Goal: Task Accomplishment & Management: Complete application form

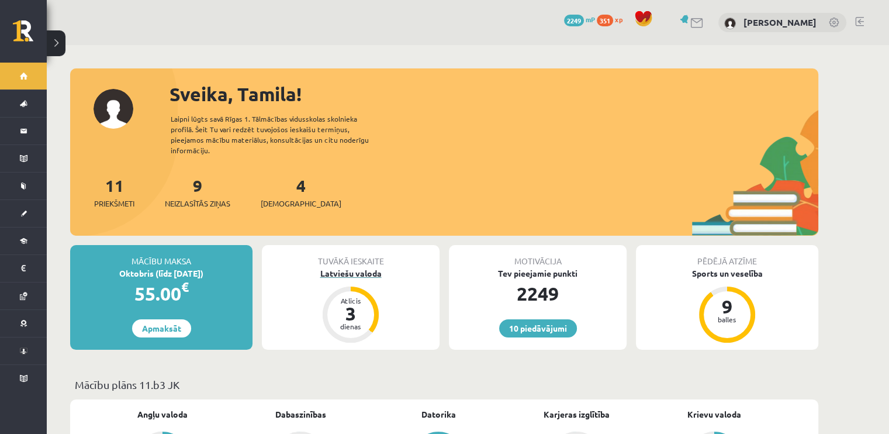
click at [379, 267] on div "Latviešu valoda" at bounding box center [351, 273] width 178 height 12
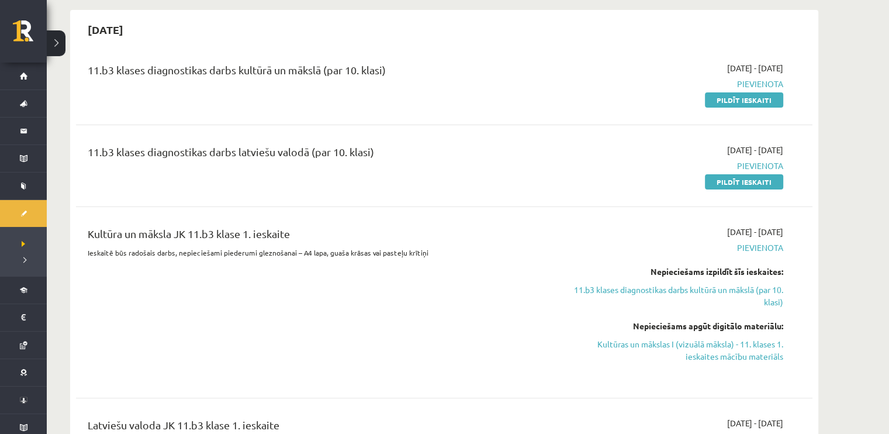
scroll to position [351, 0]
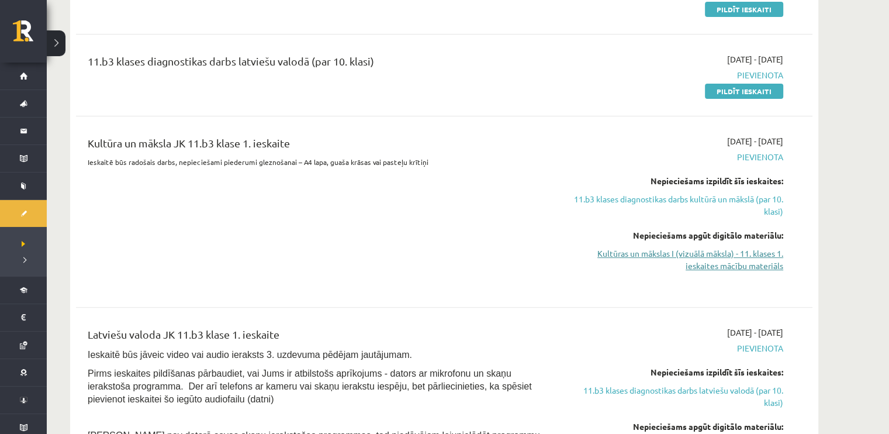
click at [735, 260] on link "Kultūras un mākslas I (vizuālā māksla) - 11. klases 1. ieskaites mācību materiā…" at bounding box center [673, 259] width 220 height 25
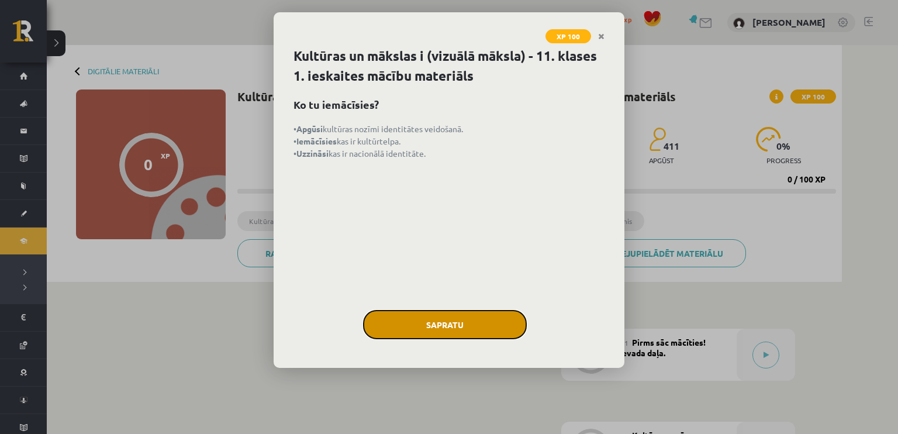
click at [474, 321] on button "Sapratu" at bounding box center [445, 324] width 164 height 29
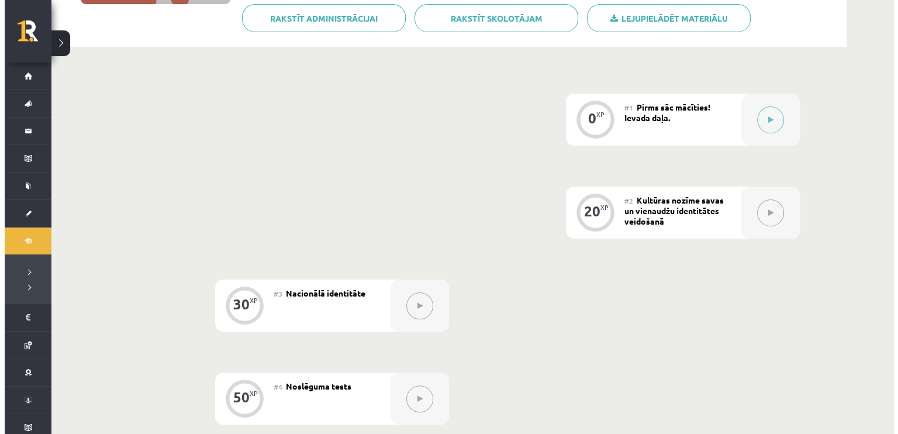
scroll to position [234, 0]
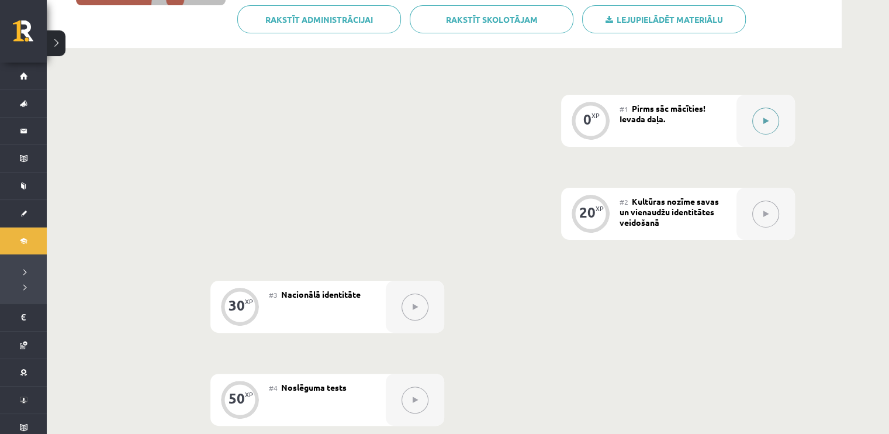
click at [760, 117] on button at bounding box center [765, 121] width 27 height 27
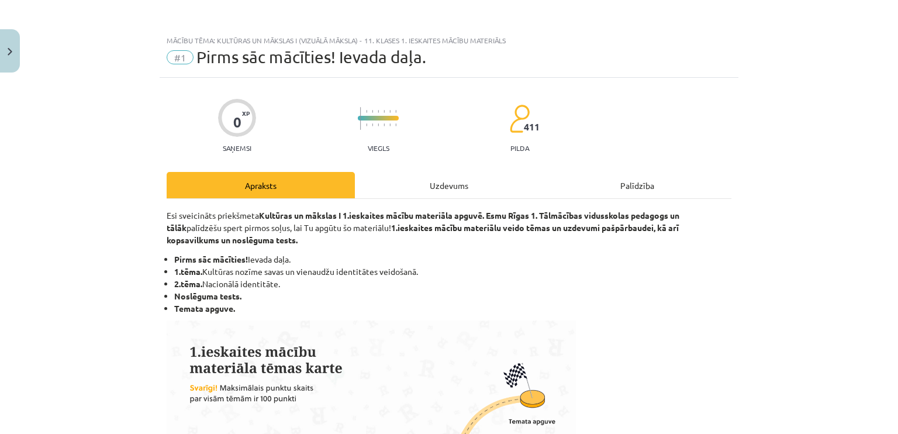
click at [458, 191] on div "Uzdevums" at bounding box center [449, 185] width 188 height 26
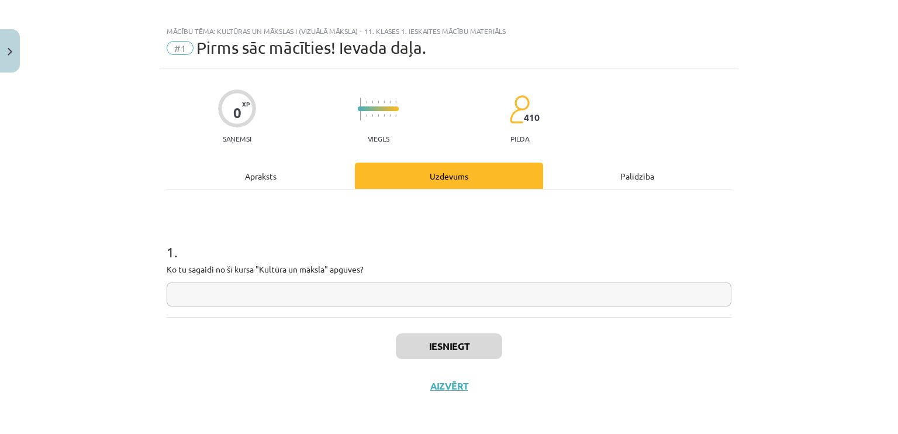
click at [365, 289] on input "text" at bounding box center [449, 294] width 565 height 24
paste input "**********"
type input "**********"
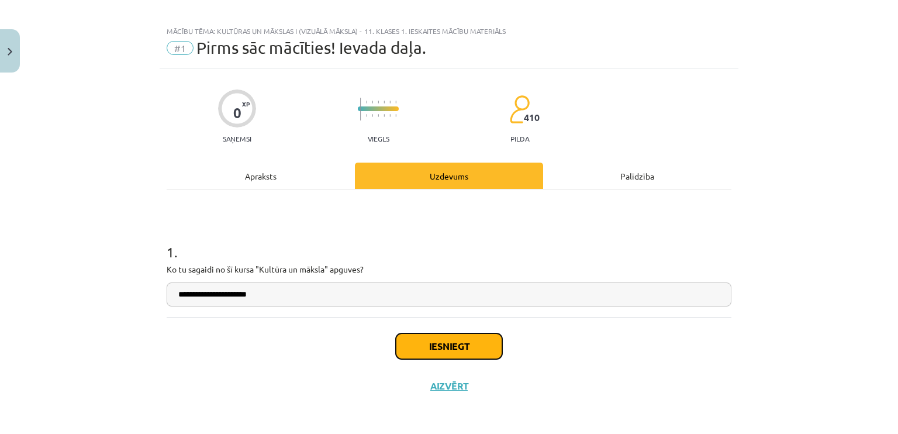
click at [432, 337] on button "Iesniegt" at bounding box center [449, 346] width 106 height 26
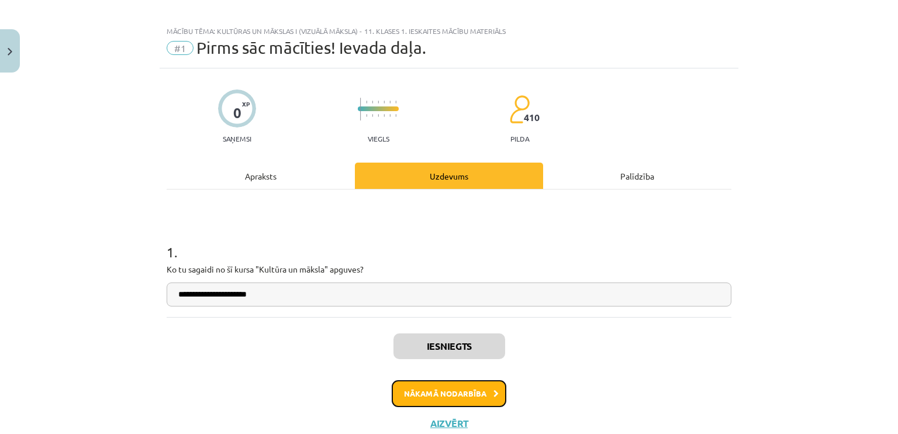
click at [451, 393] on button "Nākamā nodarbība" at bounding box center [449, 393] width 115 height 27
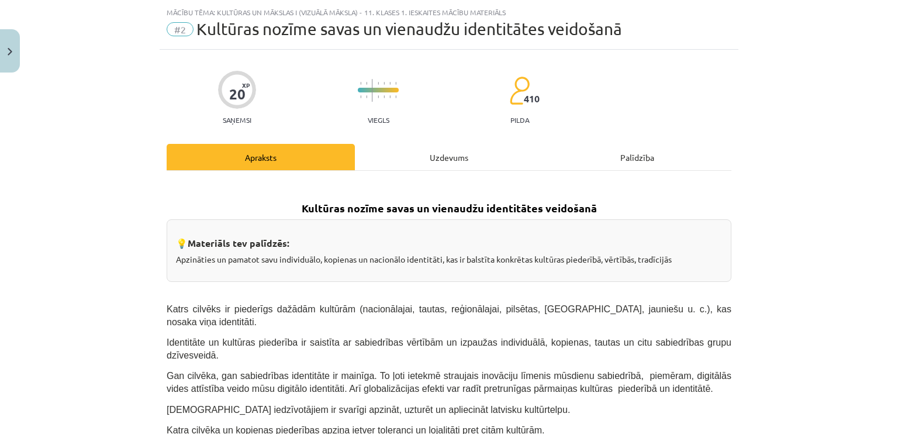
scroll to position [29, 0]
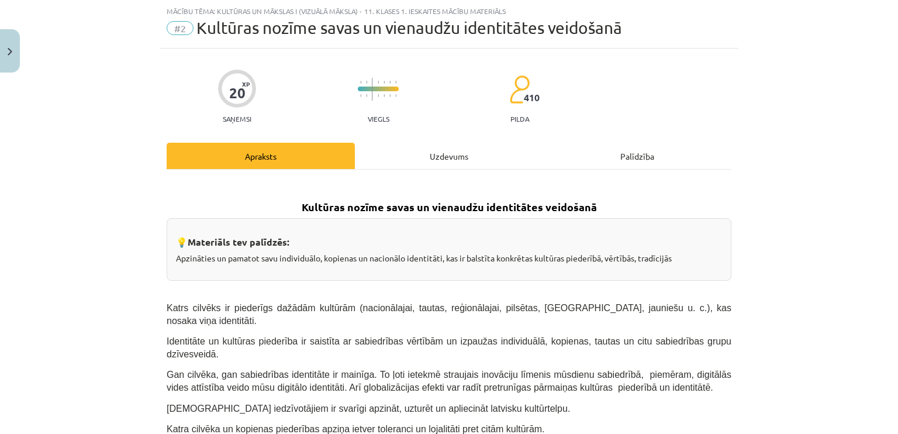
click at [430, 155] on div "Uzdevums" at bounding box center [449, 156] width 188 height 26
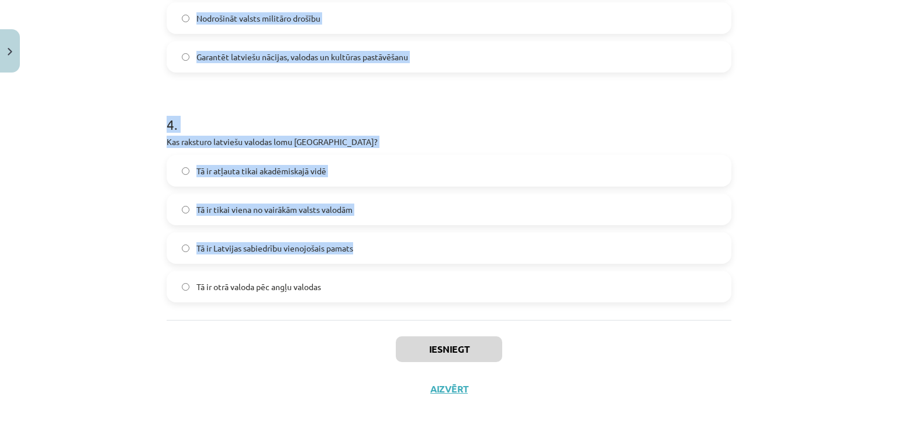
scroll to position [829, 0]
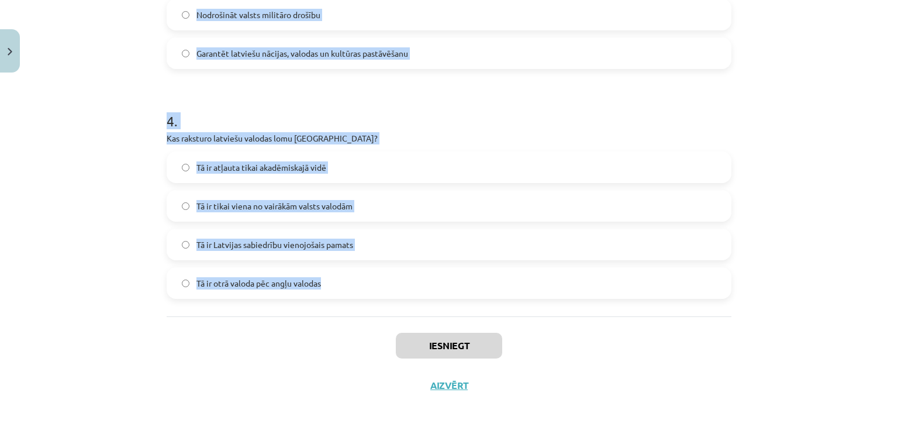
drag, startPoint x: 157, startPoint y: 99, endPoint x: 352, endPoint y: 276, distance: 263.6
copy form "Kas ir kultūras kodi? Dziesmas un dejas Tehnoloģiju attīstības mērķi Simboli, p…"
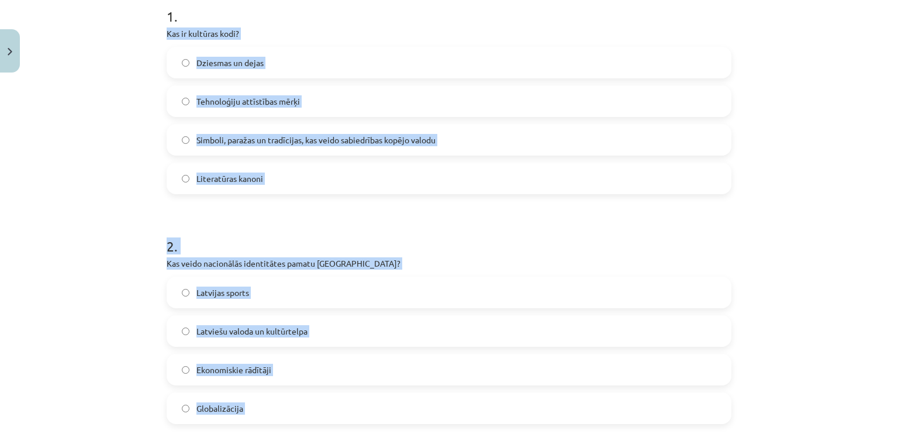
scroll to position [186, 0]
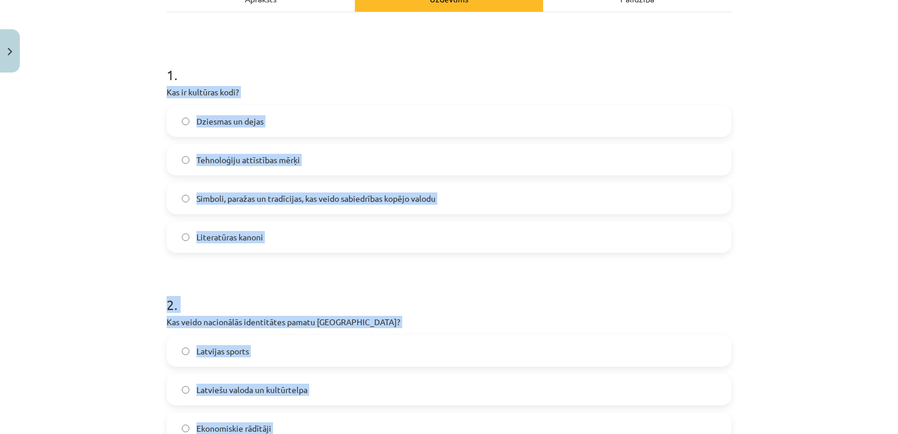
click at [367, 199] on span "Simboli, paražas un tradīcijas, kas veido sabiedrības kopējo valodu" at bounding box center [315, 198] width 239 height 12
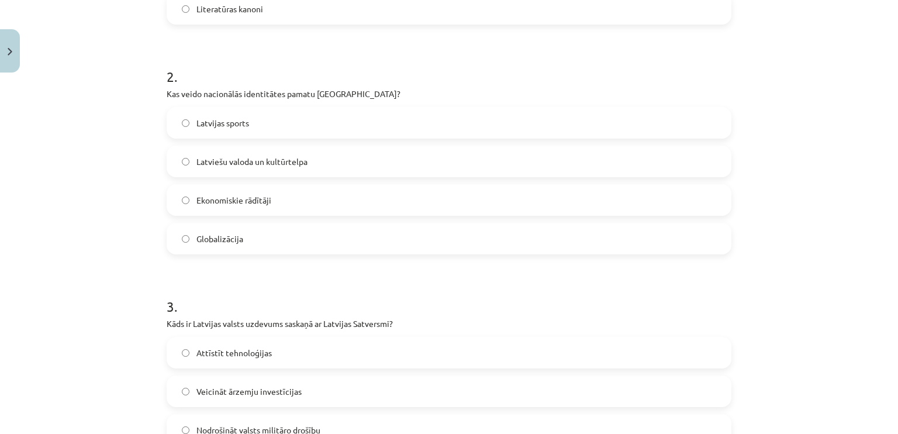
scroll to position [420, 0]
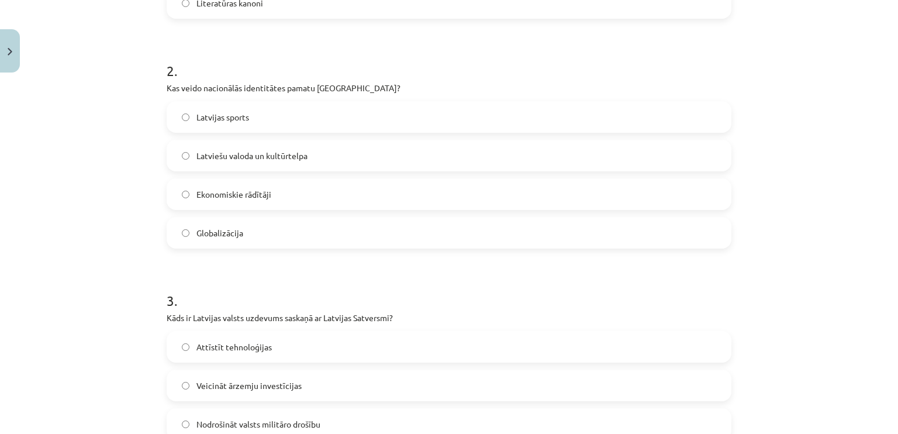
click at [309, 158] on label "Latviešu valoda un kultūrtelpa" at bounding box center [449, 155] width 562 height 29
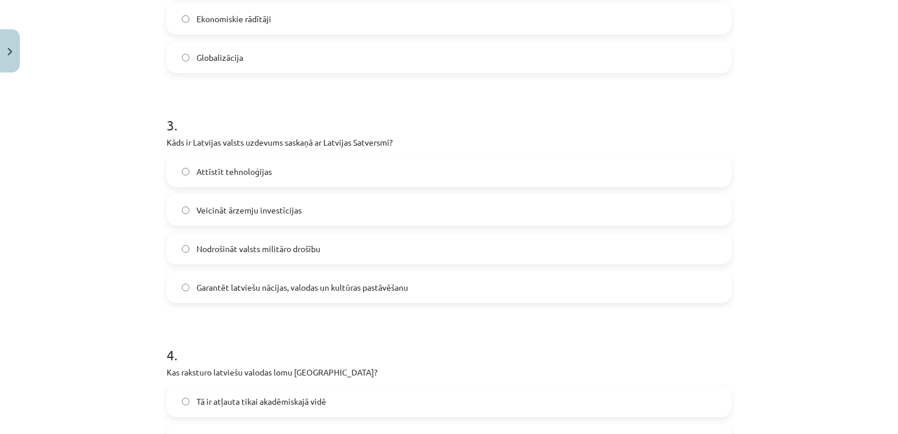
click at [318, 298] on label "Garantēt latviešu nācijas, valodas un kultūras pastāvēšanu" at bounding box center [449, 286] width 562 height 29
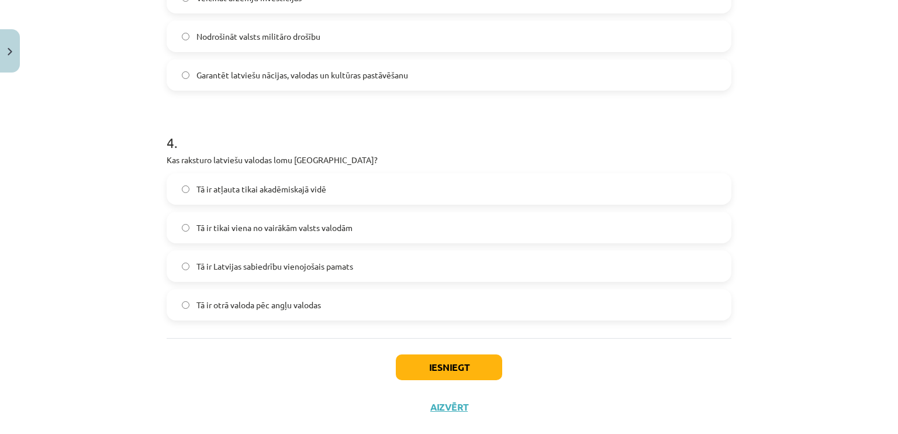
scroll to position [829, 0]
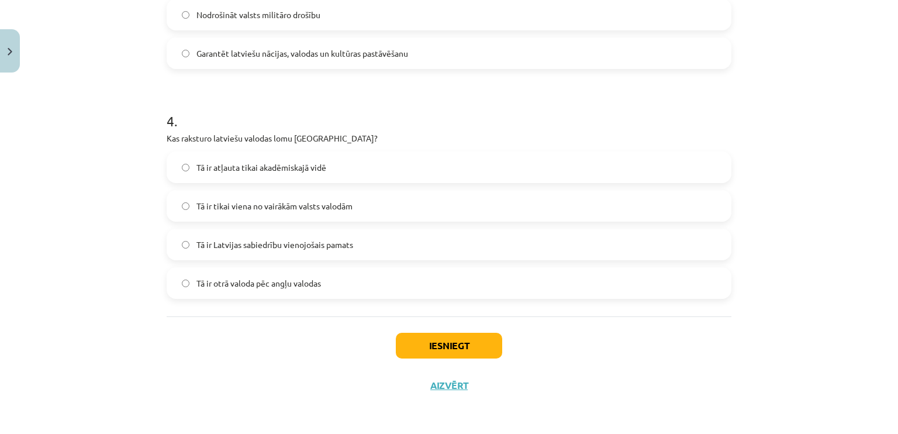
click at [251, 247] on span "Tā ir Latvijas sabiedrību vienojošais pamats" at bounding box center [274, 244] width 157 height 12
click at [416, 345] on button "Iesniegt" at bounding box center [449, 346] width 106 height 26
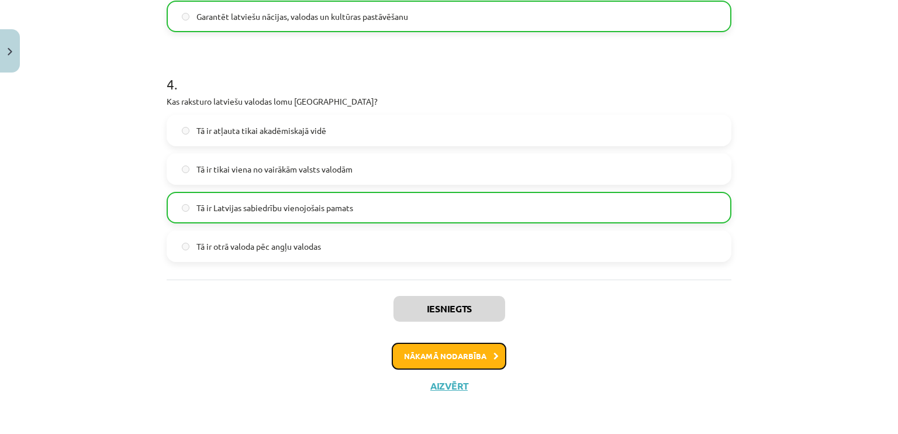
click at [444, 357] on button "Nākamā nodarbība" at bounding box center [449, 355] width 115 height 27
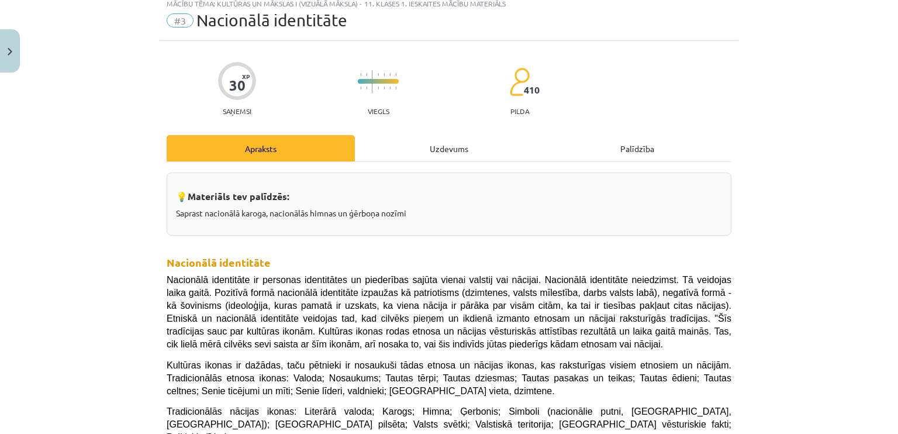
scroll to position [29, 0]
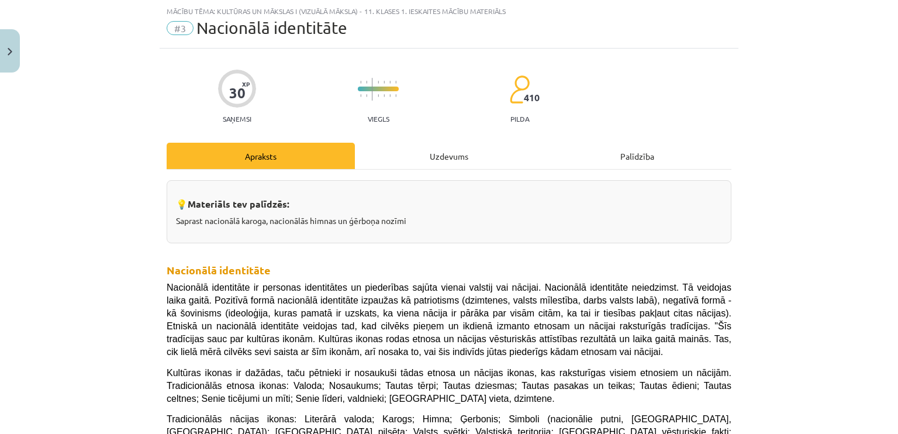
click at [447, 164] on div "Uzdevums" at bounding box center [449, 156] width 188 height 26
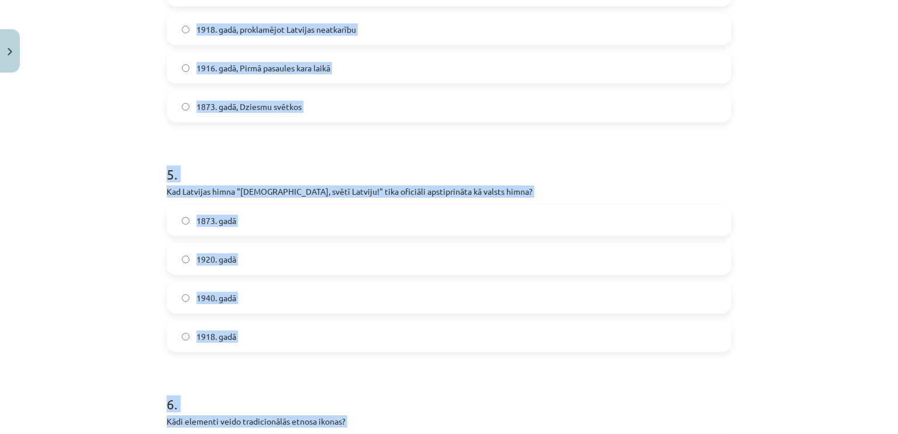
scroll to position [1230, 0]
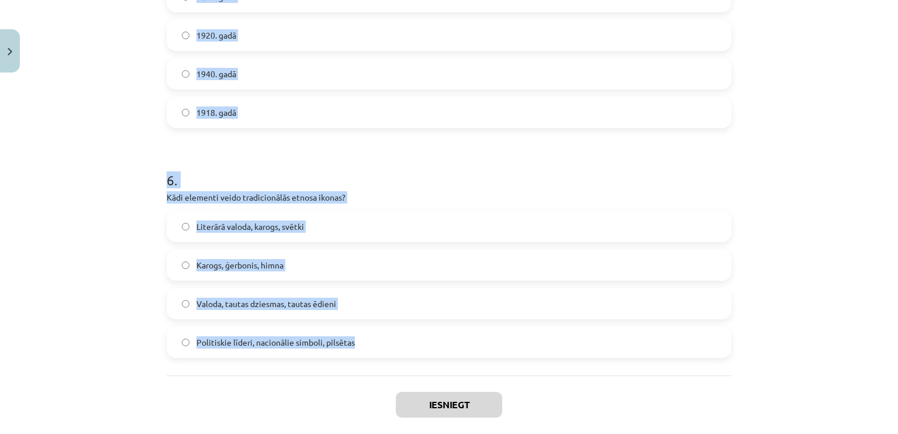
drag, startPoint x: 160, startPoint y: 100, endPoint x: 365, endPoint y: 331, distance: 308.9
copy form "Kāda ir valsts himnas galvenā funkcija? Tā ir valsts oficiālais nosaukums Tā ir…"
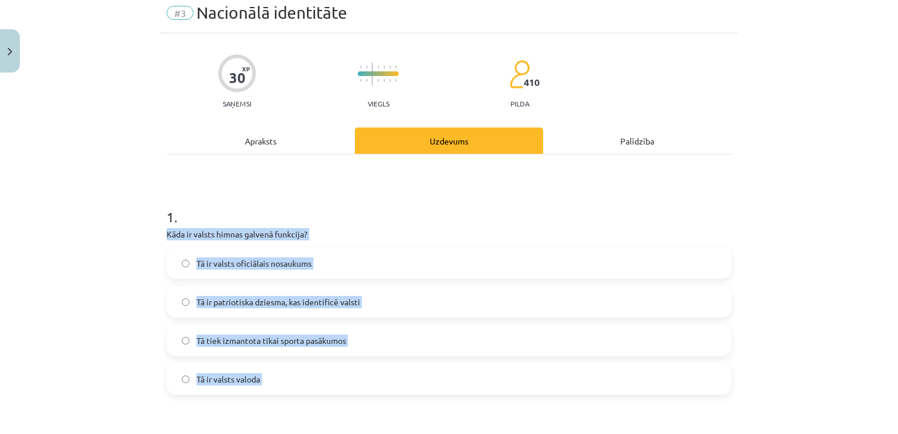
scroll to position [119, 0]
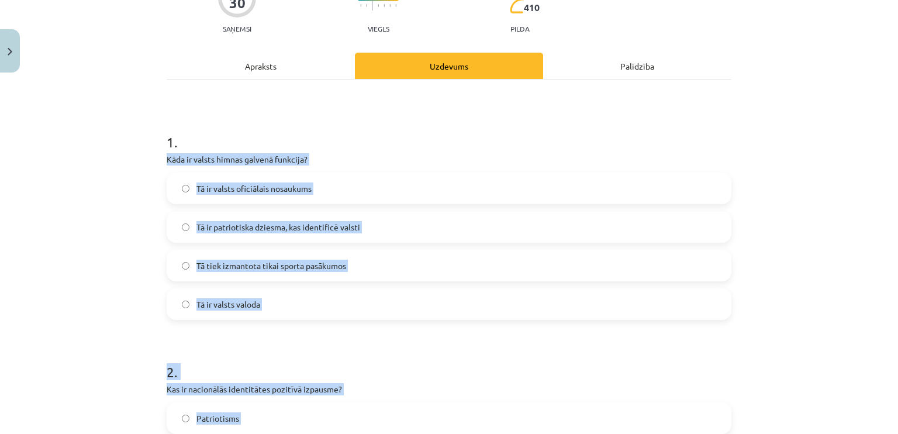
click at [395, 226] on label "Tā ir patriotiska dziesma, kas identificē valsti" at bounding box center [449, 226] width 562 height 29
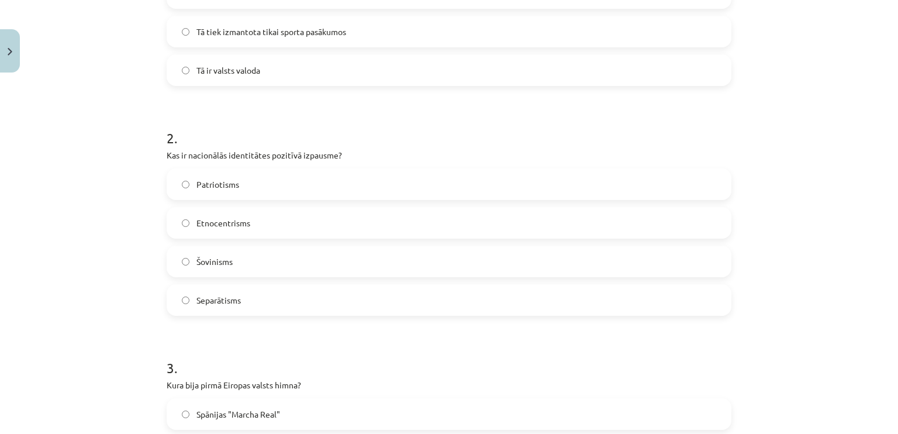
scroll to position [353, 0]
click at [363, 181] on label "Patriotisms" at bounding box center [449, 183] width 562 height 29
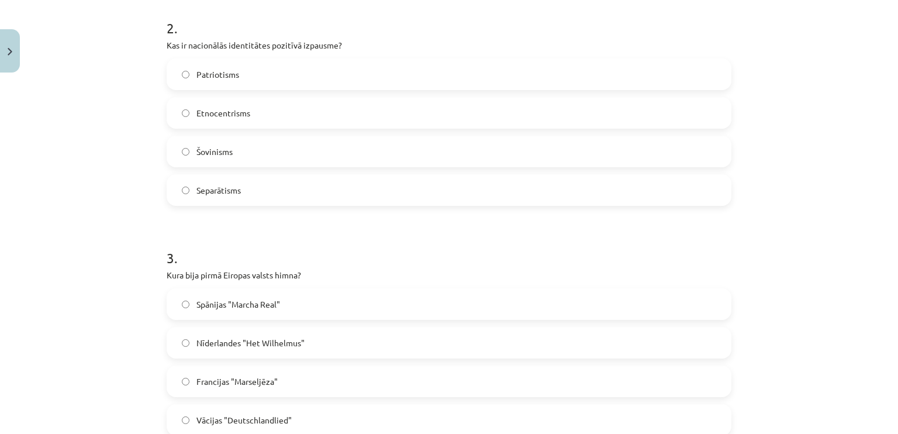
scroll to position [470, 0]
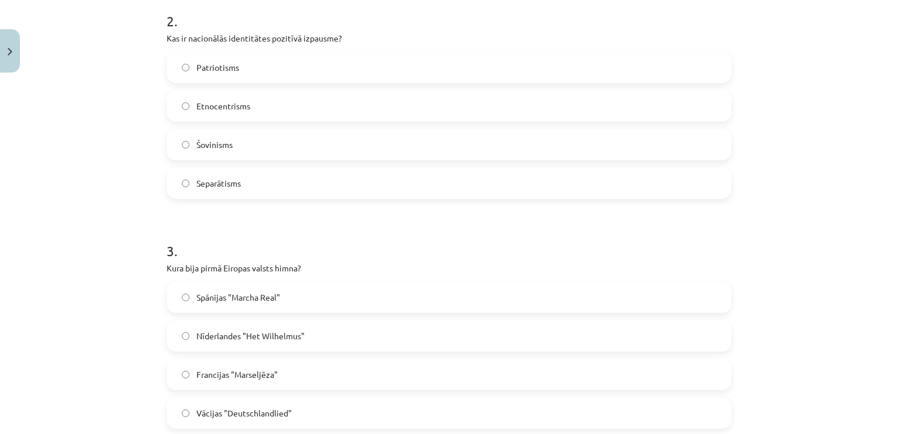
click at [310, 251] on h1 "3 ." at bounding box center [449, 240] width 565 height 36
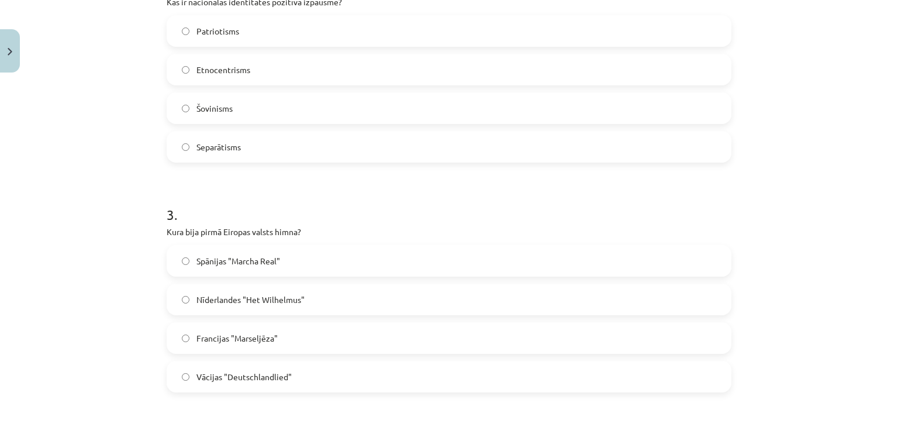
scroll to position [587, 0]
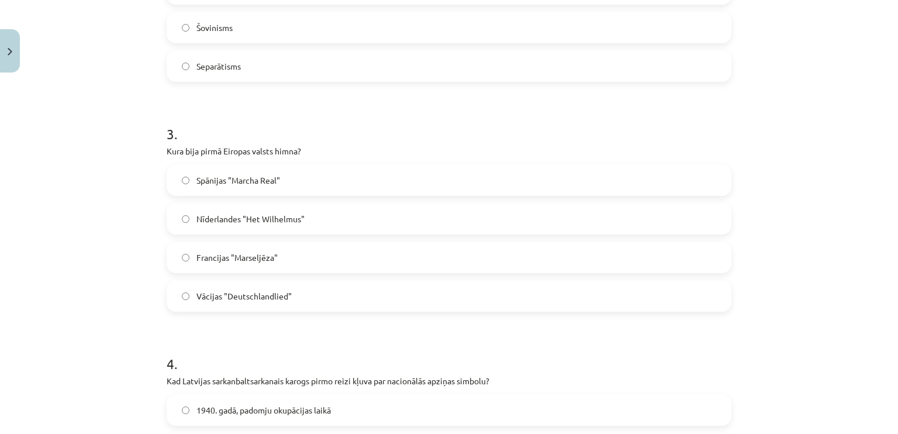
click at [290, 228] on label "Nīderlandes "Het Wilhelmus"" at bounding box center [449, 218] width 562 height 29
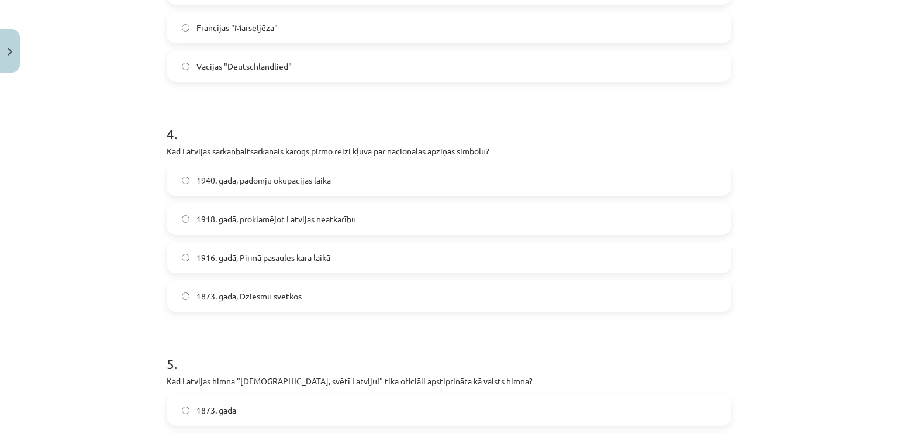
scroll to position [821, 0]
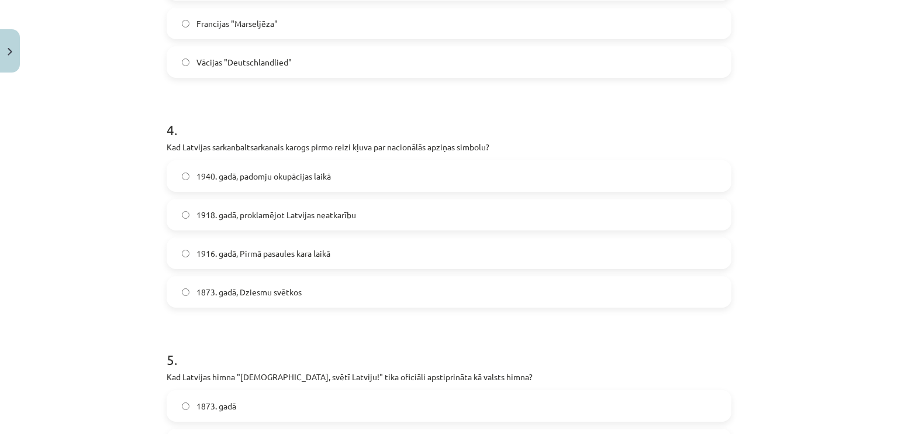
click at [276, 296] on span "1873. gadā, Dziesmu svētkos" at bounding box center [248, 292] width 105 height 12
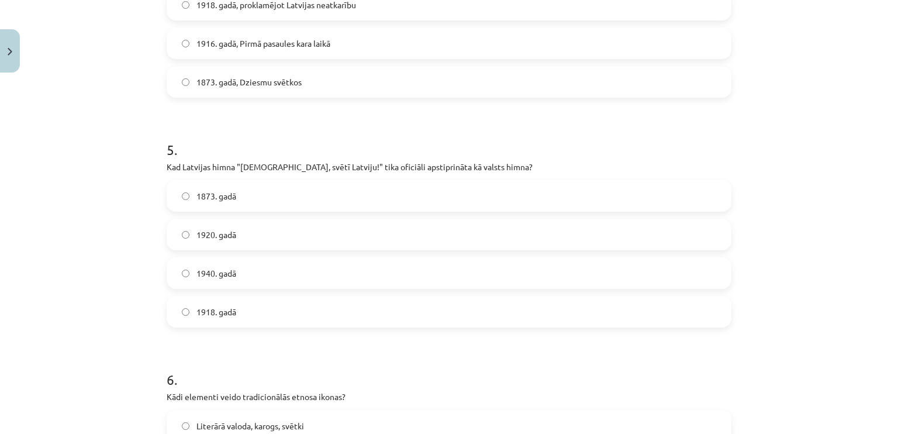
scroll to position [1054, 0]
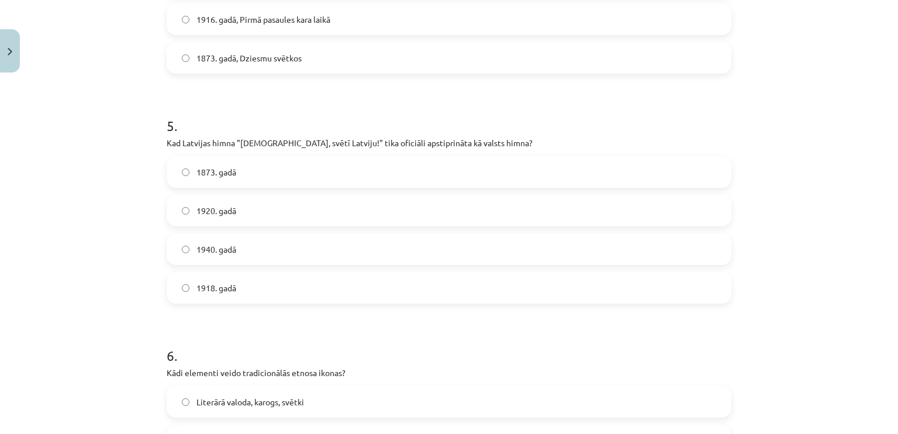
click at [245, 209] on label "1920. gadā" at bounding box center [449, 210] width 562 height 29
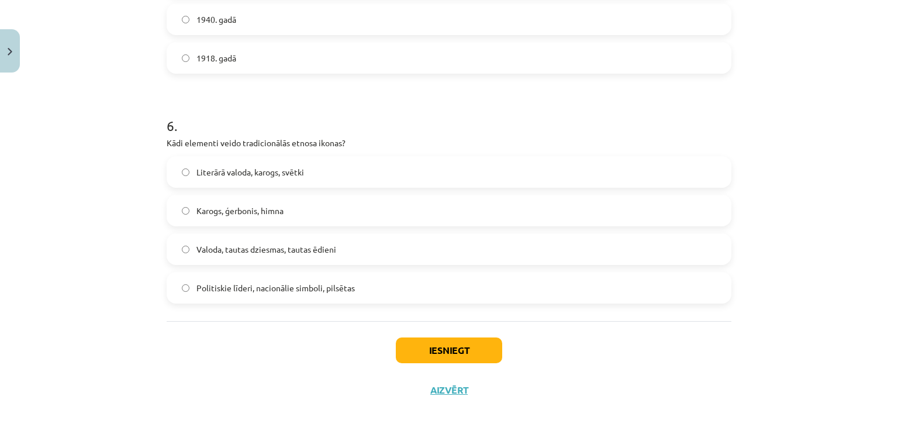
scroll to position [1288, 0]
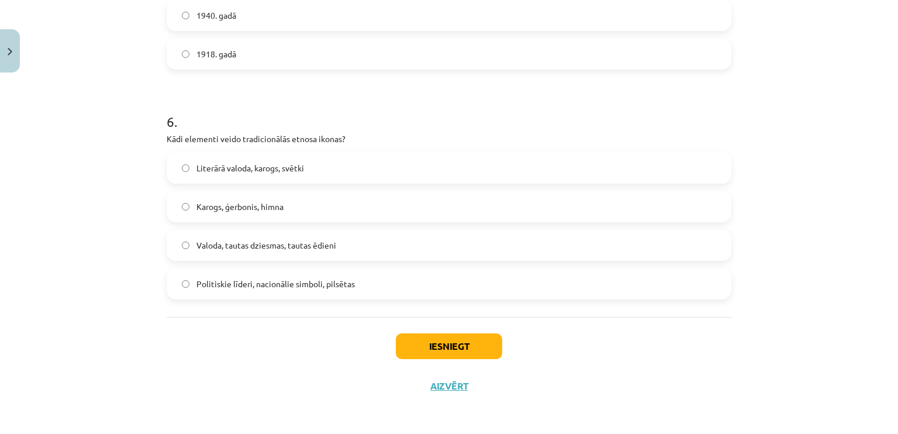
click at [272, 240] on span "Valoda, tautas dziesmas, tautas ēdieni" at bounding box center [266, 245] width 140 height 12
click at [423, 346] on button "Iesniegt" at bounding box center [449, 346] width 106 height 26
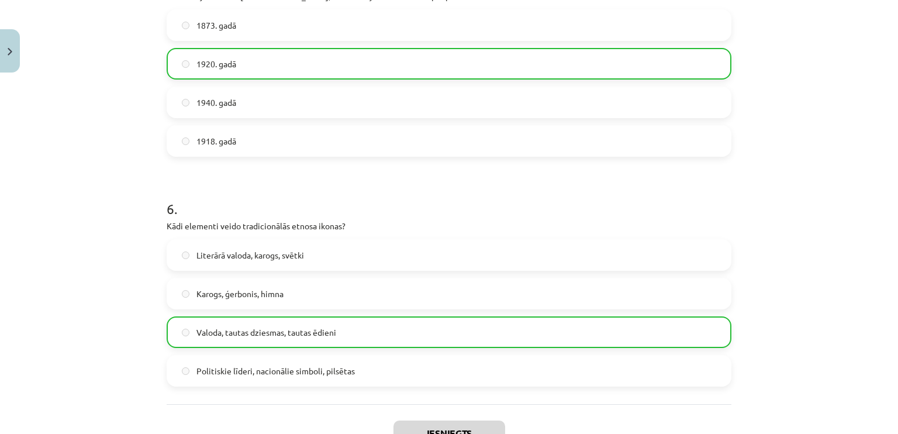
scroll to position [1326, 0]
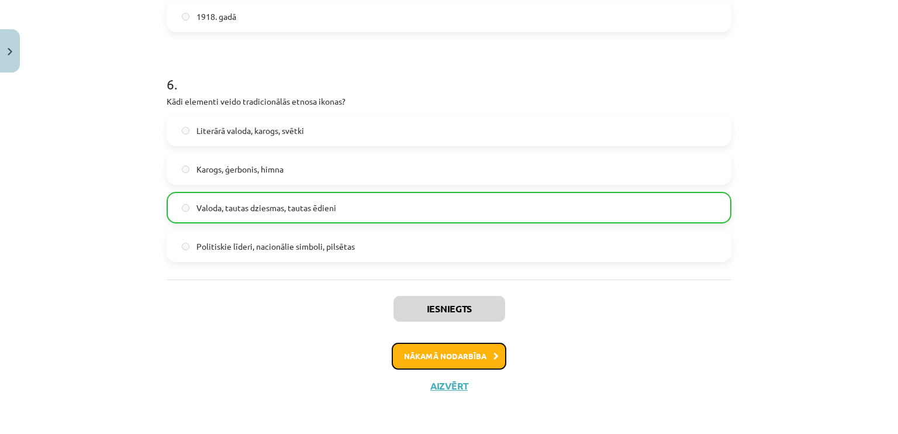
click at [476, 358] on button "Nākamā nodarbība" at bounding box center [449, 355] width 115 height 27
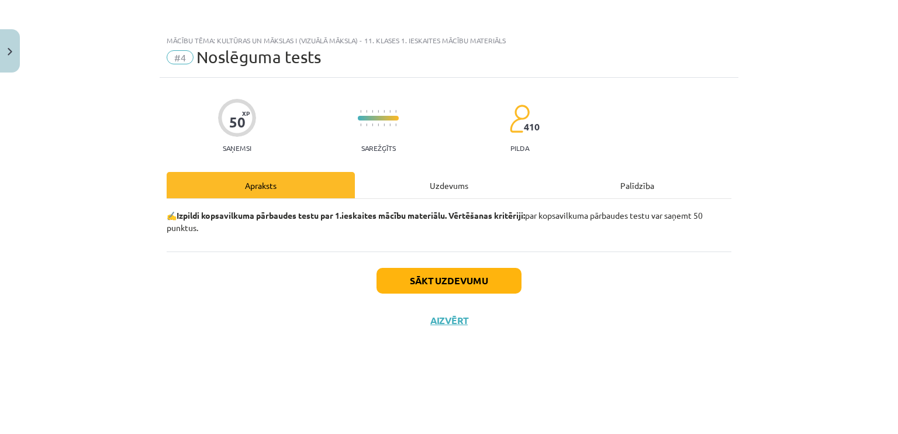
scroll to position [0, 0]
click at [447, 182] on div "Uzdevums" at bounding box center [449, 185] width 188 height 26
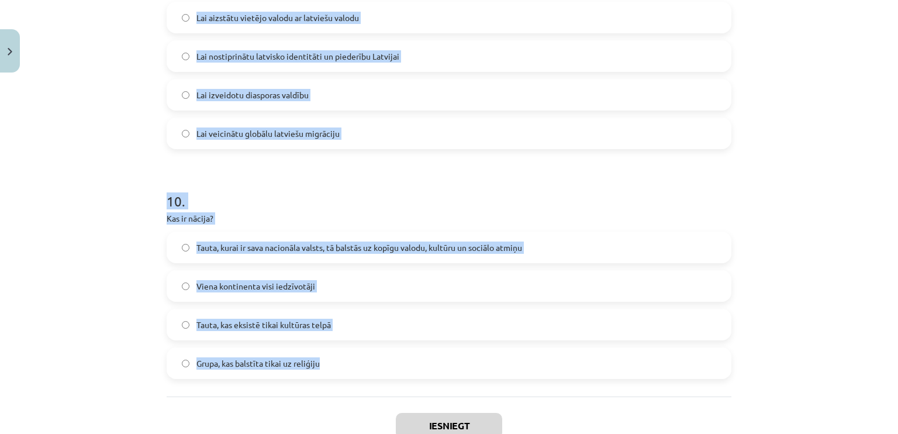
scroll to position [2207, 0]
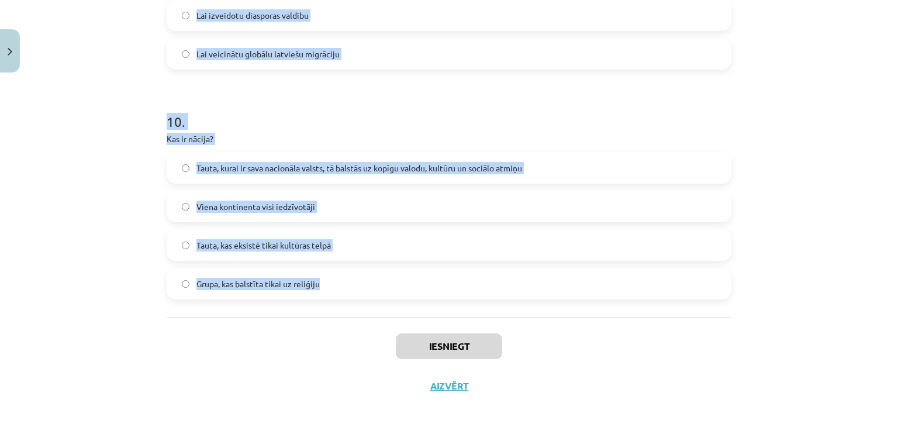
drag, startPoint x: 162, startPoint y: 235, endPoint x: 366, endPoint y: 279, distance: 209.3
copy form "Kādu lomu spēlē kultūras izglītība? Tā ir tikai mākslinieku mācību programma Tā…"
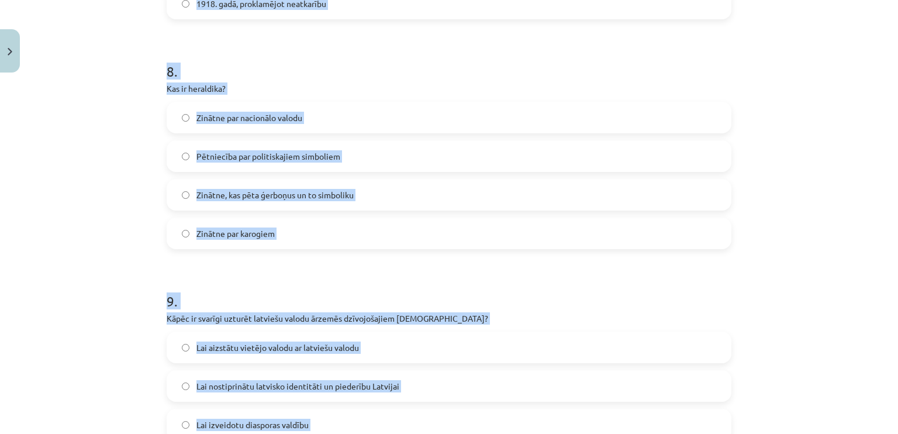
scroll to position [1447, 0]
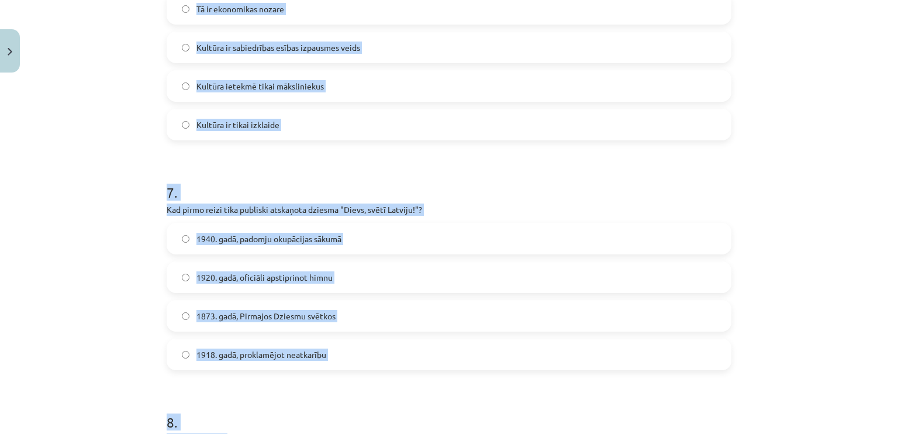
click at [459, 200] on div "7 . Kad pirmo reizi tika publiski atskaņota dziesma "Dievs, svētī Latviju!"? 19…" at bounding box center [449, 267] width 565 height 206
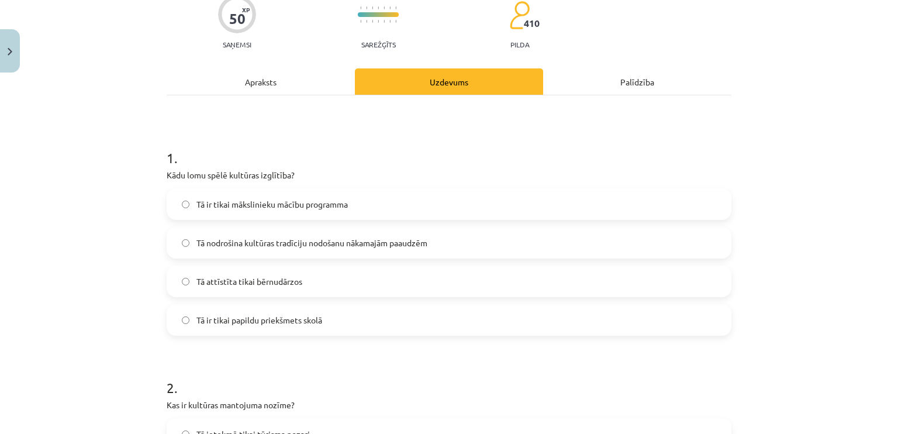
scroll to position [117, 0]
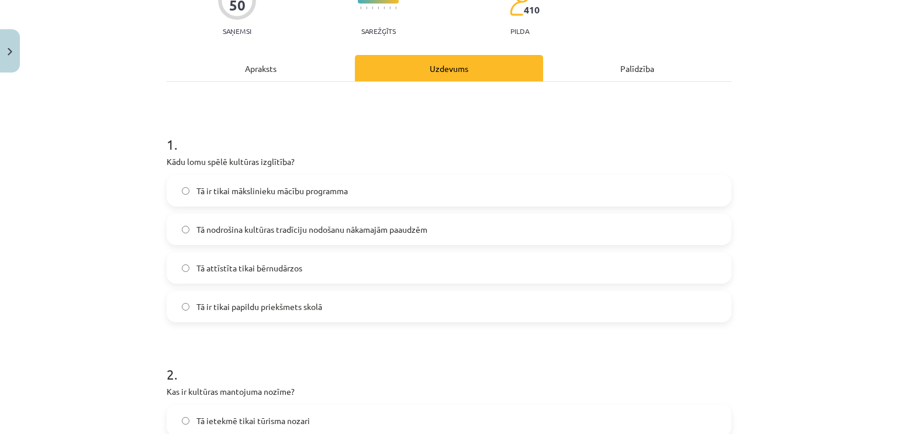
click at [416, 225] on span "Tā nodrošina kultūras tradīciju nodošanu nākamajām paaudzēm" at bounding box center [311, 229] width 231 height 12
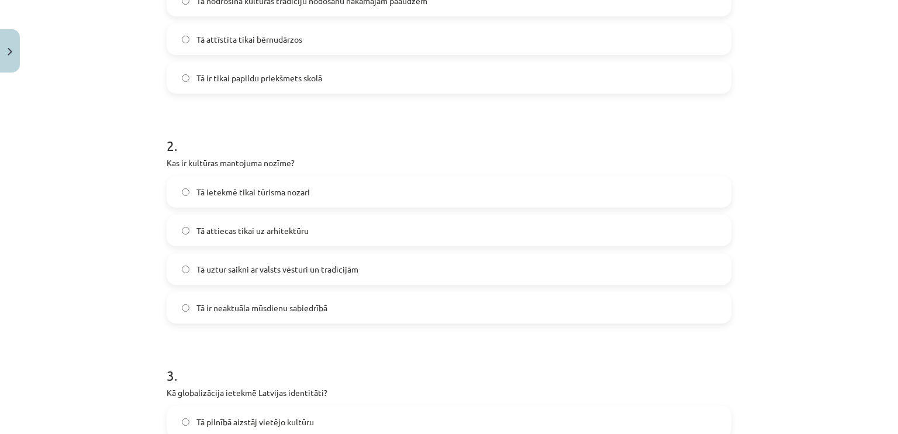
scroll to position [351, 0]
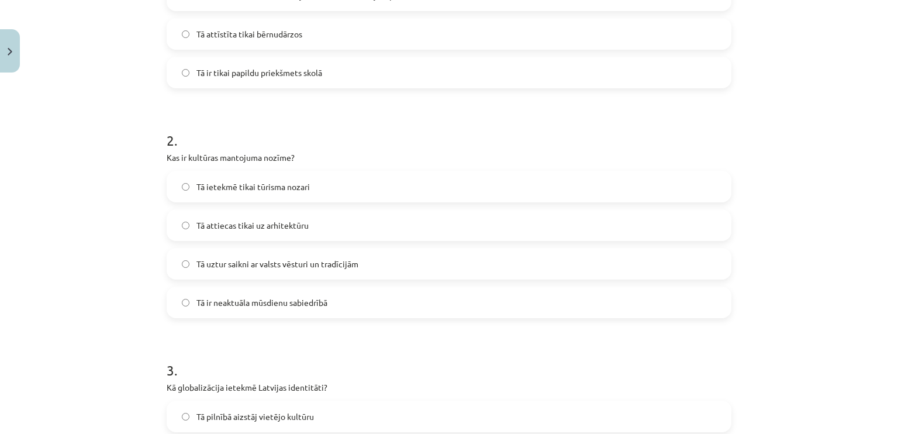
click at [364, 263] on label "Tā uztur saikni ar valsts vēsturi un tradīcijām" at bounding box center [449, 263] width 562 height 29
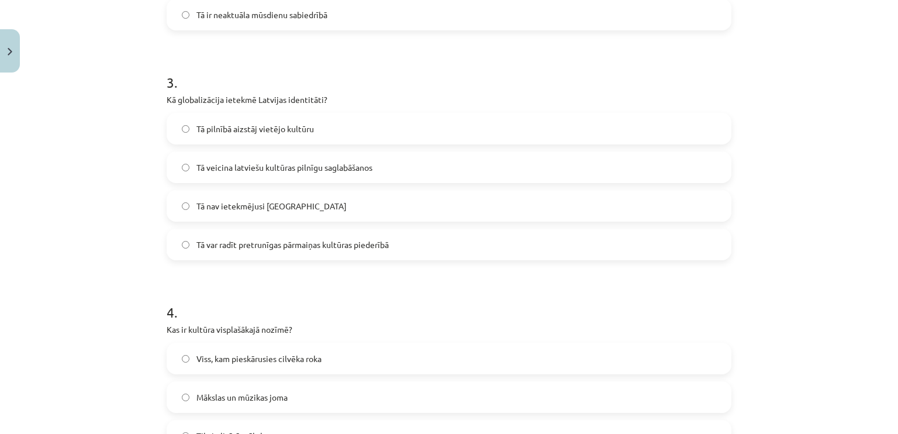
scroll to position [643, 0]
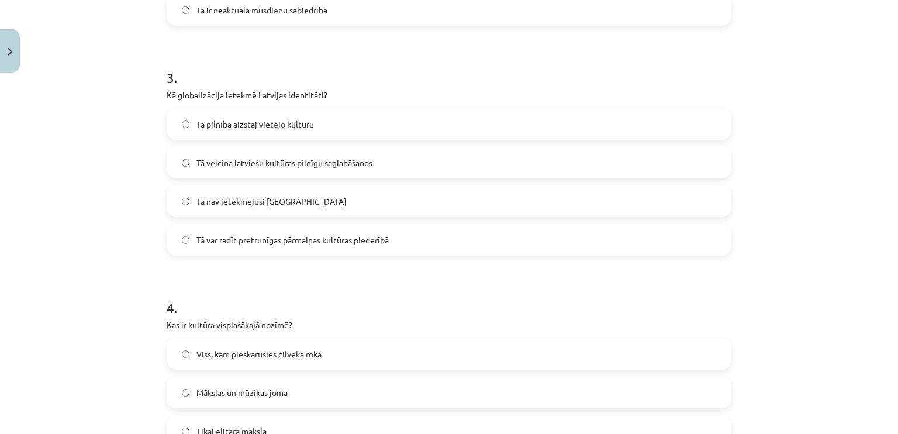
click at [328, 239] on span "Tā var radīt pretrunīgas pārmaiņas kultūras piederībā" at bounding box center [292, 240] width 192 height 12
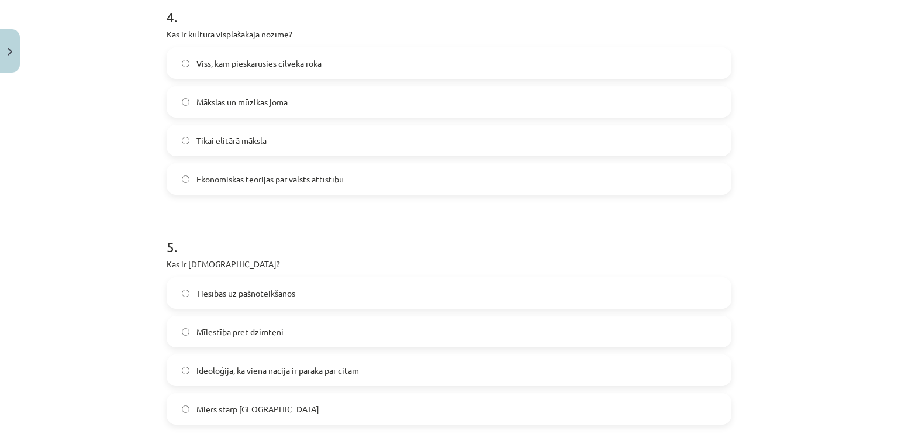
scroll to position [935, 0]
click at [354, 60] on label "Viss, kam pieskārusies cilvēka roka" at bounding box center [449, 61] width 562 height 29
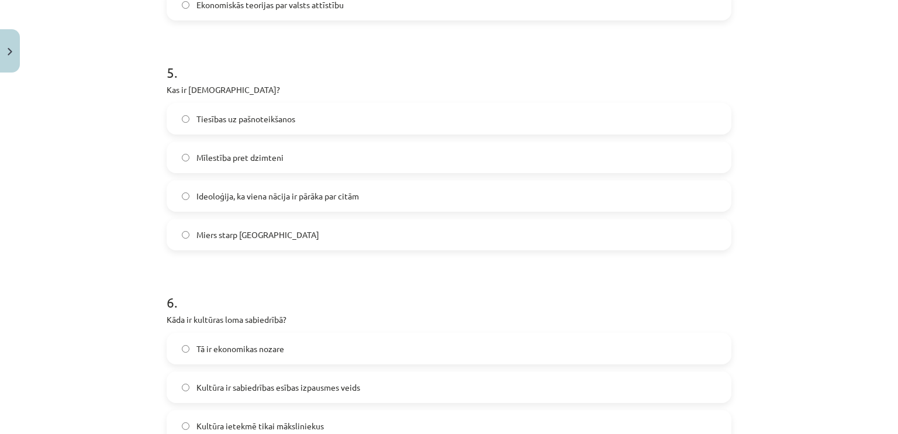
scroll to position [1110, 0]
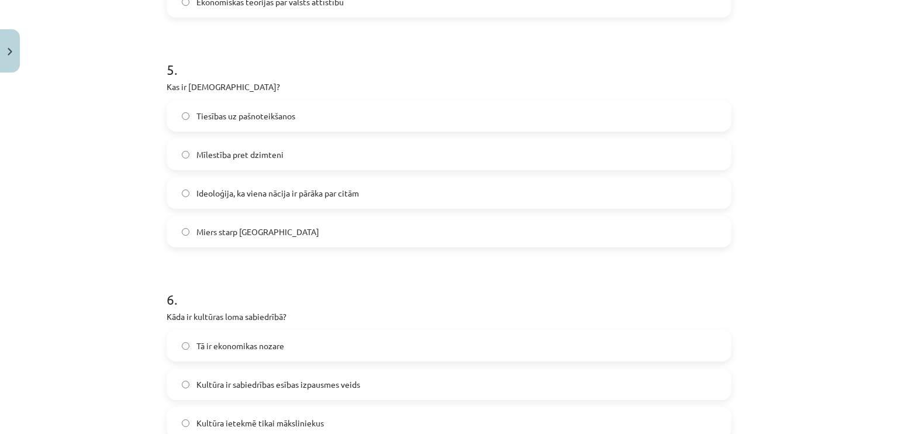
click at [347, 183] on label "Ideoloģija, ka viena nācija ir pārāka par citām" at bounding box center [449, 192] width 562 height 29
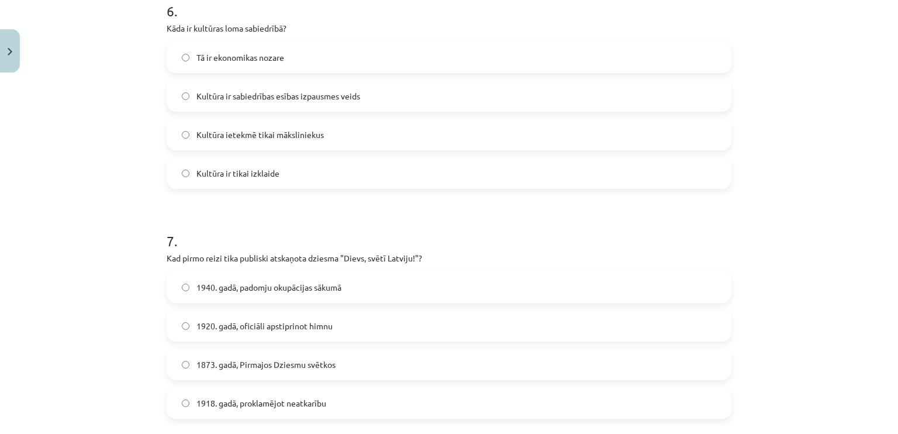
scroll to position [1403, 0]
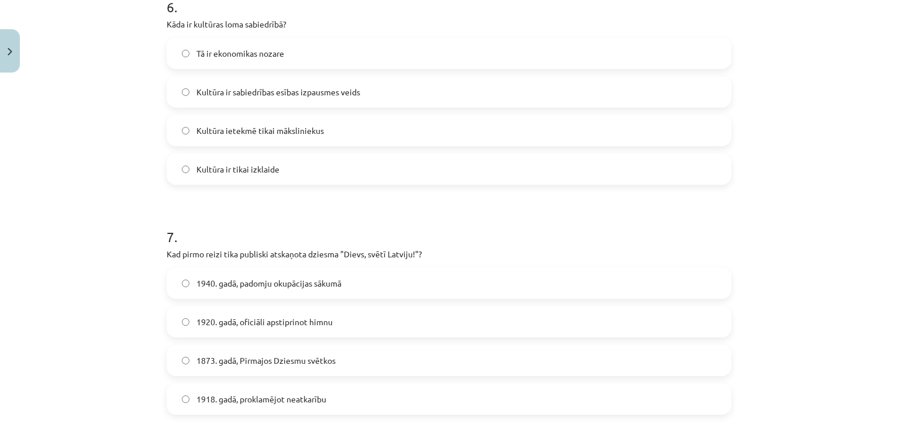
click at [358, 94] on label "Kultūra ir sabiedrības esības izpausmes veids" at bounding box center [449, 91] width 562 height 29
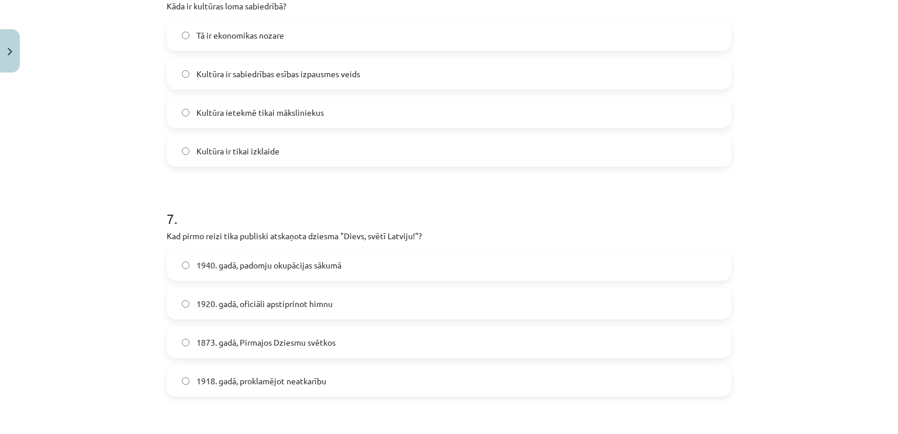
scroll to position [1461, 0]
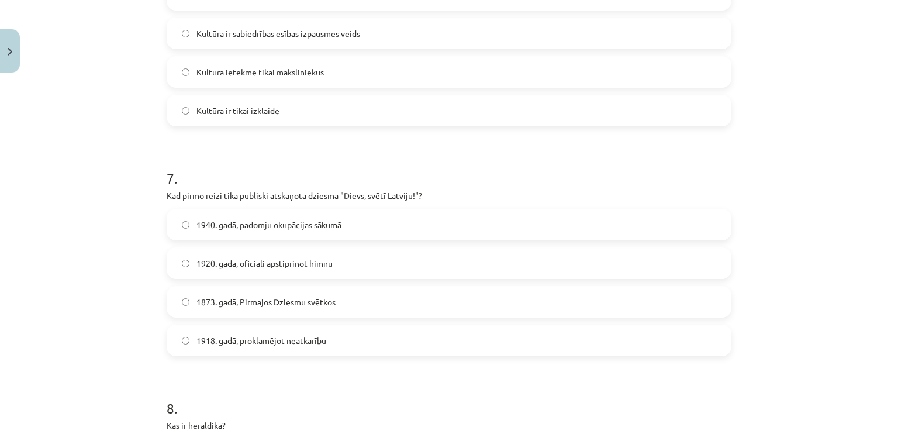
click at [310, 309] on label "1873. gadā, Pirmajos Dziesmu svētkos" at bounding box center [449, 301] width 562 height 29
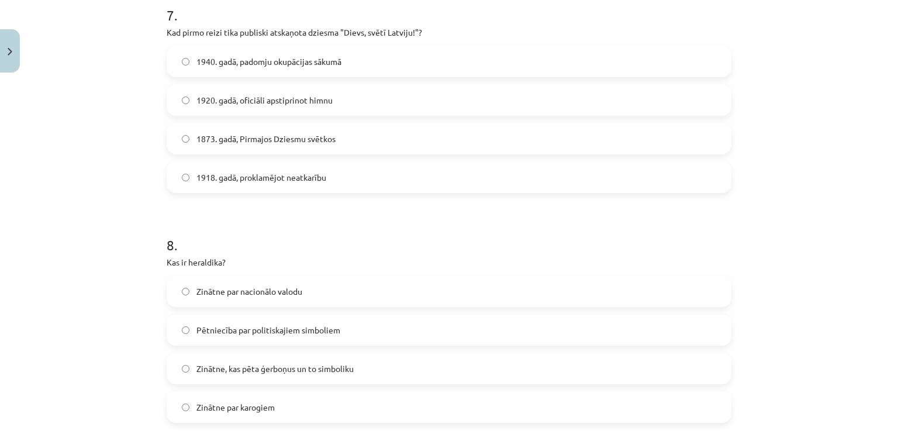
scroll to position [1812, 0]
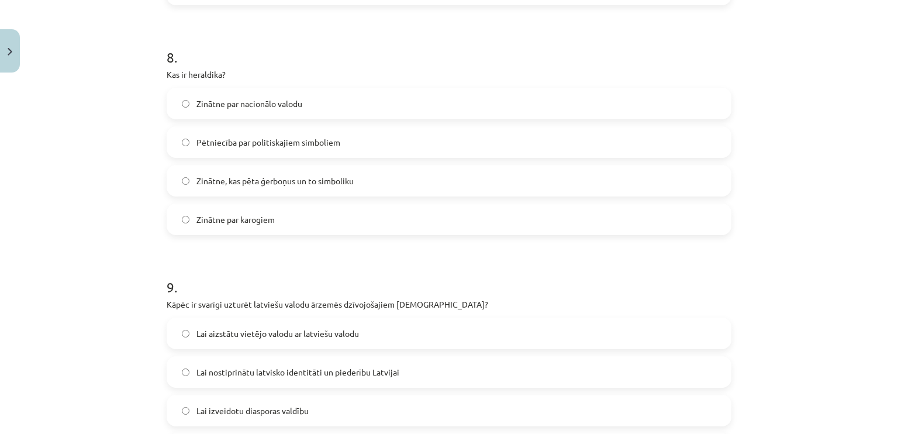
click at [378, 185] on label "Zinātne, kas pēta ģerboņus un to simboliku" at bounding box center [449, 180] width 562 height 29
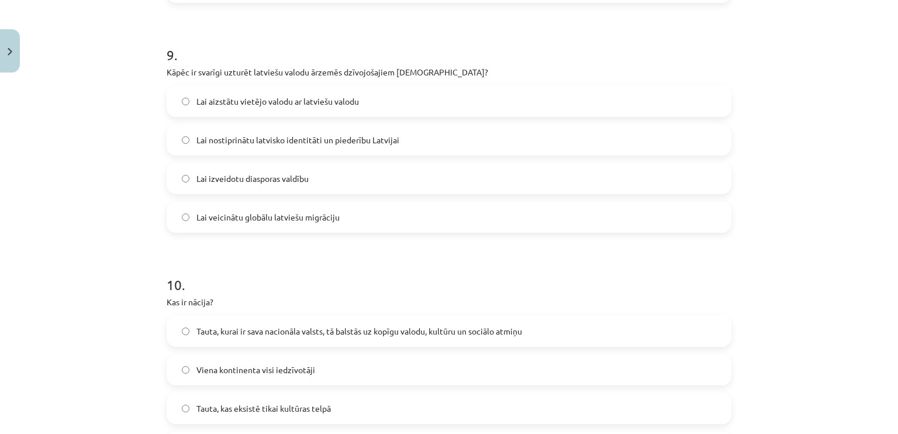
scroll to position [2046, 0]
click at [370, 134] on span "Lai nostiprinātu latvisko identitāti un piederību Latvijai" at bounding box center [297, 138] width 203 height 12
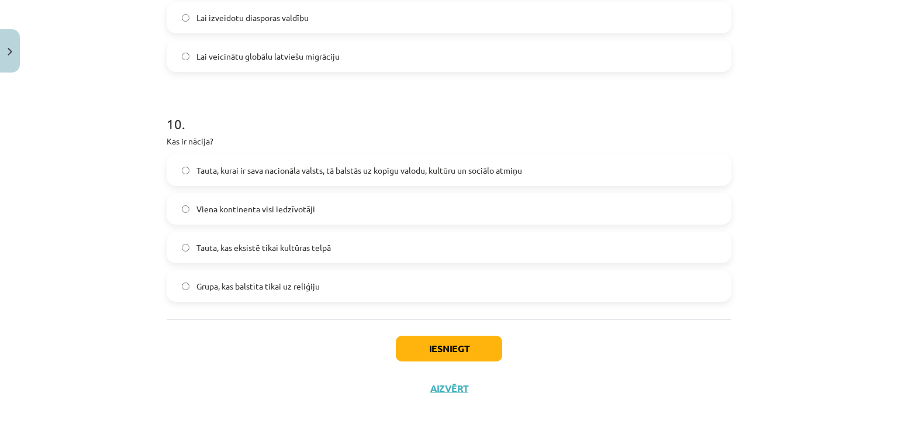
scroll to position [2207, 0]
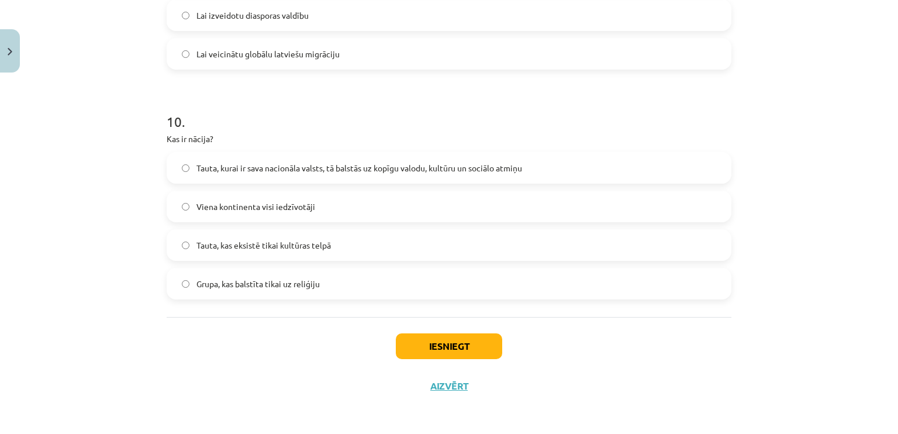
click at [343, 166] on span "Tauta, kurai ir sava nacionāla valsts, tā balstās uz kopīgu valodu, kultūru un …" at bounding box center [359, 168] width 326 height 12
click at [444, 346] on button "Iesniegt" at bounding box center [449, 346] width 106 height 26
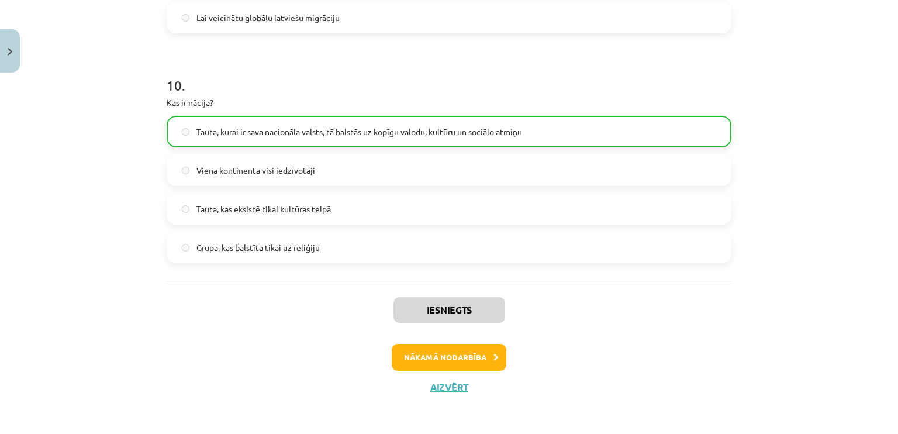
scroll to position [2244, 0]
click at [484, 351] on button "Nākamā nodarbība" at bounding box center [449, 355] width 115 height 27
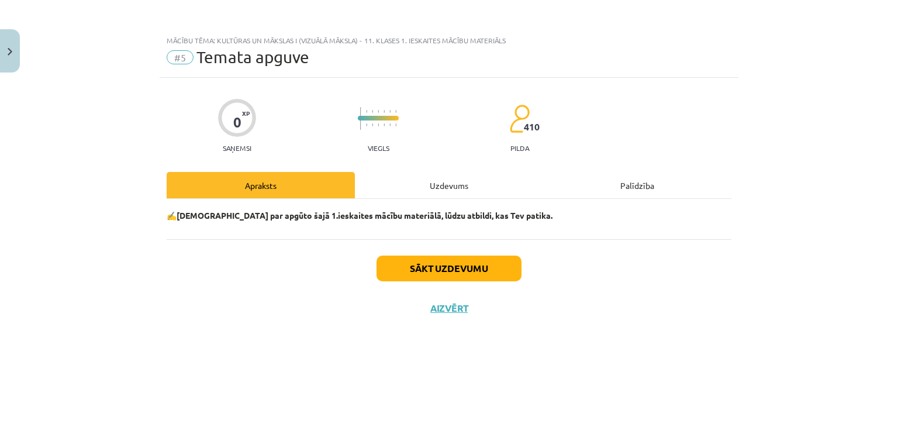
click at [451, 188] on div "Uzdevums" at bounding box center [449, 185] width 188 height 26
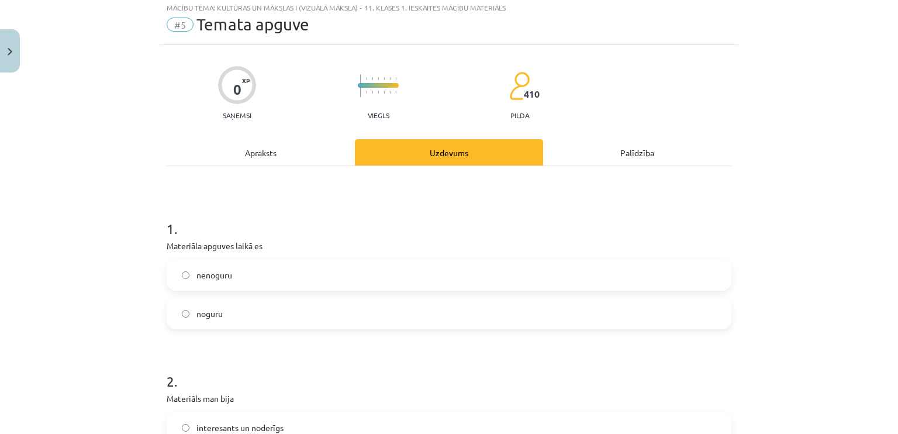
scroll to position [117, 0]
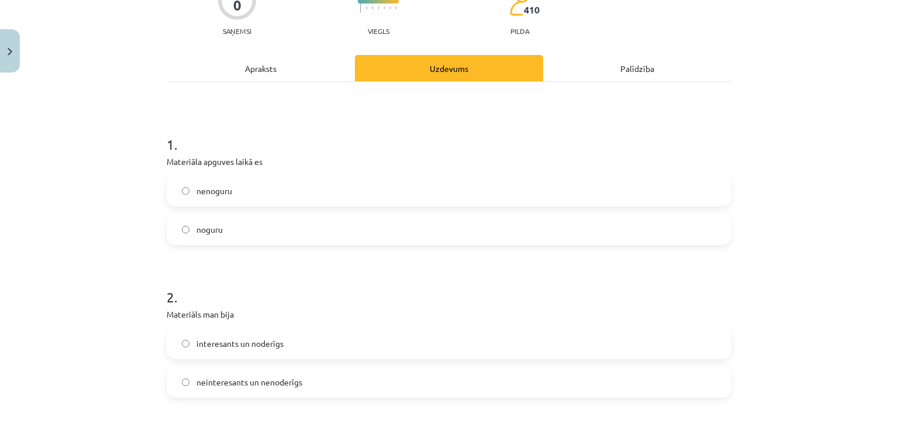
click at [330, 195] on label "nenoguru" at bounding box center [449, 190] width 562 height 29
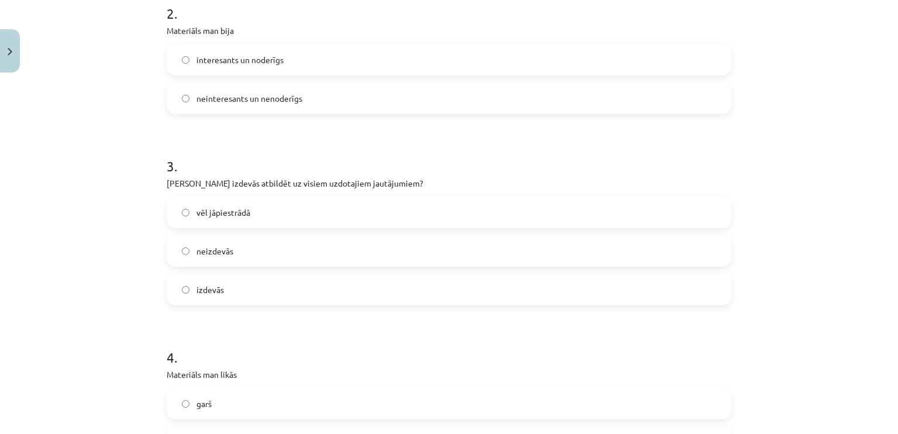
scroll to position [409, 0]
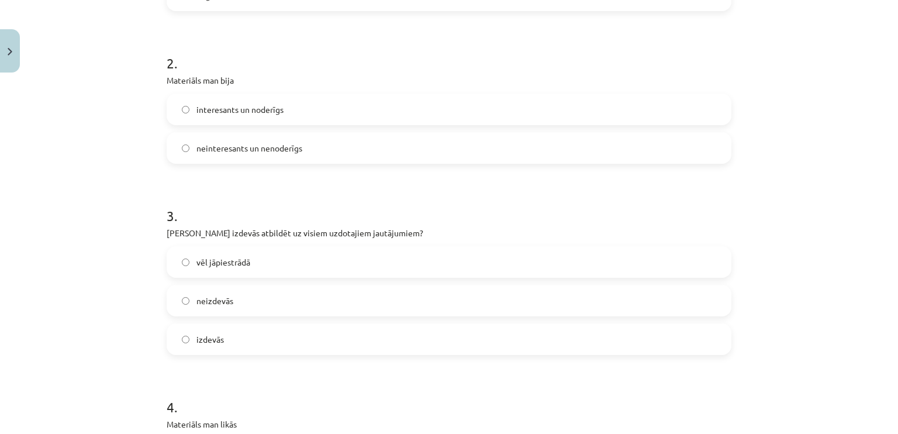
click at [330, 108] on label "interesants un noderīgs" at bounding box center [449, 109] width 562 height 29
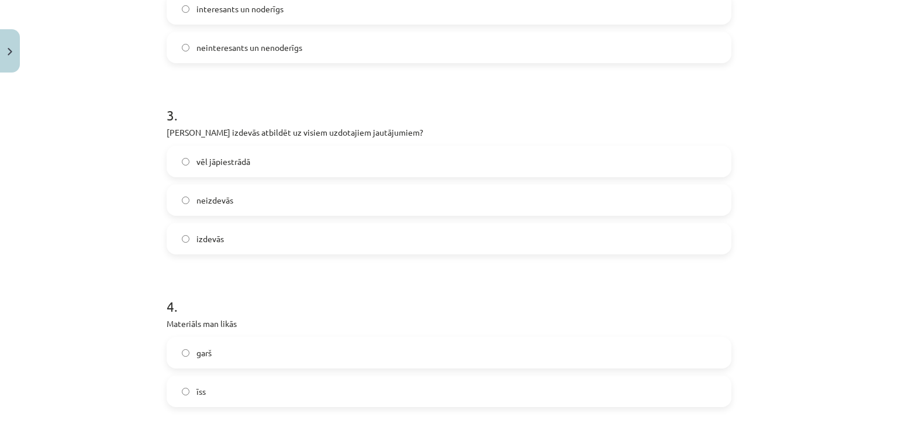
scroll to position [468, 0]
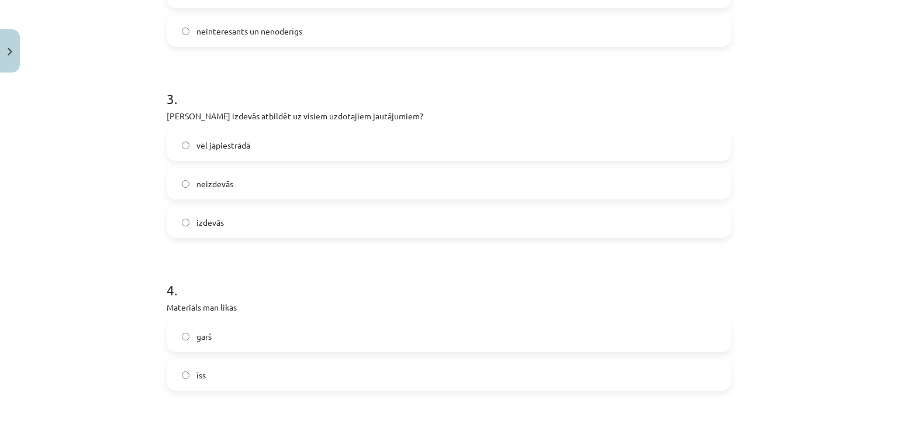
click at [296, 223] on label "izdevās" at bounding box center [449, 221] width 562 height 29
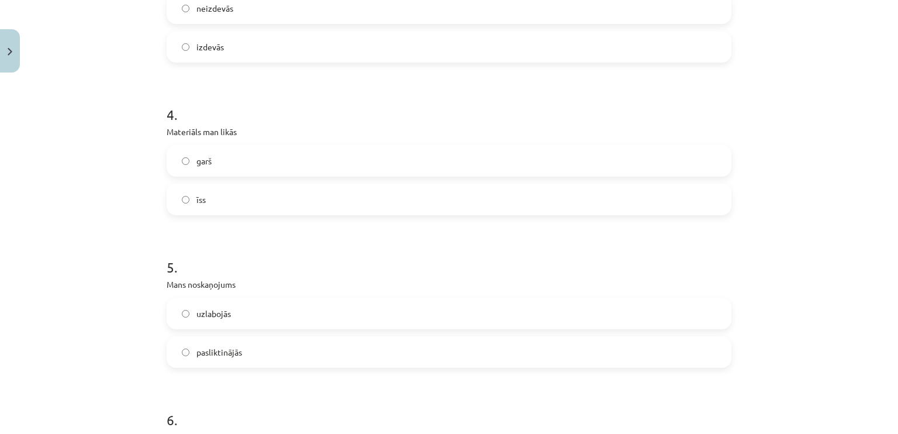
click at [238, 199] on label "īss" at bounding box center [449, 199] width 562 height 29
click at [236, 160] on label "garš" at bounding box center [449, 160] width 562 height 29
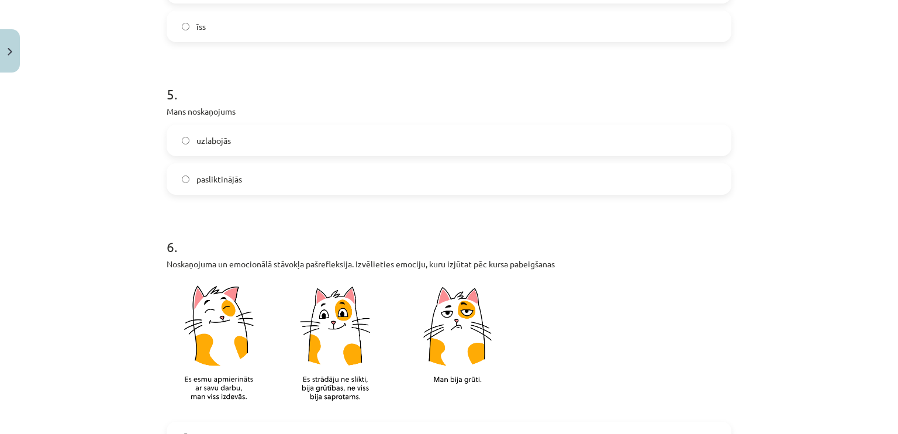
scroll to position [818, 0]
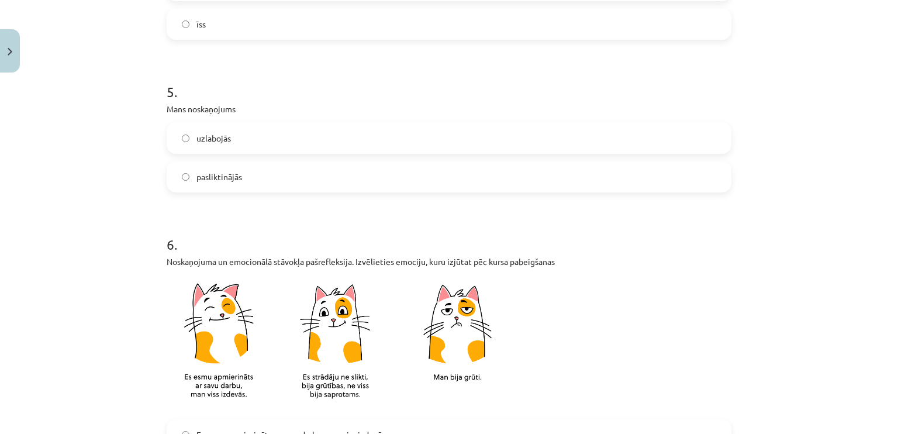
click at [240, 151] on label "uzlabojās" at bounding box center [449, 137] width 562 height 29
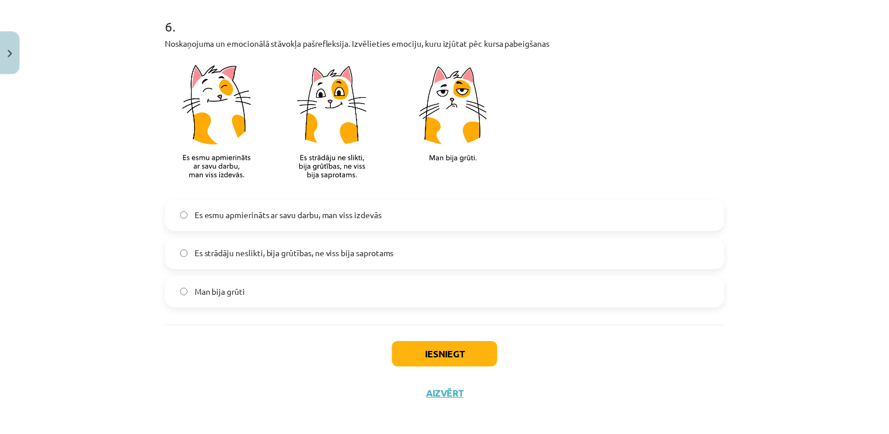
scroll to position [1047, 0]
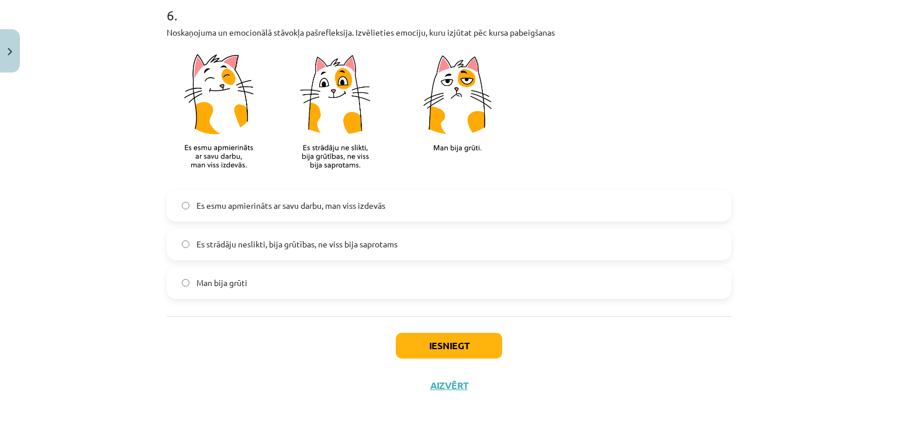
click at [342, 209] on span "Es esmu apmierināts ar savu darbu, man viss izdevās" at bounding box center [290, 205] width 189 height 12
click at [416, 347] on button "Iesniegt" at bounding box center [449, 346] width 106 height 26
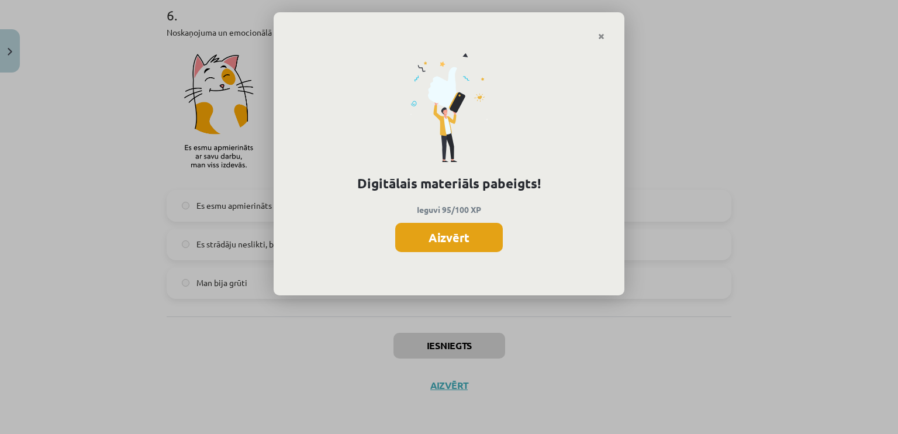
click at [422, 236] on button "Aizvērt" at bounding box center [449, 237] width 108 height 29
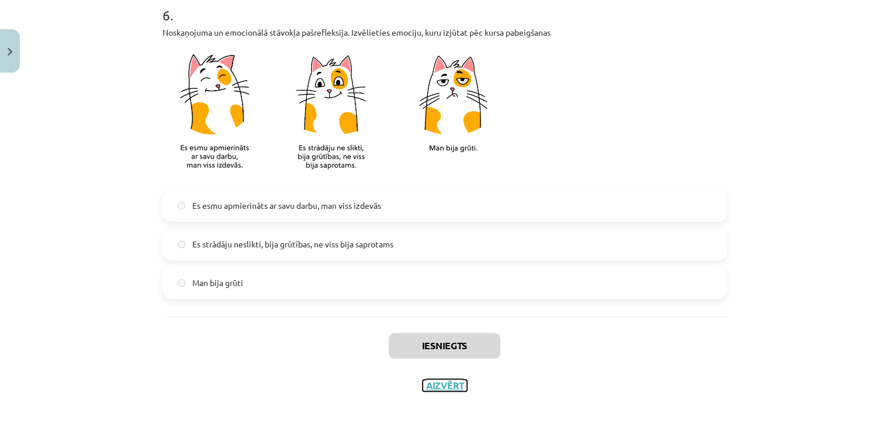
click at [428, 385] on button "Aizvērt" at bounding box center [445, 385] width 44 height 12
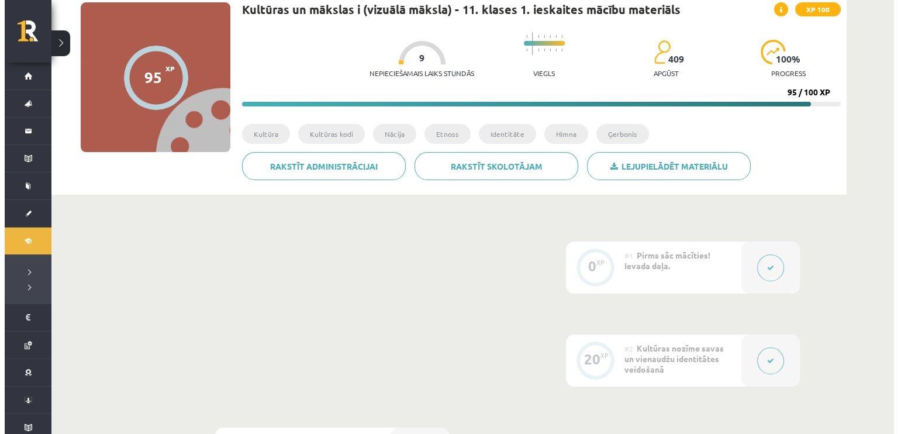
scroll to position [0, 0]
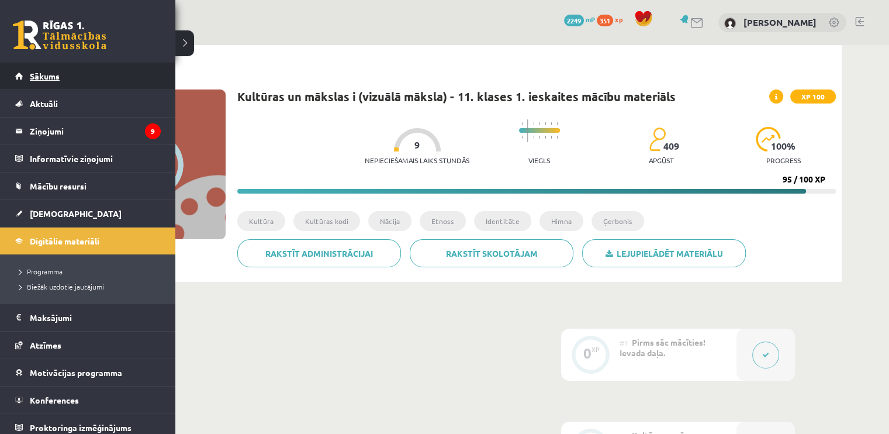
click at [18, 82] on link "Sākums" at bounding box center [88, 76] width 146 height 27
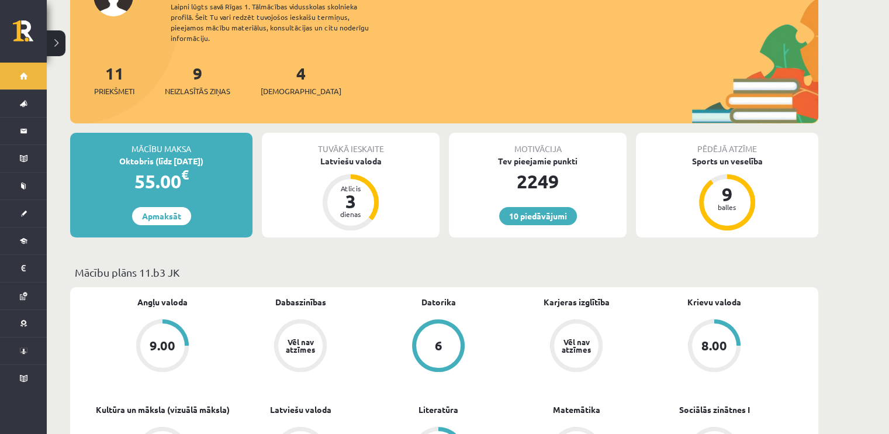
scroll to position [117, 0]
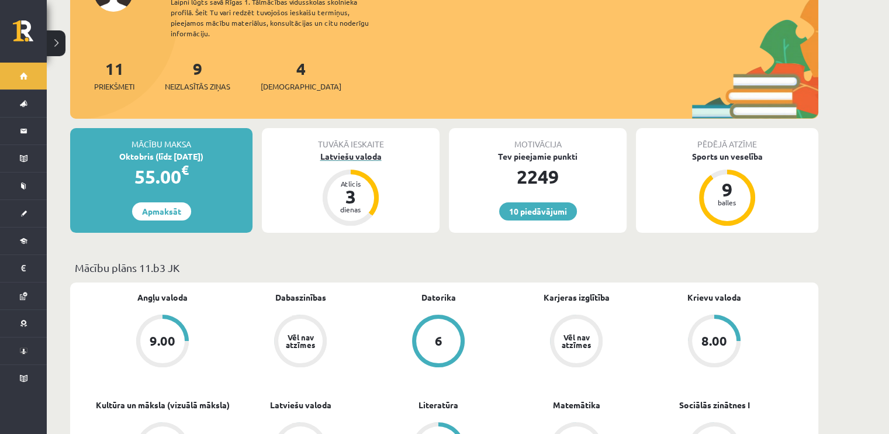
click at [358, 150] on div "Latviešu valoda" at bounding box center [351, 156] width 178 height 12
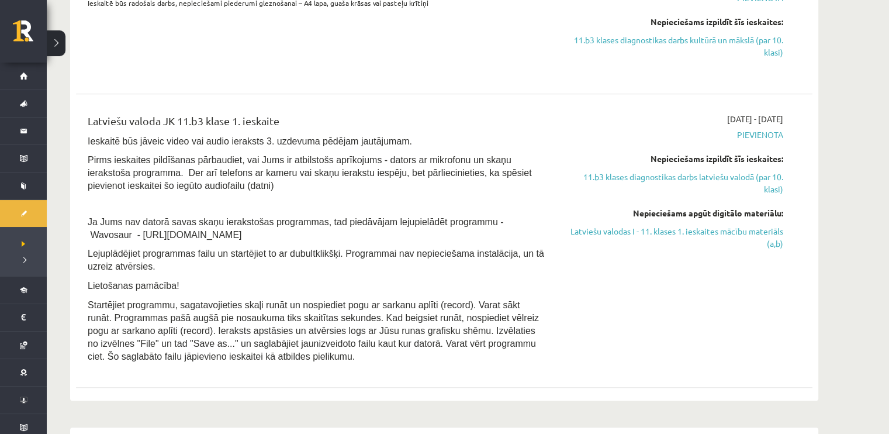
scroll to position [526, 0]
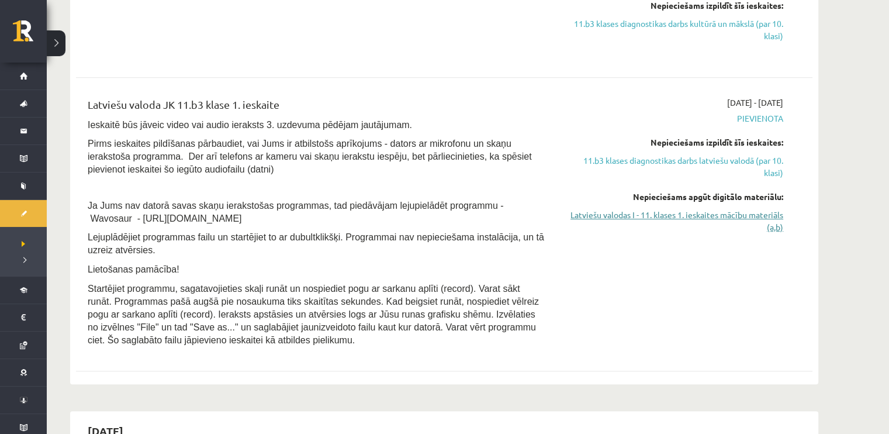
click at [688, 217] on link "Latviešu valodas I - 11. klases 1. ieskaites mācību materiāls (a,b)" at bounding box center [673, 221] width 220 height 25
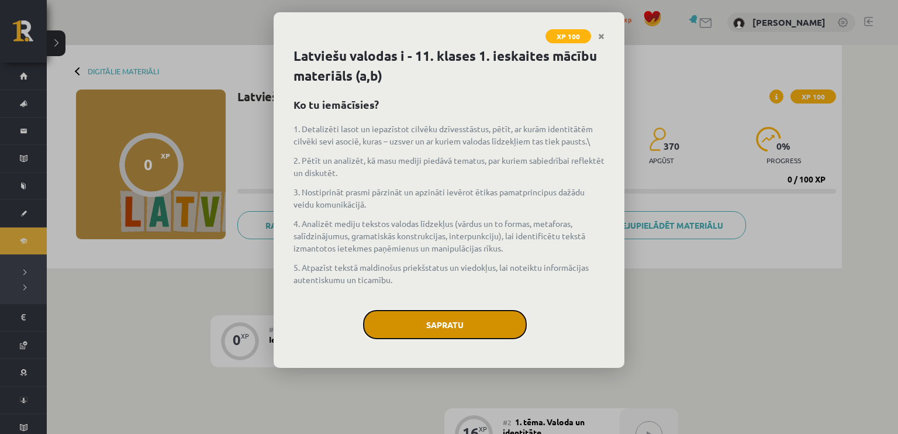
click at [489, 328] on button "Sapratu" at bounding box center [445, 324] width 164 height 29
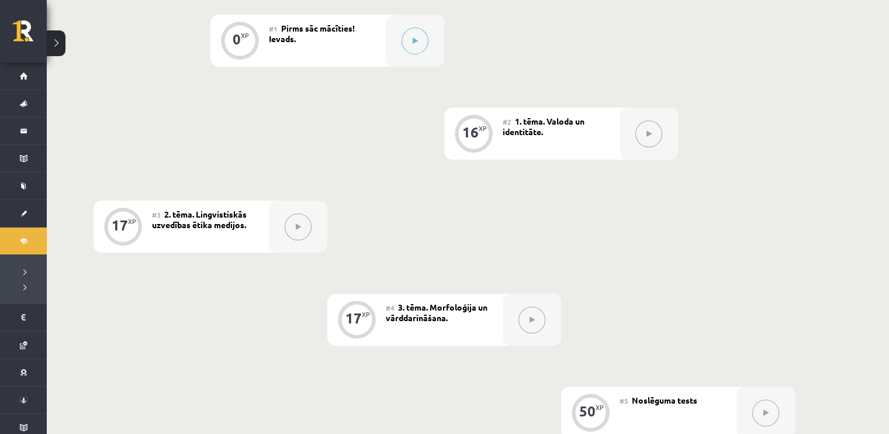
scroll to position [351, 0]
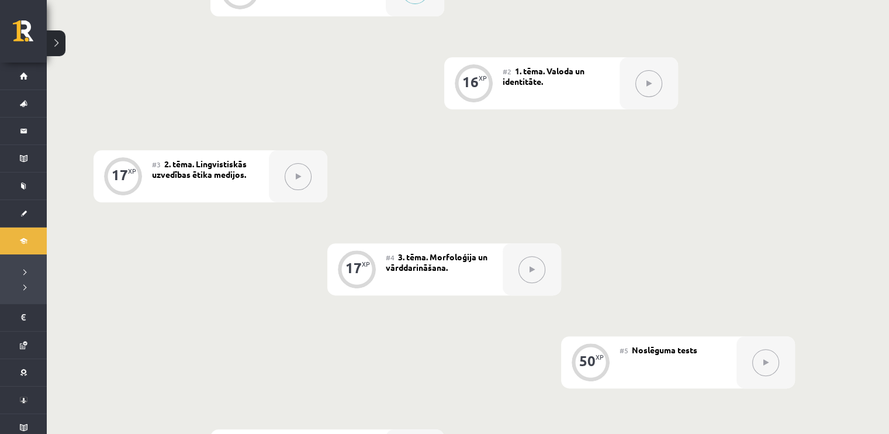
drag, startPoint x: 471, startPoint y: 299, endPoint x: 396, endPoint y: 167, distance: 151.8
click at [396, 167] on div "0 XP #1 Pirms sāc mācīties! Ievads. 16 XP #2 1. tēma. Valoda un identitāte. 17 …" at bounding box center [444, 222] width 701 height 517
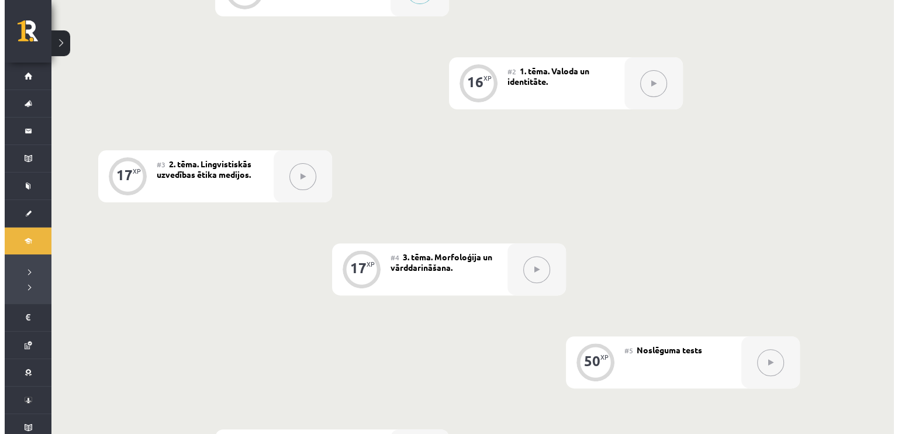
scroll to position [0, 0]
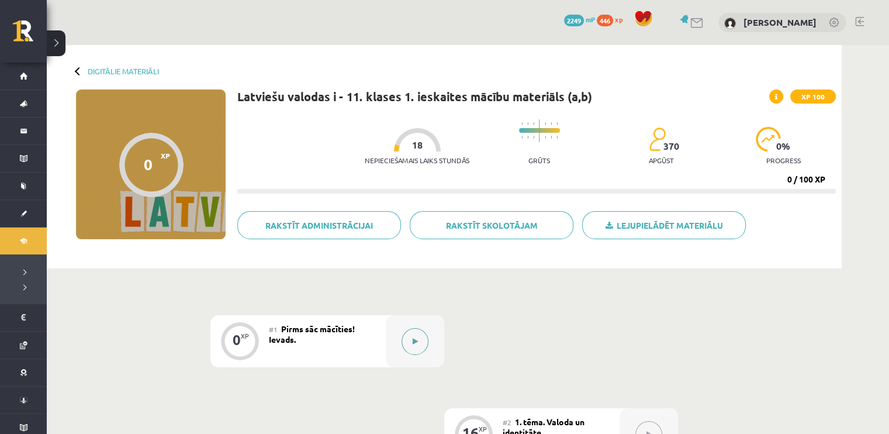
click at [415, 330] on button at bounding box center [415, 341] width 27 height 27
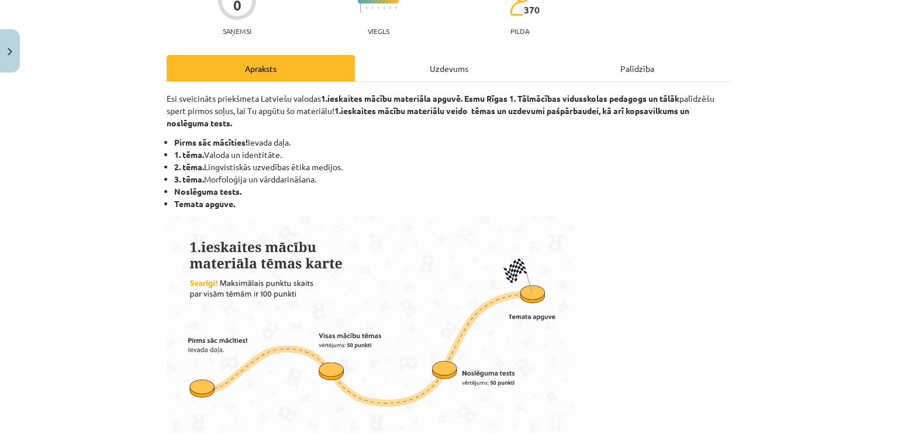
click at [431, 75] on div "Uzdevums" at bounding box center [449, 68] width 188 height 26
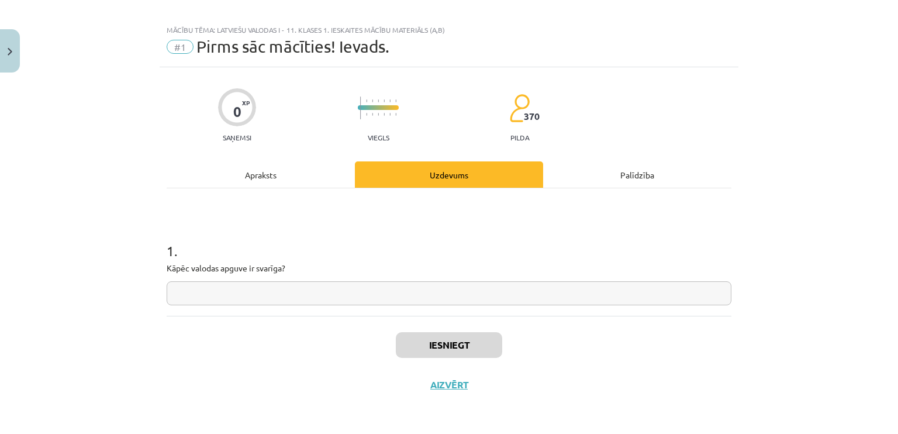
scroll to position [9, 0]
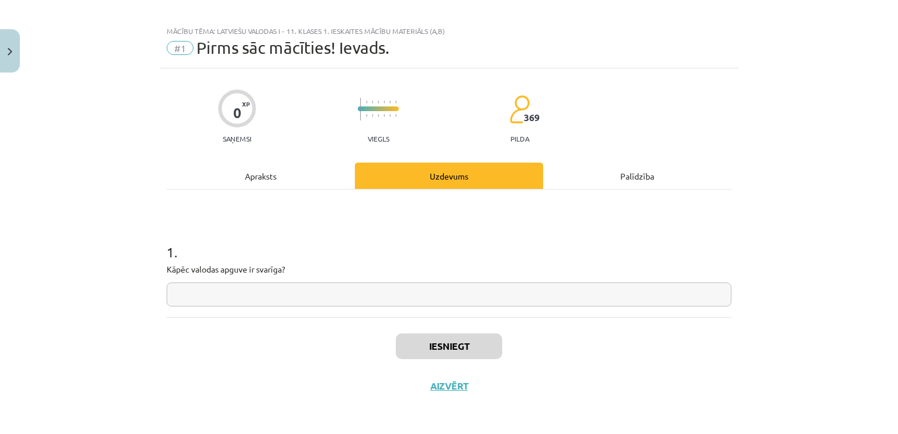
drag, startPoint x: 206, startPoint y: 299, endPoint x: 164, endPoint y: 314, distance: 44.7
click at [167, 314] on div "1 . Kāpēc valodas apguve ir svarīga?" at bounding box center [449, 252] width 565 height 127
paste input "**********"
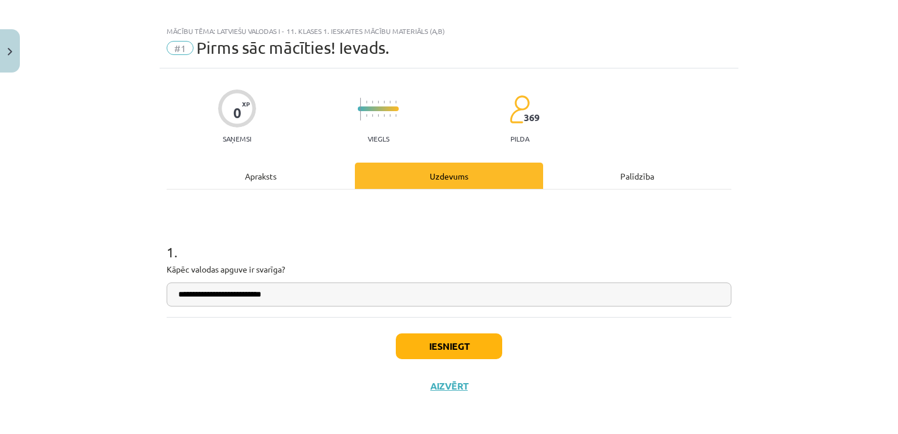
type input "**********"
click at [458, 348] on button "Iesniegt" at bounding box center [449, 346] width 106 height 26
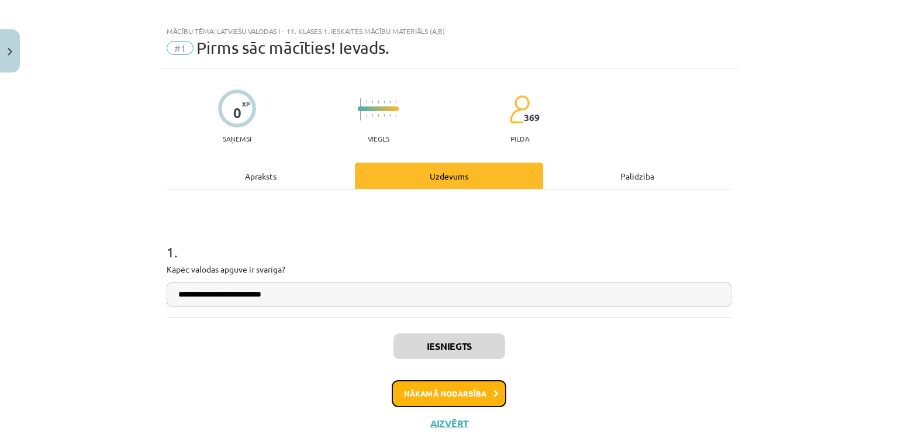
click at [441, 396] on button "Nākamā nodarbība" at bounding box center [449, 393] width 115 height 27
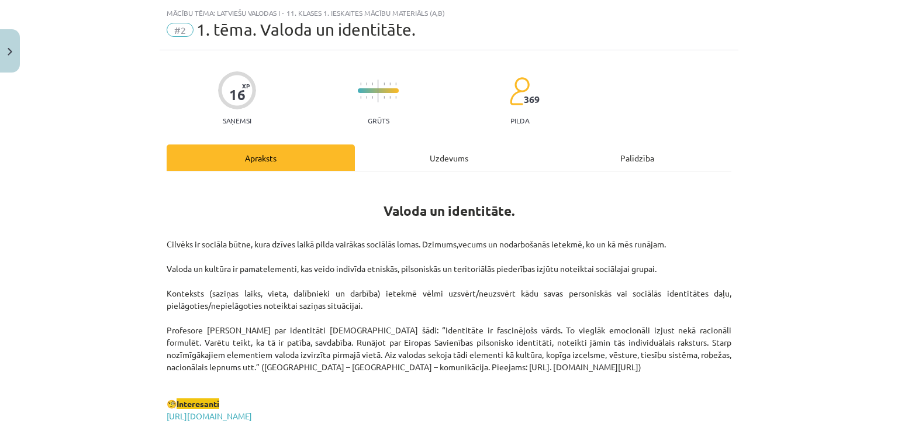
scroll to position [29, 0]
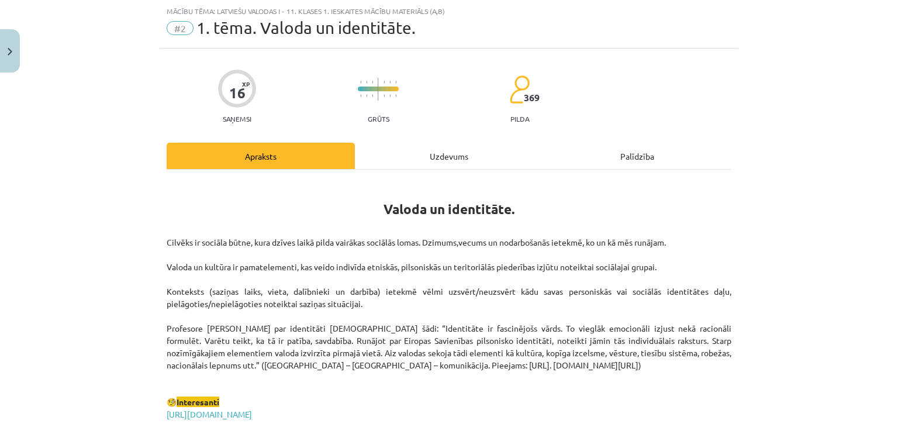
click at [454, 162] on div "Uzdevums" at bounding box center [449, 156] width 188 height 26
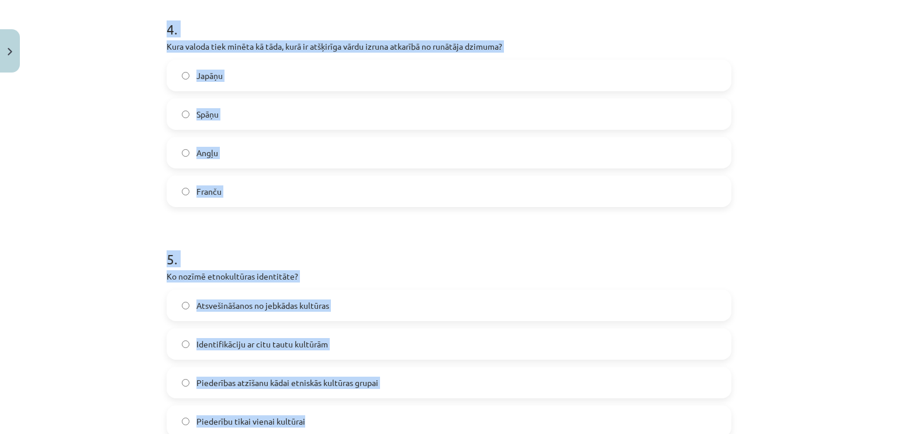
scroll to position [1052, 0]
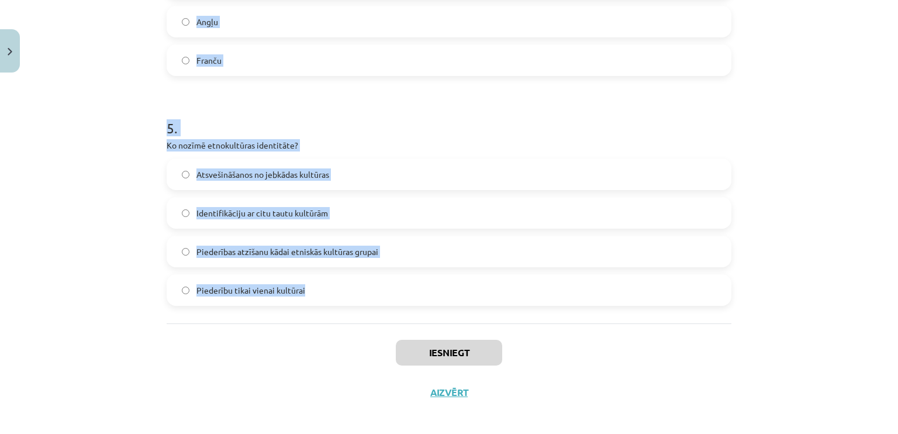
drag, startPoint x: 160, startPoint y: 275, endPoint x: 354, endPoint y: 317, distance: 198.4
copy form "Kas tiek uzskatīts par būtisku latviešu valodas identitātes elementu? Tās lieto…"
click at [124, 308] on div "Mācību tēma: Latviešu valodas i - 11. klases 1. ieskaites mācību materiāls (a,b…" at bounding box center [449, 217] width 898 height 434
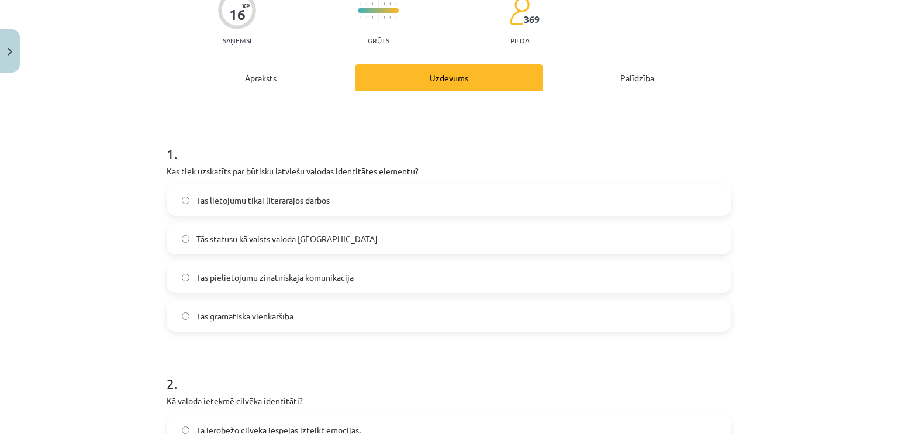
scroll to position [117, 0]
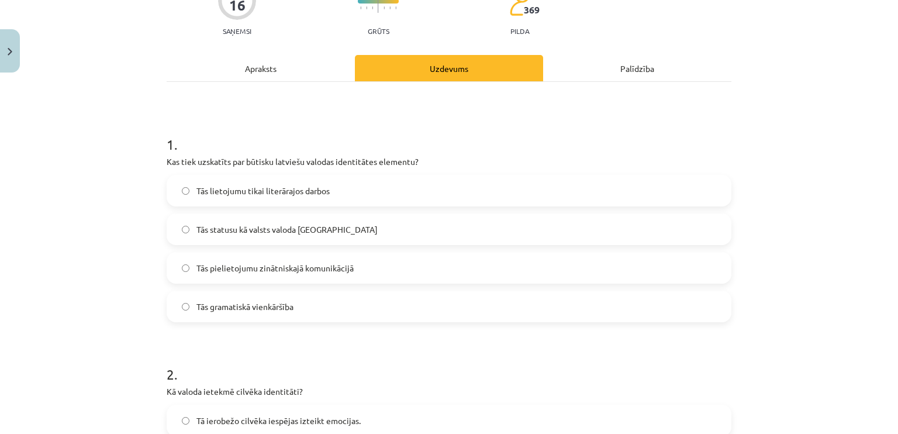
click at [278, 228] on span "Tās statusu kā valsts valoda Latvijā" at bounding box center [286, 229] width 181 height 12
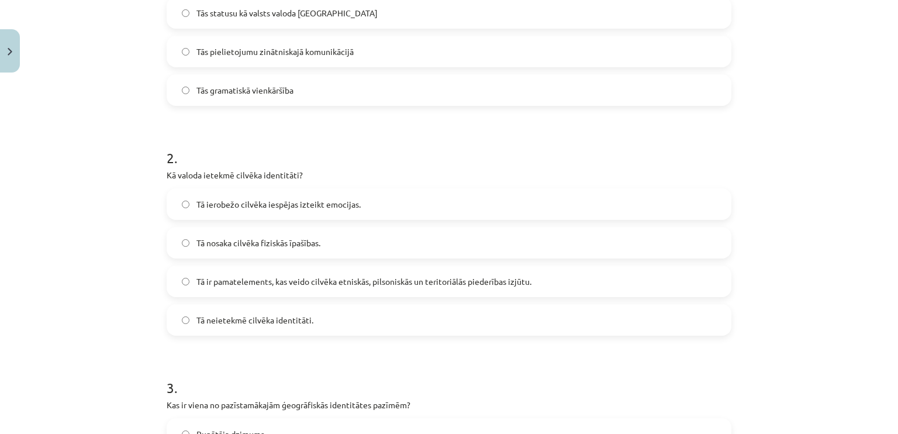
scroll to position [351, 0]
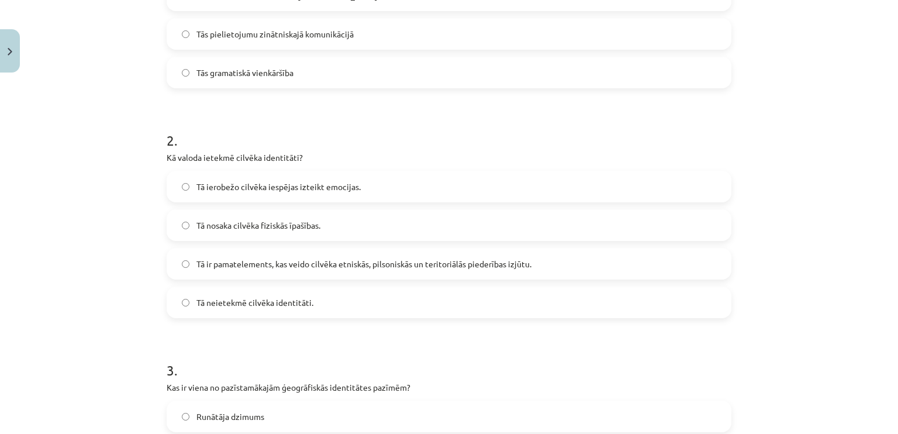
click at [275, 264] on span "Tā ir pamatelements, kas veido cilvēka etniskās, pilsoniskās un teritoriālās pi…" at bounding box center [363, 264] width 335 height 12
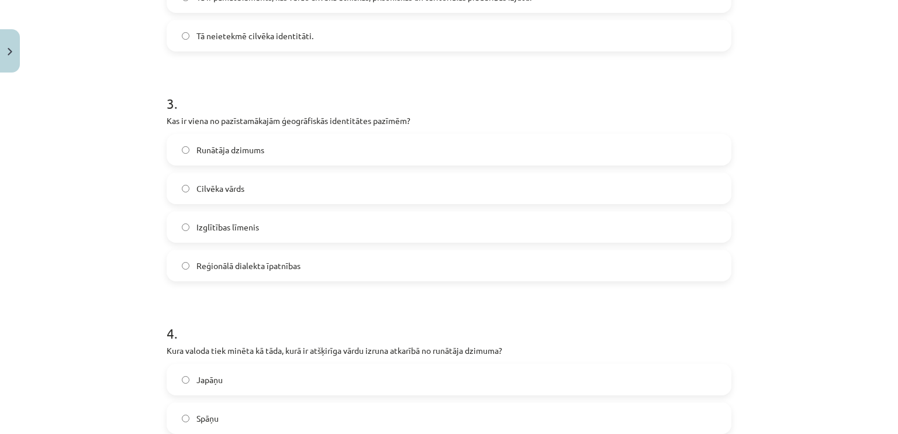
scroll to position [643, 0]
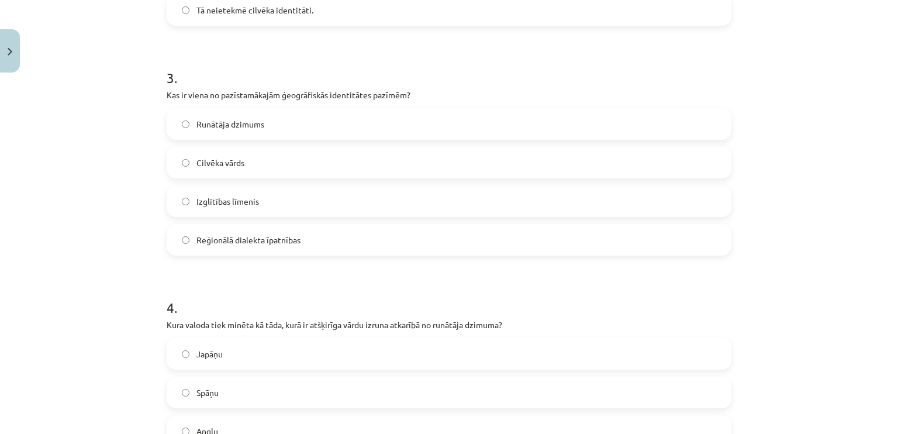
click at [269, 240] on span "Reģionālā dialekta īpatnības" at bounding box center [248, 240] width 104 height 12
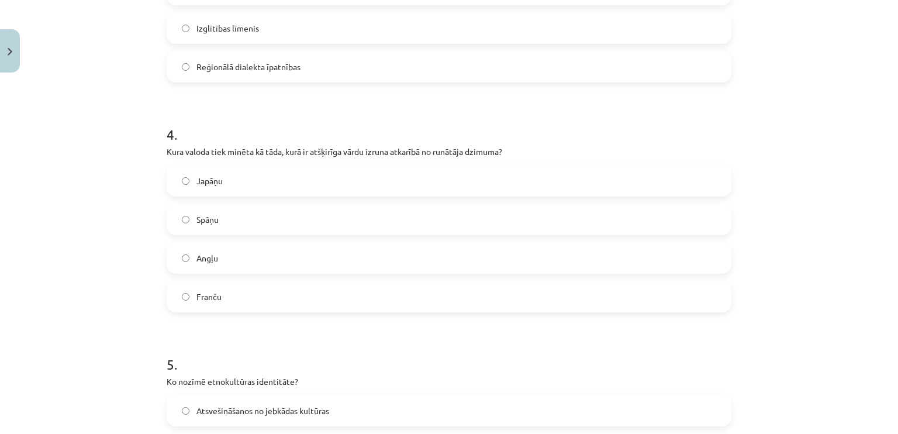
scroll to position [818, 0]
click at [214, 182] on span "Japāņu" at bounding box center [209, 178] width 26 height 12
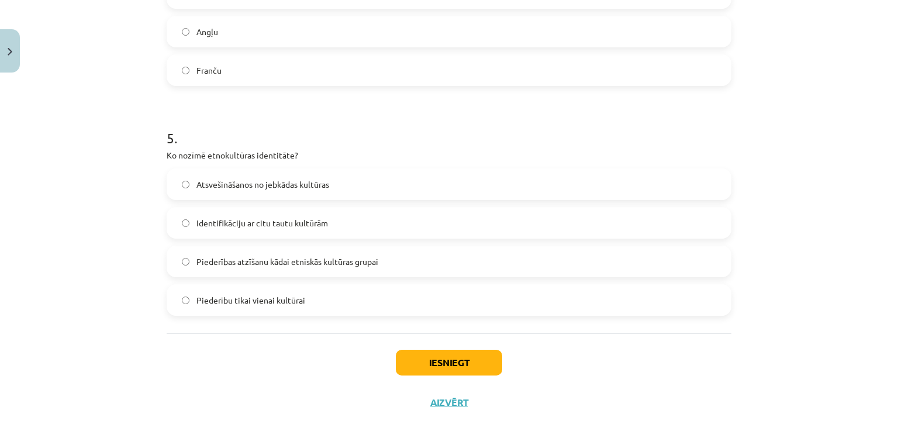
scroll to position [1052, 0]
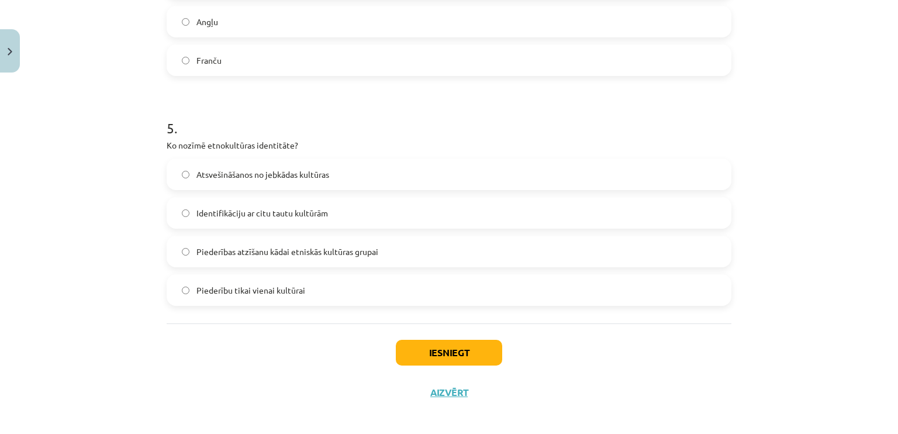
click at [297, 255] on span "Piederības atzīšanu kādai etniskās kultūras grupai" at bounding box center [287, 251] width 182 height 12
click at [460, 354] on button "Iesniegt" at bounding box center [449, 353] width 106 height 26
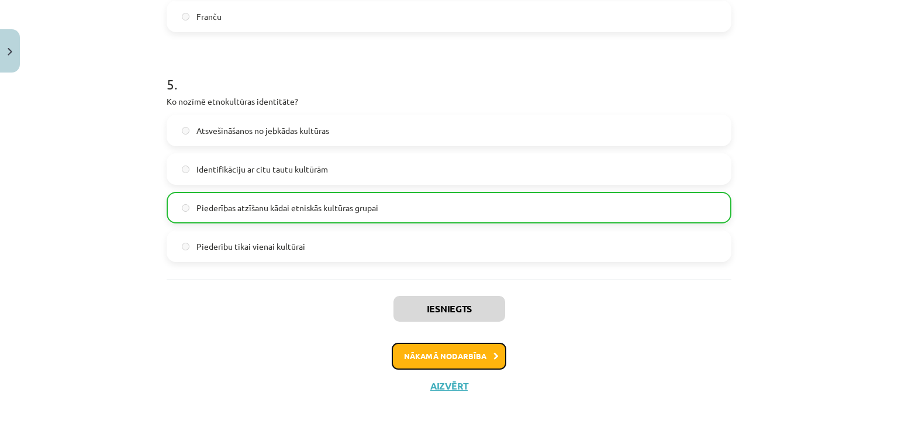
click at [423, 349] on button "Nākamā nodarbība" at bounding box center [449, 355] width 115 height 27
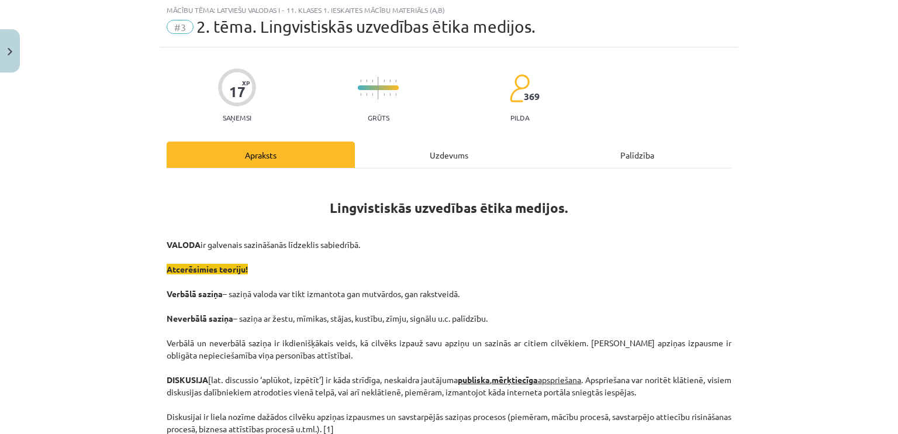
scroll to position [29, 0]
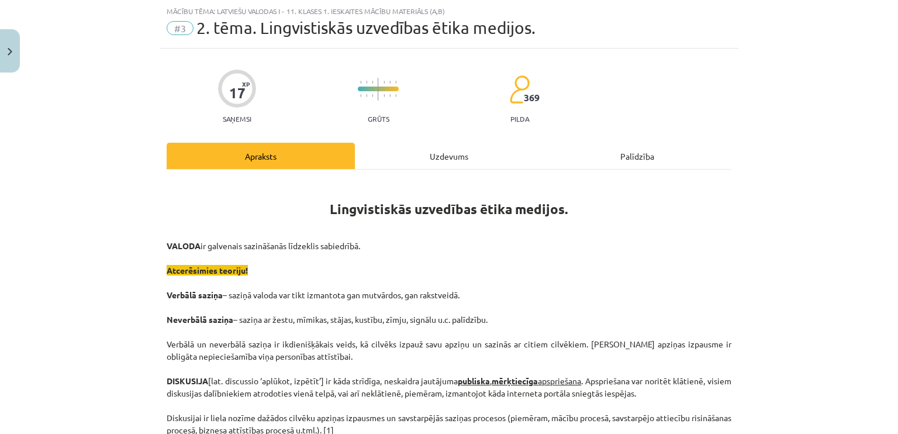
click at [435, 164] on div "Uzdevums" at bounding box center [449, 156] width 188 height 26
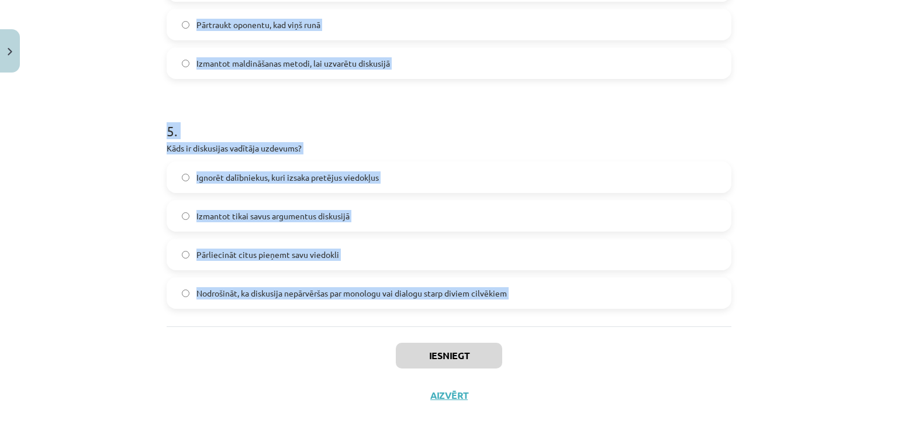
scroll to position [1059, 0]
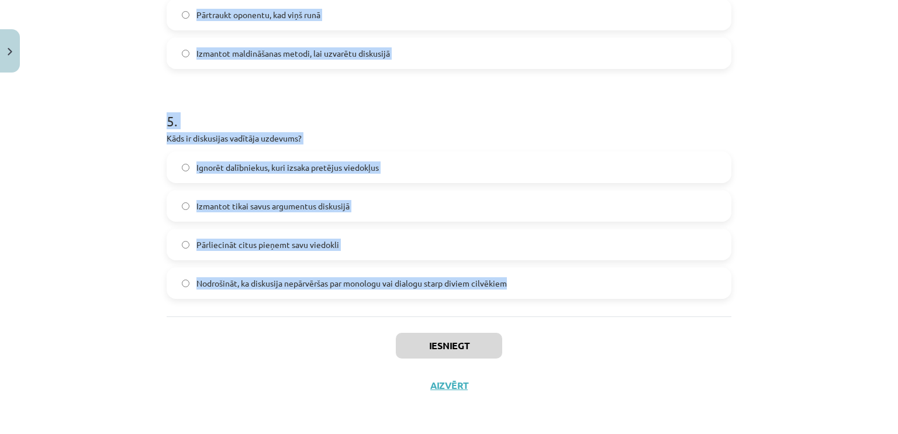
drag, startPoint x: 163, startPoint y: 193, endPoint x: 511, endPoint y: 291, distance: 361.3
copy form "Kura no šīm metodēm pieder pie argumentācijas palīgmetodēm? Problēmmetode Aizsa…"
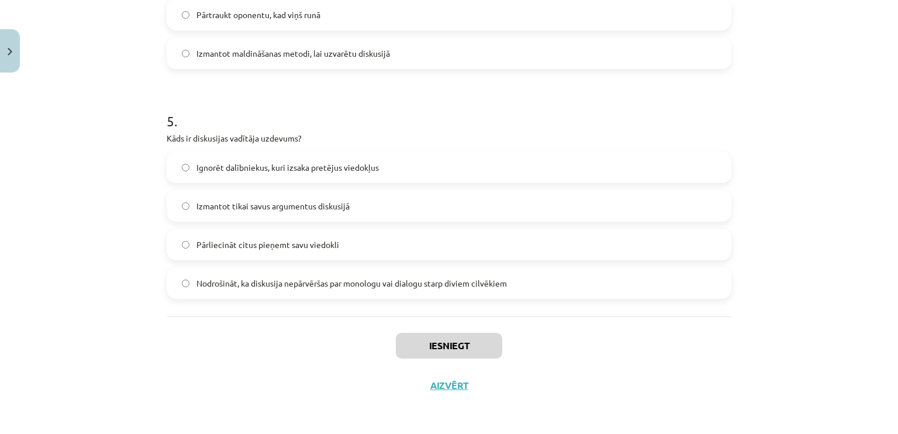
click at [148, 320] on div "Mācību tēma: Latviešu valodas i - 11. klases 1. ieskaites mācību materiāls (a,b…" at bounding box center [449, 217] width 898 height 434
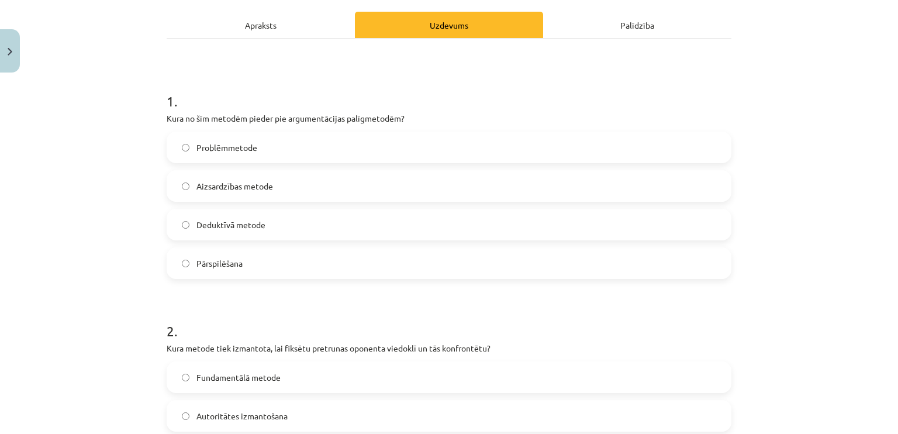
scroll to position [124, 0]
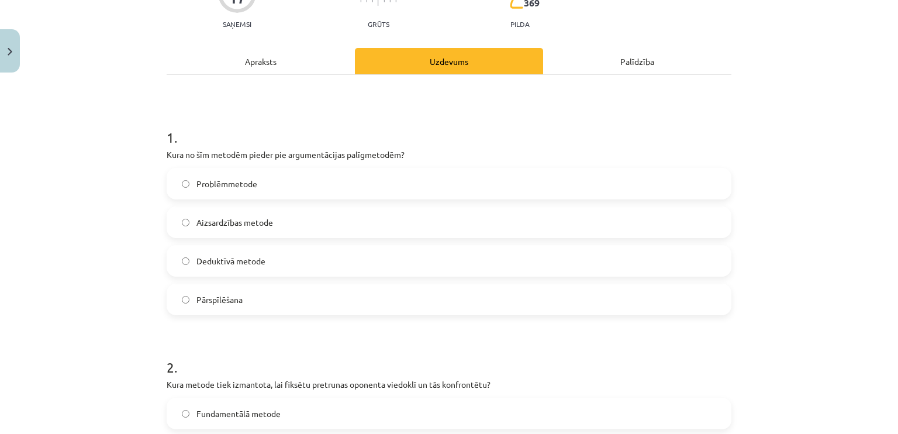
click at [227, 300] on span "Pārspīlēšana" at bounding box center [219, 299] width 46 height 12
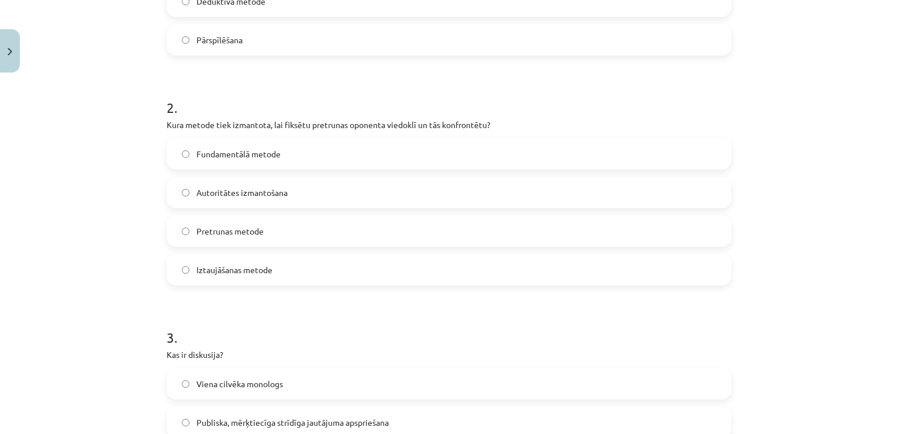
scroll to position [416, 0]
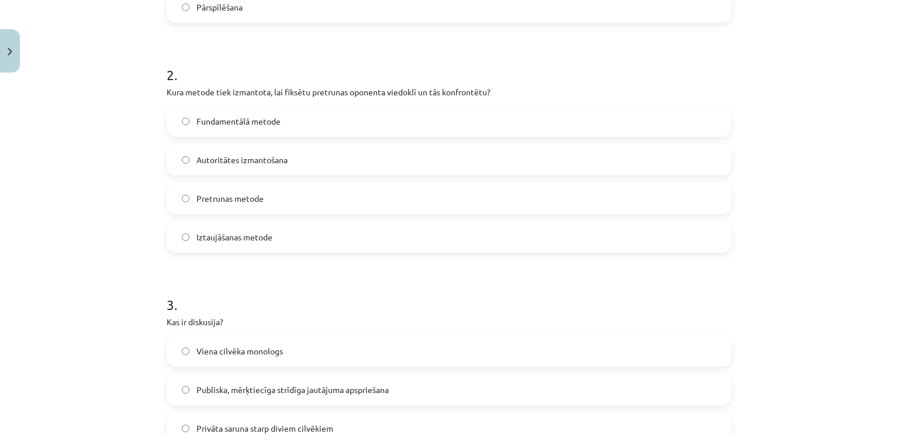
click at [266, 200] on label "Pretrunas metode" at bounding box center [449, 198] width 562 height 29
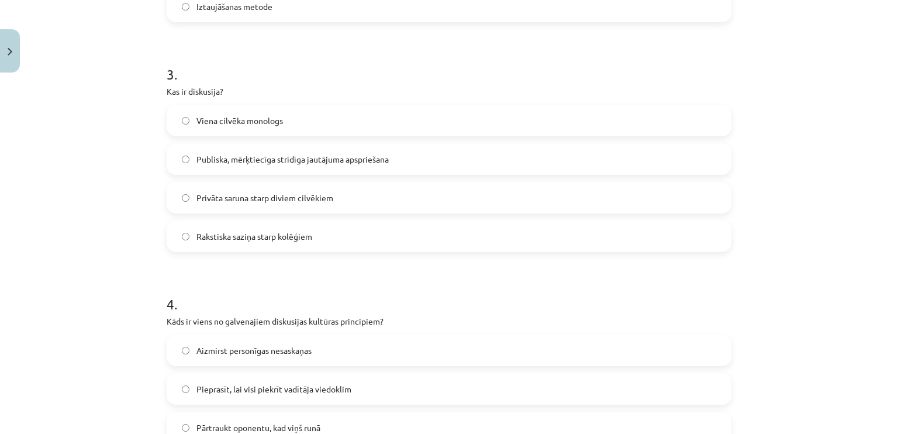
scroll to position [650, 0]
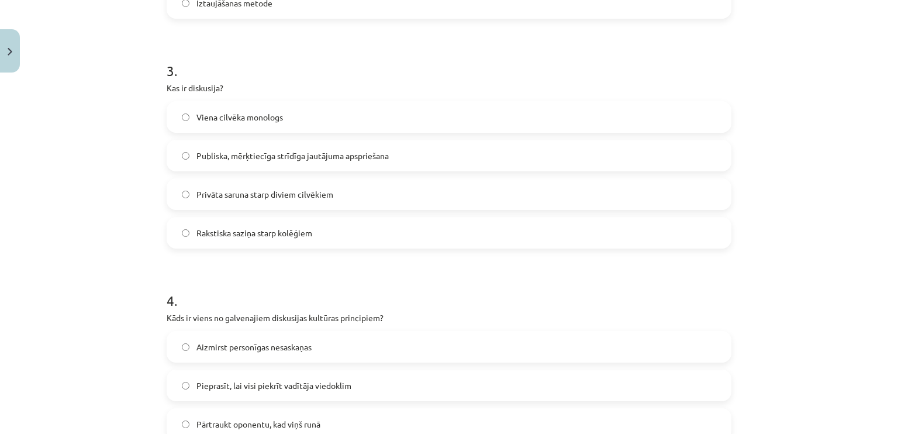
click at [356, 152] on span "Publiska, mērķtiecīga strīdīga jautājuma apspriešana" at bounding box center [292, 156] width 192 height 12
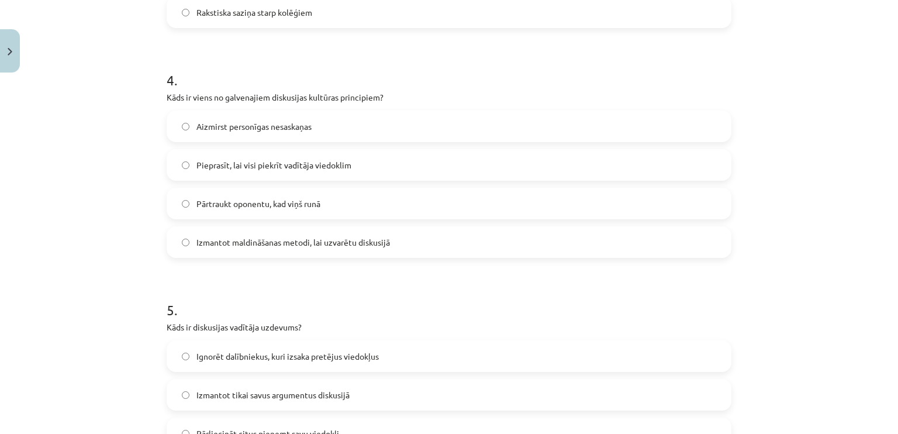
scroll to position [884, 0]
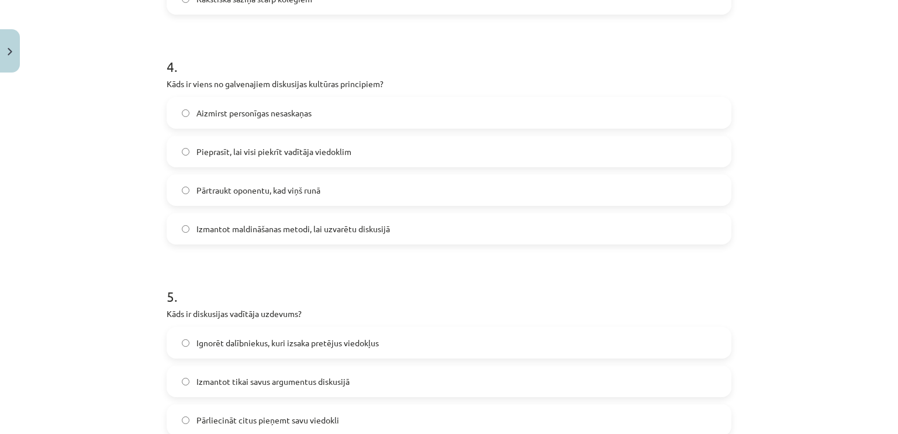
click at [348, 117] on label "Aizmirst personīgas nesaskaņas" at bounding box center [449, 112] width 562 height 29
click at [344, 112] on label "Aizmirst personīgas nesaskaņas" at bounding box center [449, 112] width 562 height 29
click at [320, 277] on h1 "5 ." at bounding box center [449, 286] width 565 height 36
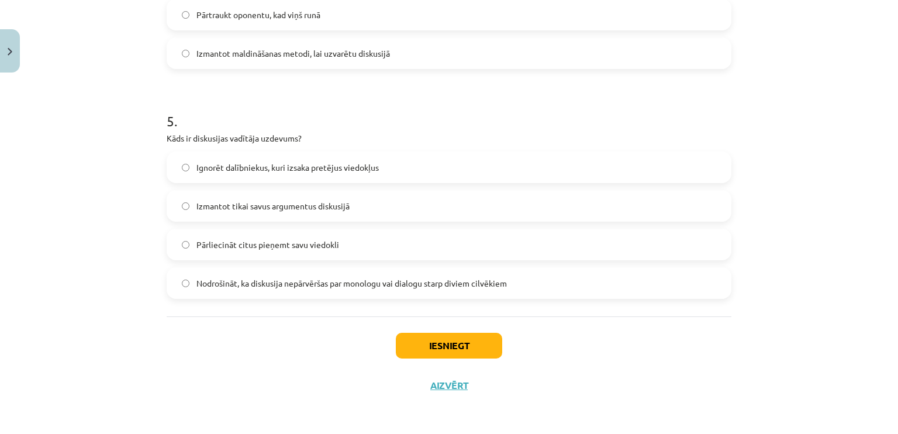
click at [319, 286] on span "Nodrošināt, ka diskusija nepārvēršas par monologu vai dialogu starp diviem cilv…" at bounding box center [351, 283] width 310 height 12
click at [441, 340] on button "Iesniegt" at bounding box center [449, 346] width 106 height 26
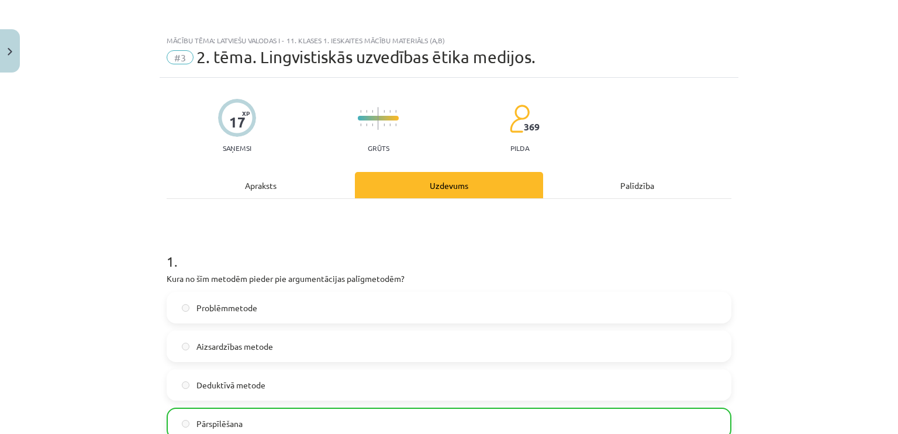
scroll to position [0, 0]
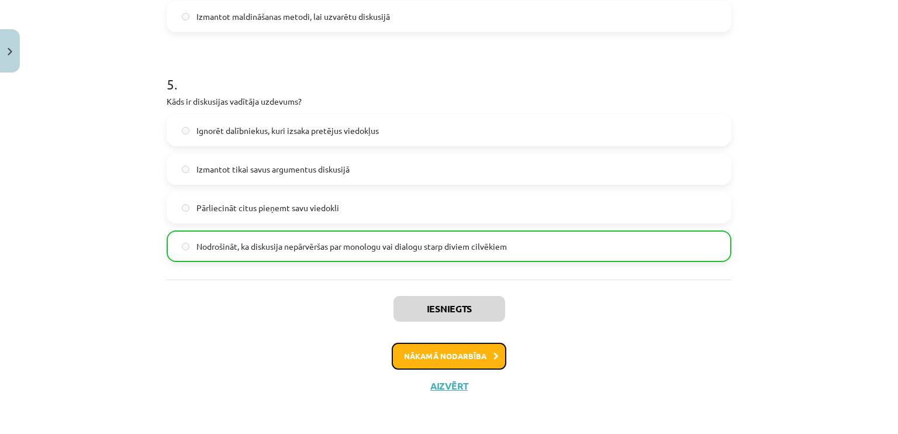
click at [425, 350] on button "Nākamā nodarbība" at bounding box center [449, 355] width 115 height 27
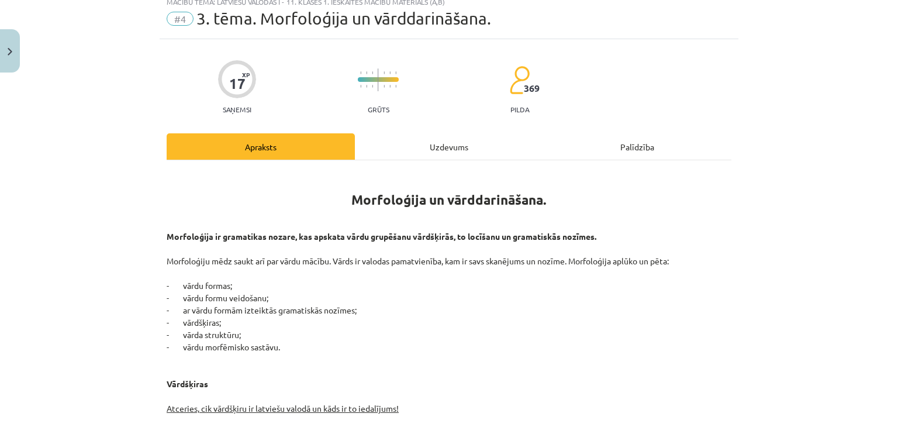
scroll to position [29, 0]
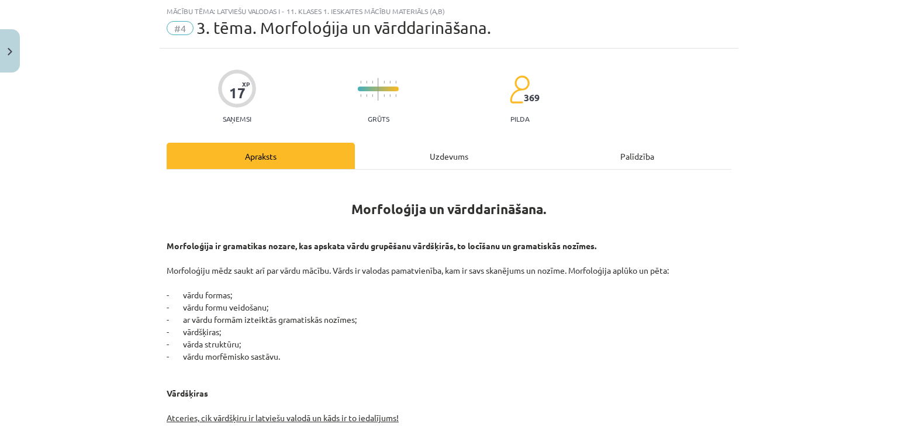
click at [427, 162] on div "Uzdevums" at bounding box center [449, 156] width 188 height 26
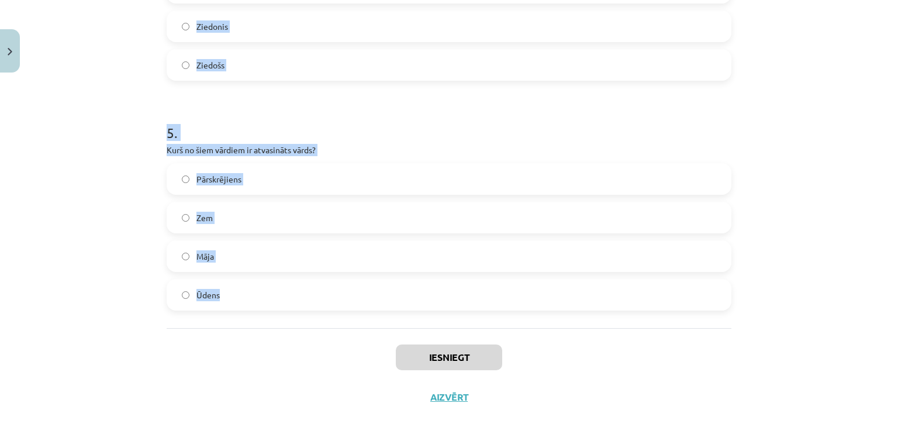
scroll to position [1059, 0]
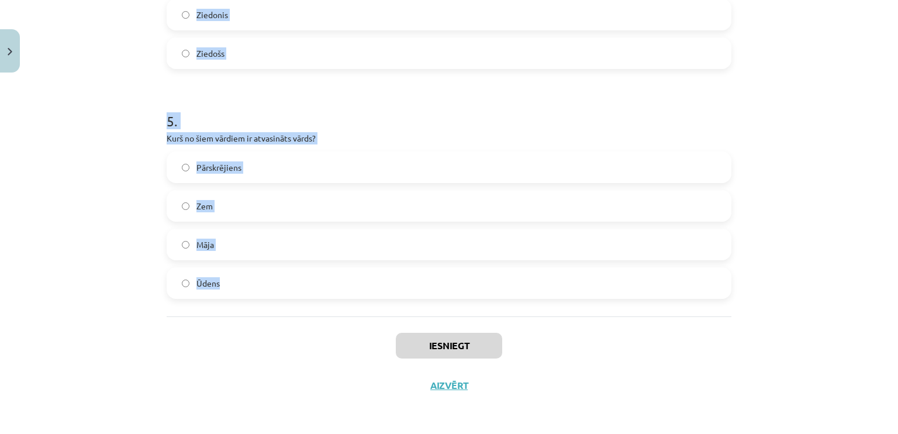
drag, startPoint x: 164, startPoint y: 186, endPoint x: 378, endPoint y: 286, distance: 236.4
copy form "Cik vārdšķiru ir latviešu valodā? 10 11 9 8 2 . Kurš no šiem nav morfoloģijas p…"
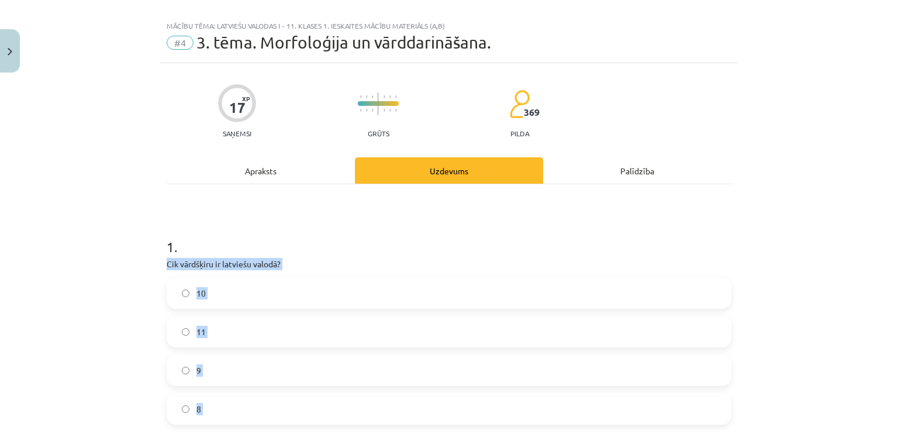
scroll to position [0, 0]
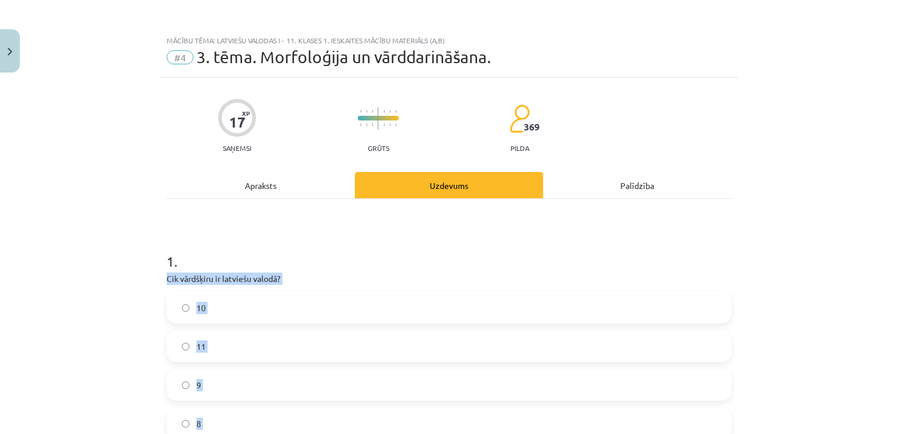
click at [122, 338] on div "Mācību tēma: Latviešu valodas i - 11. klases 1. ieskaites mācību materiāls (a,b…" at bounding box center [449, 217] width 898 height 434
click at [216, 312] on label "10" at bounding box center [449, 307] width 562 height 29
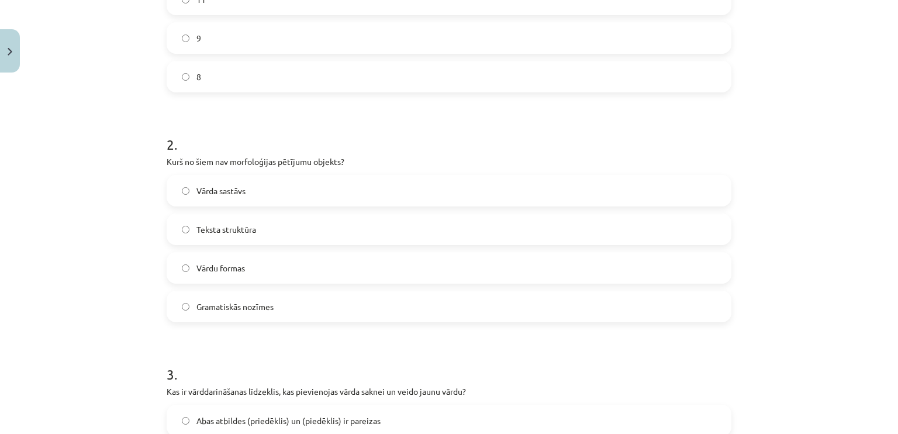
scroll to position [351, 0]
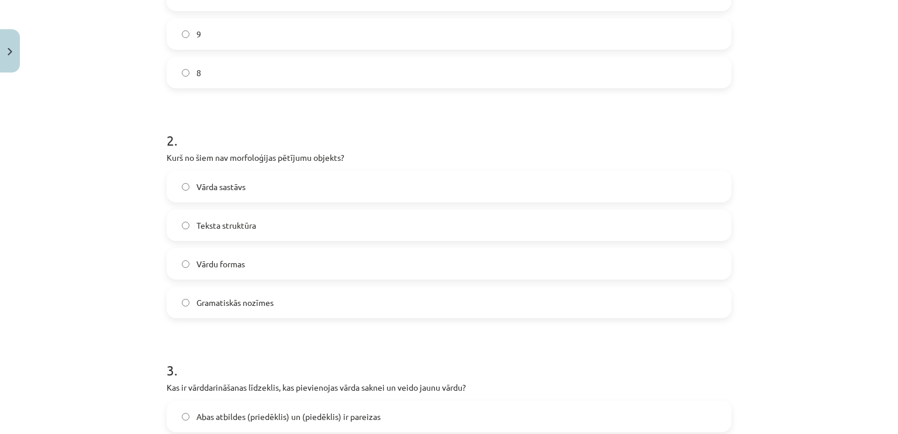
click at [263, 228] on label "Teksta struktūra" at bounding box center [449, 224] width 562 height 29
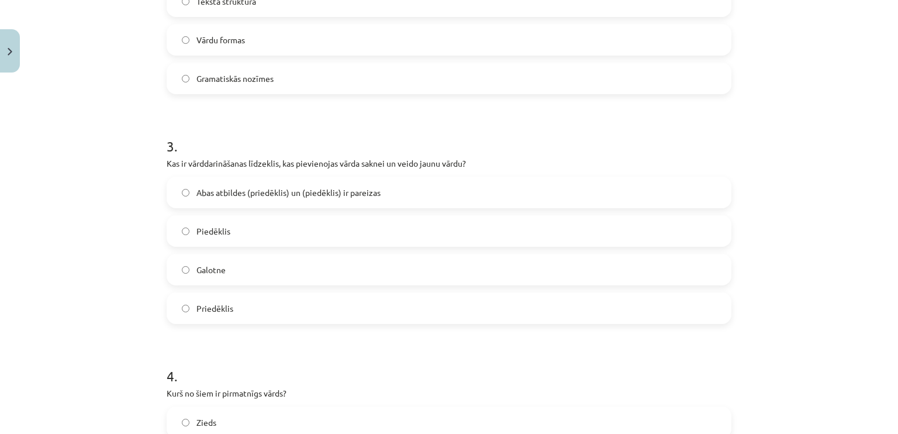
scroll to position [584, 0]
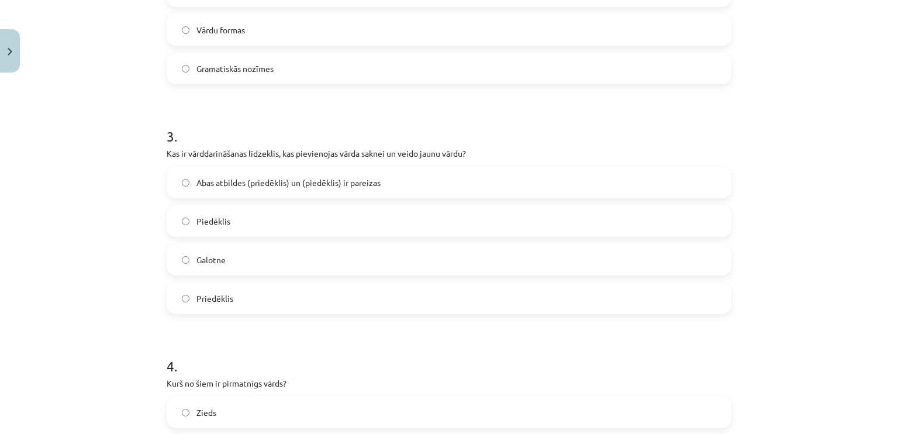
click at [358, 181] on span "Abas atbildes (priedēklis) un (piedēklis) ir pareizas" at bounding box center [288, 183] width 184 height 12
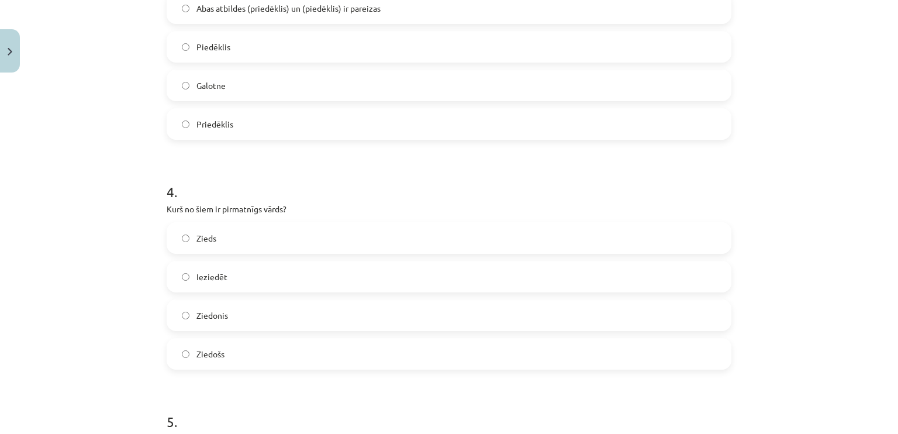
scroll to position [760, 0]
click at [323, 238] on label "Zieds" at bounding box center [449, 236] width 562 height 29
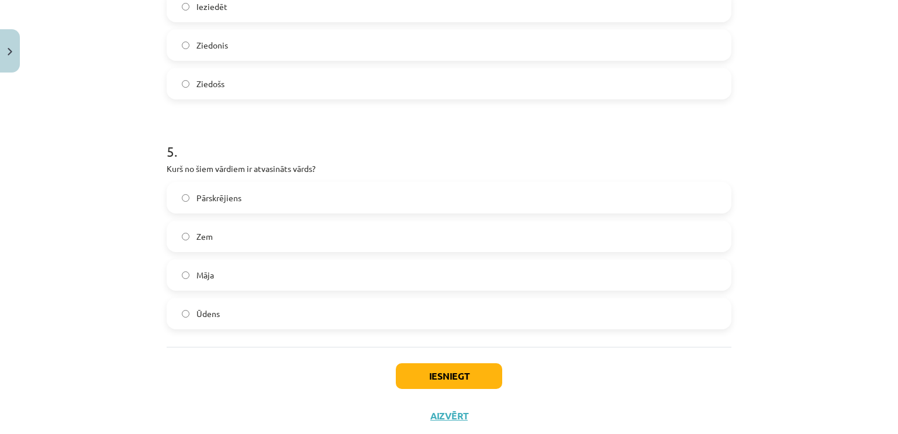
scroll to position [1052, 0]
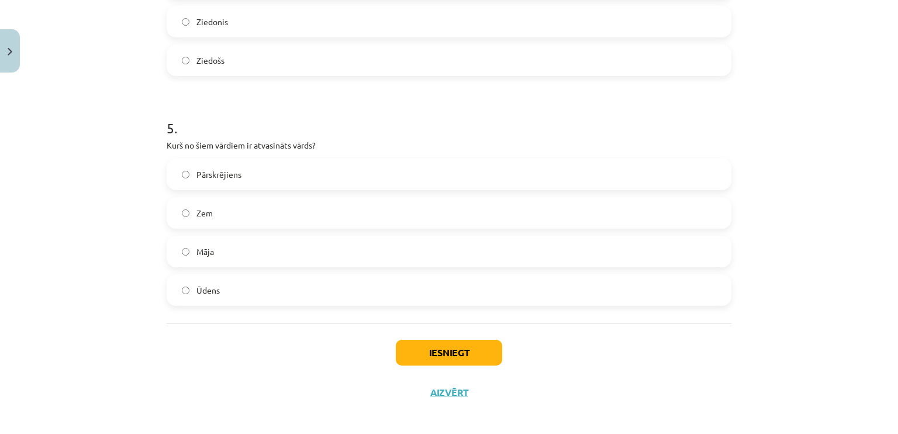
click at [238, 179] on label "Pārskrējiens" at bounding box center [449, 174] width 562 height 29
click at [412, 353] on button "Iesniegt" at bounding box center [449, 353] width 106 height 26
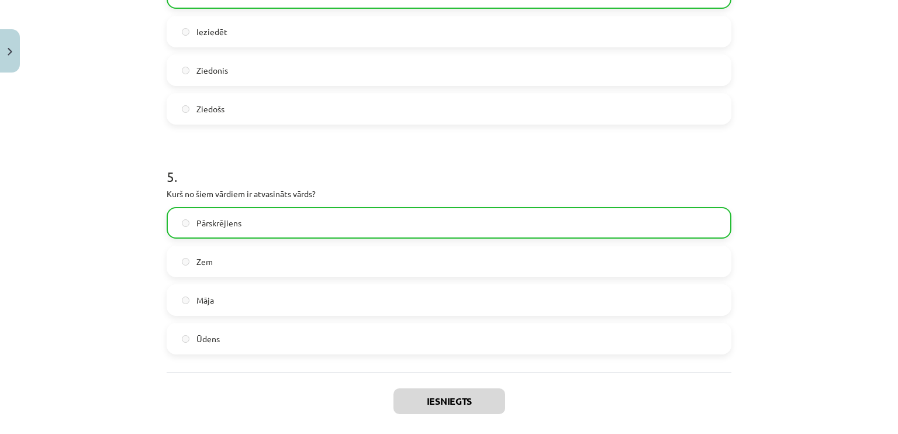
scroll to position [1096, 0]
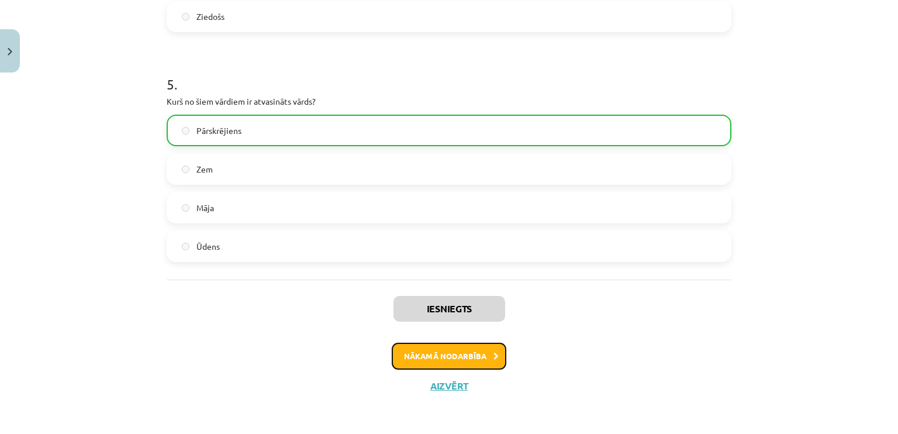
click at [457, 350] on button "Nākamā nodarbība" at bounding box center [449, 355] width 115 height 27
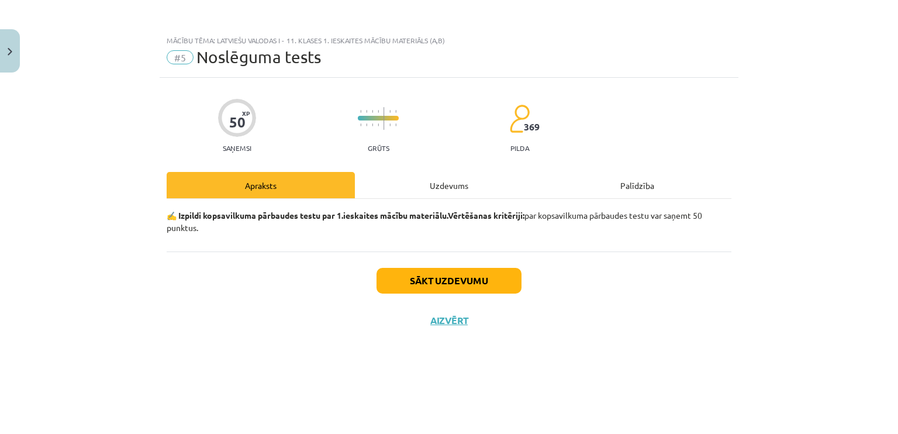
click at [454, 192] on div "Uzdevums" at bounding box center [449, 185] width 188 height 26
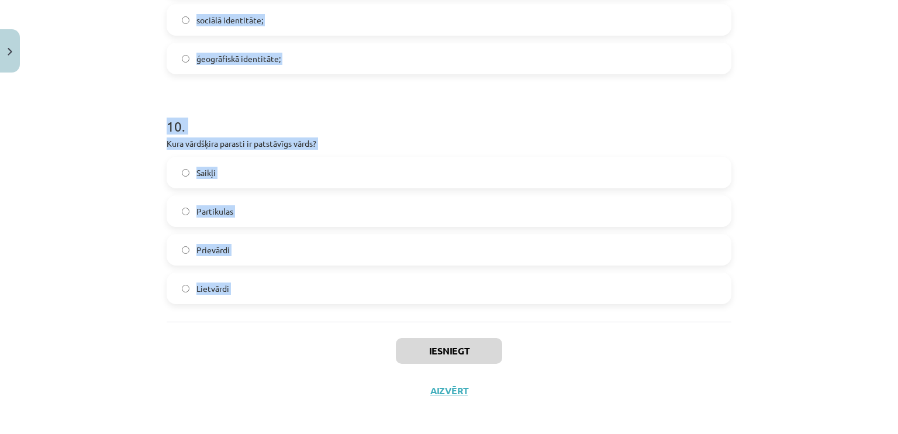
scroll to position [2025, 0]
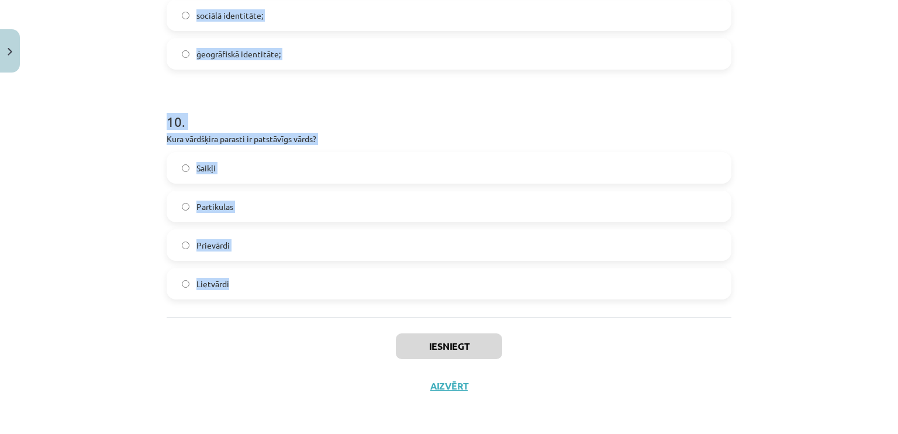
drag, startPoint x: 163, startPoint y: 223, endPoint x: 365, endPoint y: 314, distance: 221.5
copy form "Sieviešu dzimtes lietvārds ir lācis nags mikrofons acs 2 . “Jaunieši mūsdienās …"
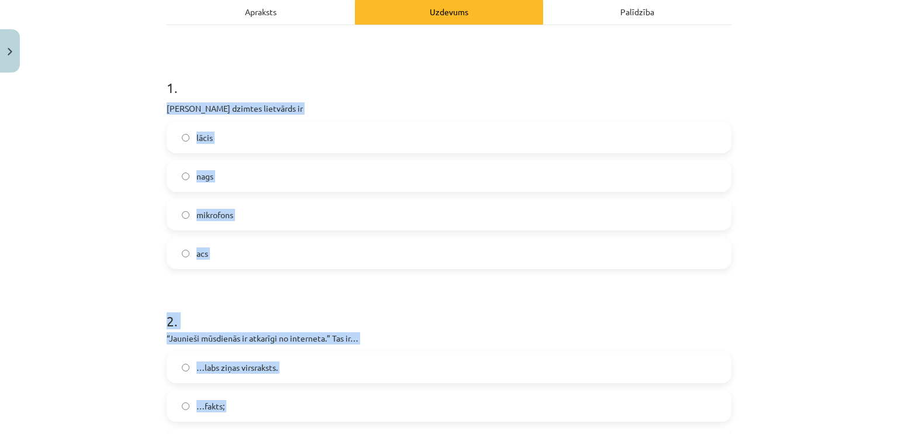
scroll to position [154, 0]
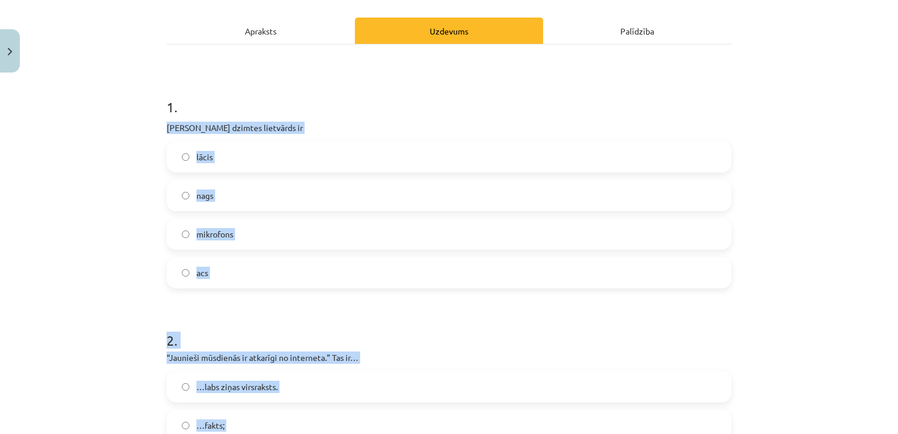
click at [141, 303] on div "Mācību tēma: Latviešu valodas i - 11. klases 1. ieskaites mācību materiāls (a,b…" at bounding box center [449, 217] width 898 height 434
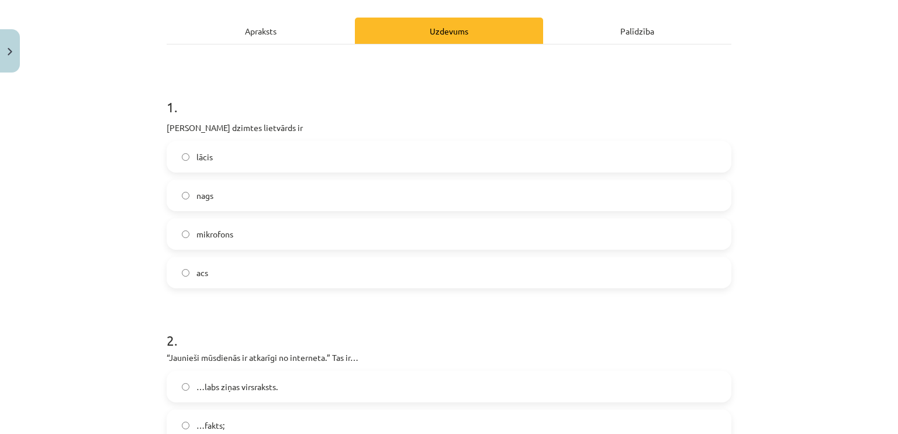
click at [237, 279] on label "acs" at bounding box center [449, 272] width 562 height 29
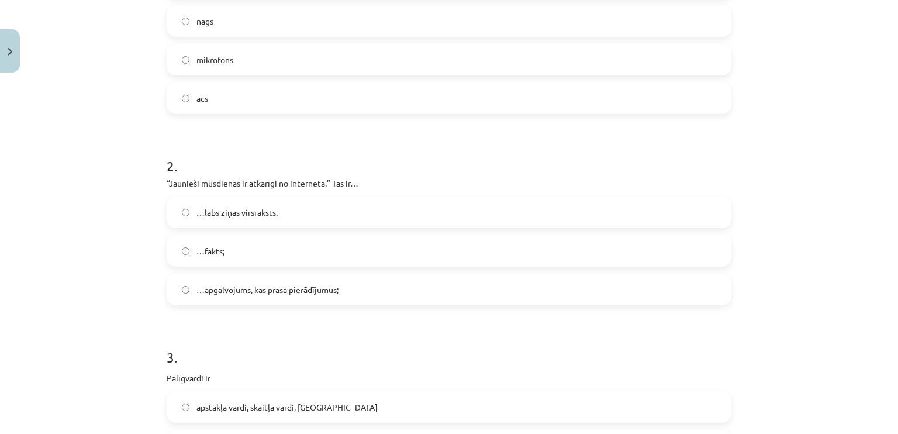
scroll to position [330, 0]
click at [299, 283] on span "…apgalvojums, kas prasa pierādījumus;" at bounding box center [267, 288] width 142 height 12
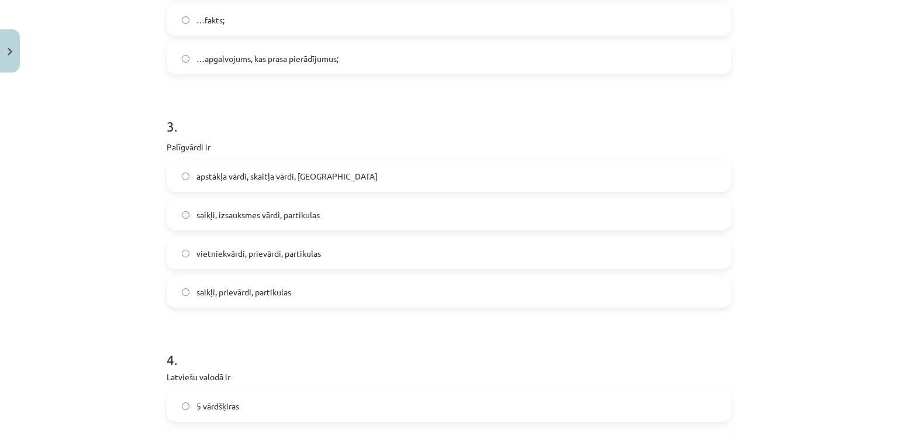
scroll to position [563, 0]
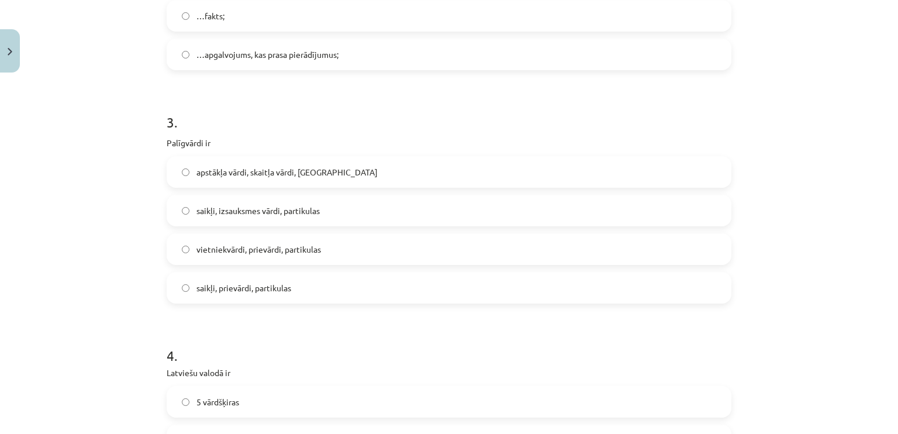
click at [191, 291] on label "saikļi, prievārdi, partikulas" at bounding box center [449, 287] width 562 height 29
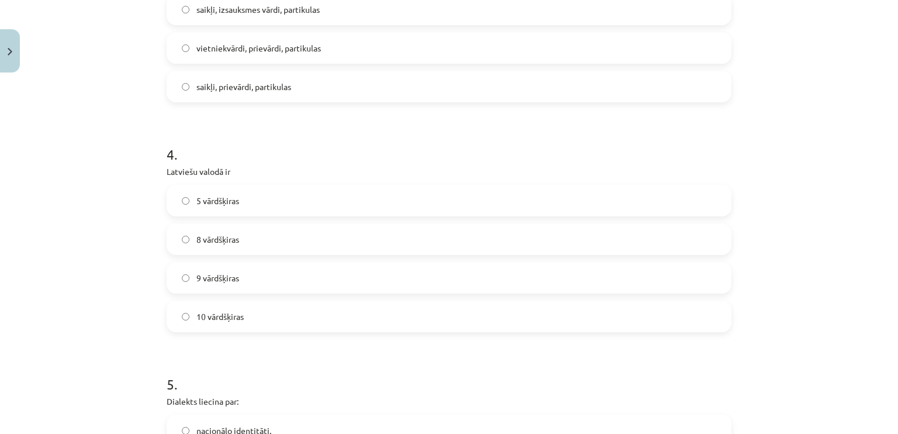
scroll to position [797, 0]
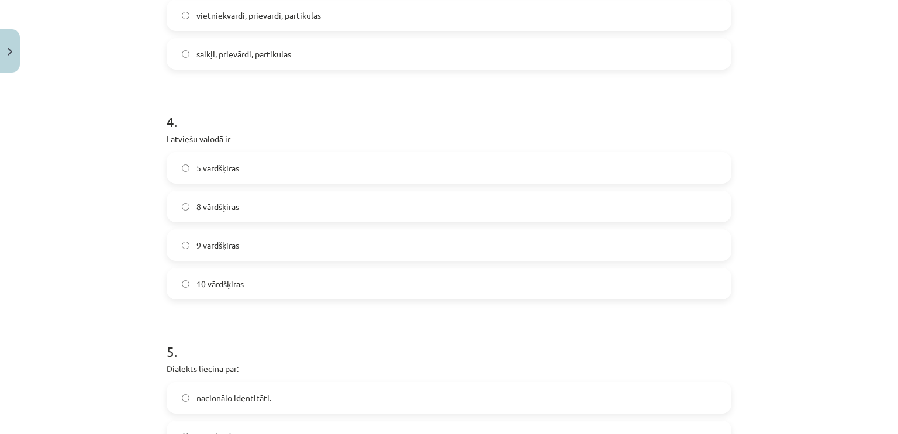
click at [339, 287] on label "10 vārdšķiras" at bounding box center [449, 283] width 562 height 29
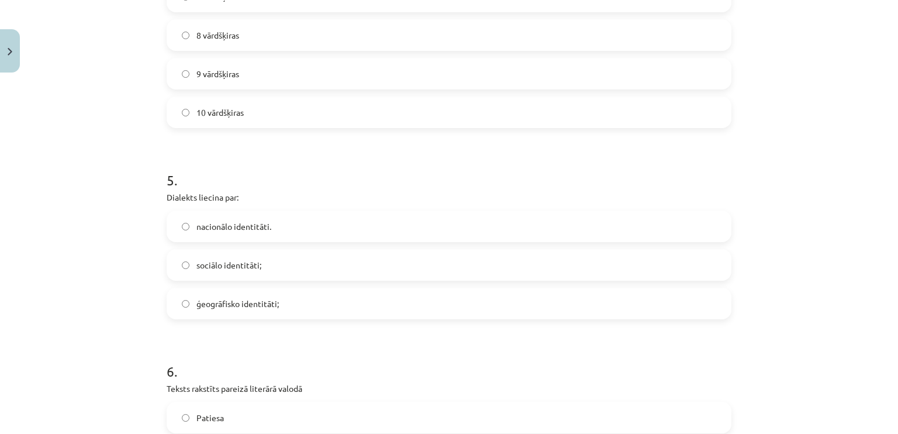
scroll to position [973, 0]
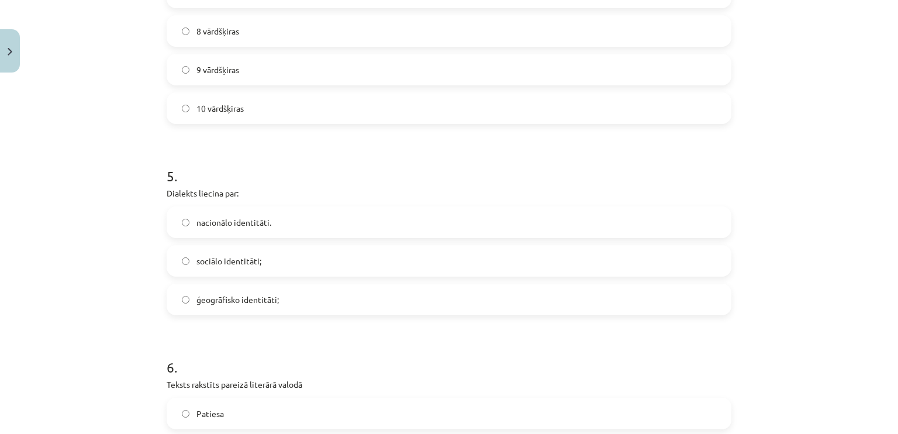
click at [313, 299] on label "ģeogrāfisko identitāti;" at bounding box center [449, 299] width 562 height 29
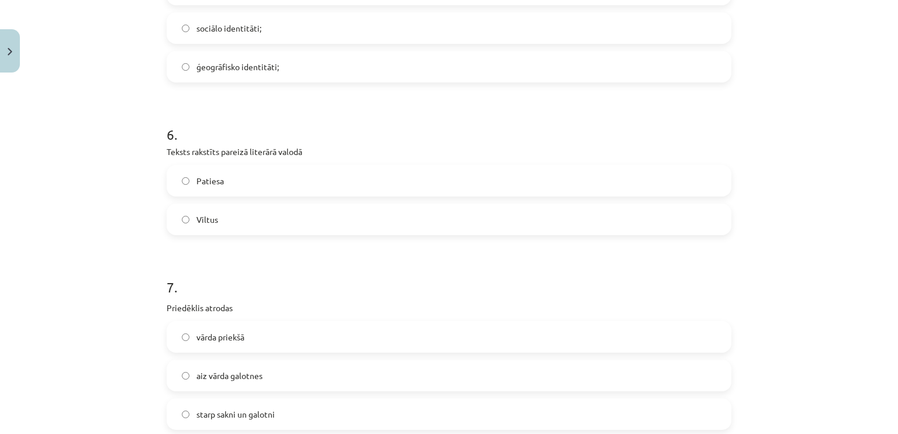
scroll to position [1206, 0]
click at [236, 184] on label "Patiesa" at bounding box center [449, 179] width 562 height 29
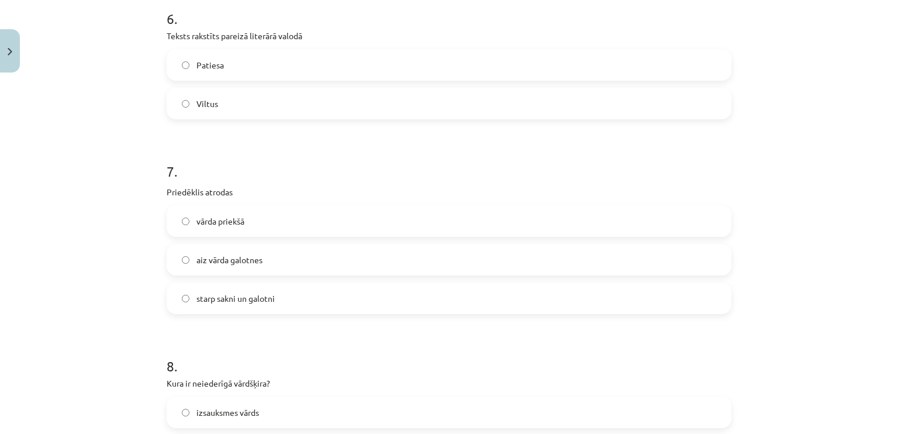
scroll to position [1323, 0]
click at [321, 219] on label "vārda priekšā" at bounding box center [449, 218] width 562 height 29
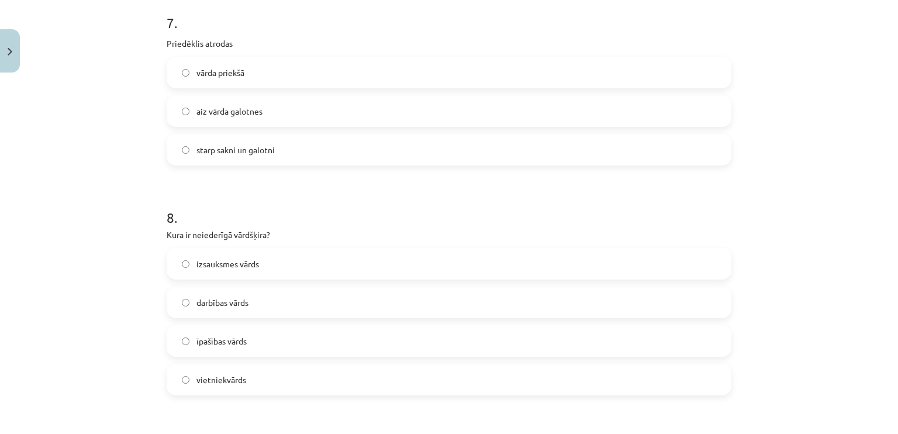
scroll to position [1499, 0]
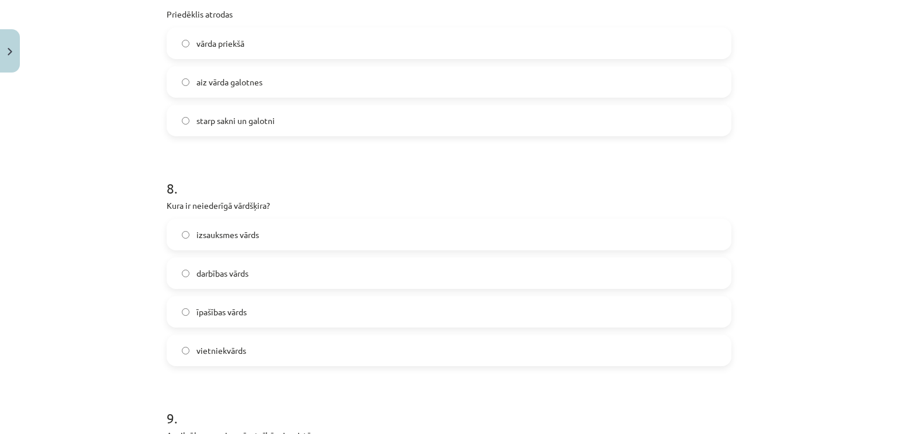
click at [336, 236] on label "izsauksmes vārds" at bounding box center [449, 234] width 562 height 29
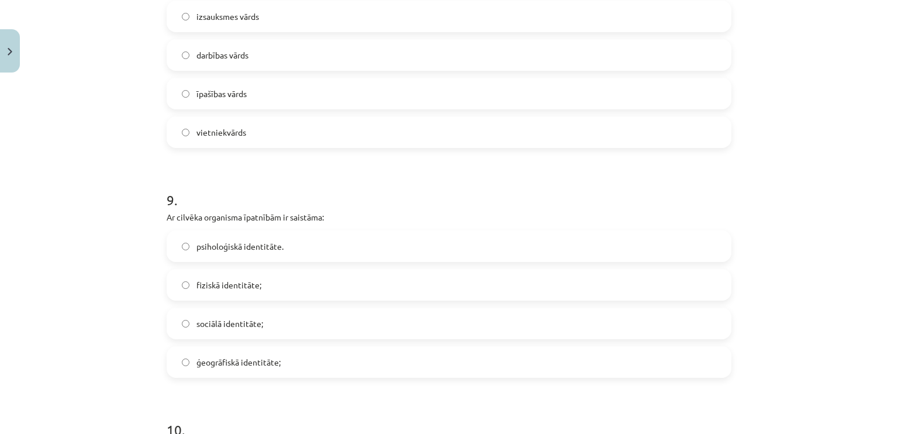
scroll to position [1791, 0]
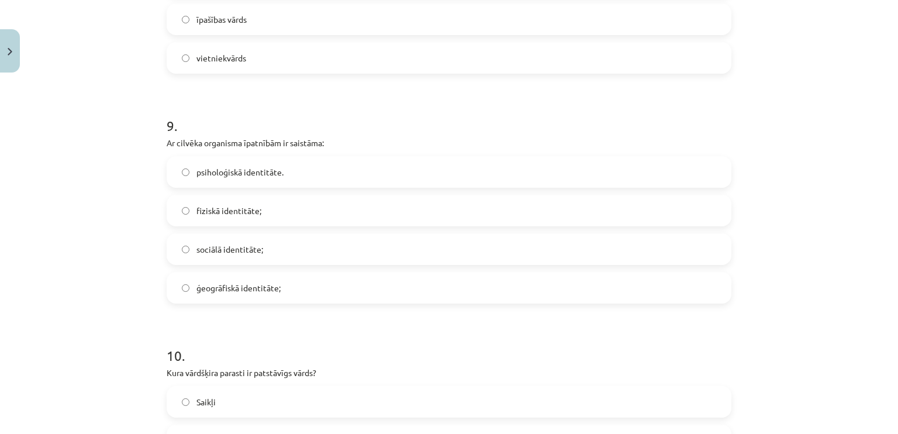
click at [279, 209] on label "fiziskā identitāte;" at bounding box center [449, 210] width 562 height 29
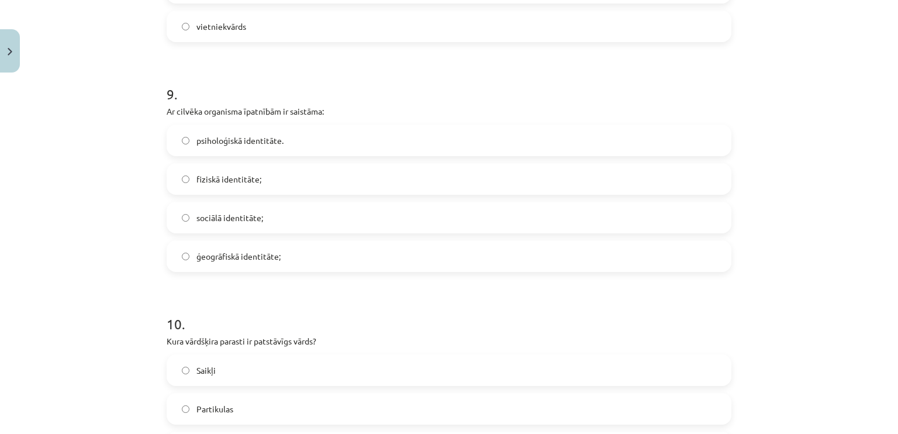
scroll to position [1908, 0]
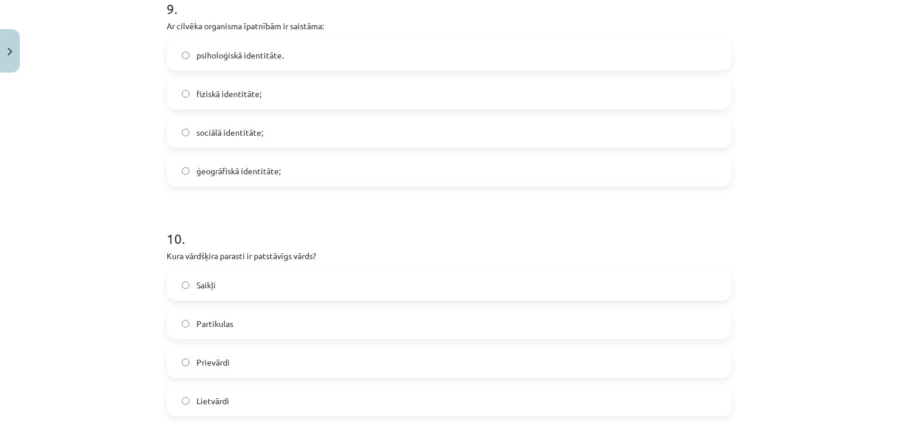
click at [246, 403] on label "Lietvārdi" at bounding box center [449, 400] width 562 height 29
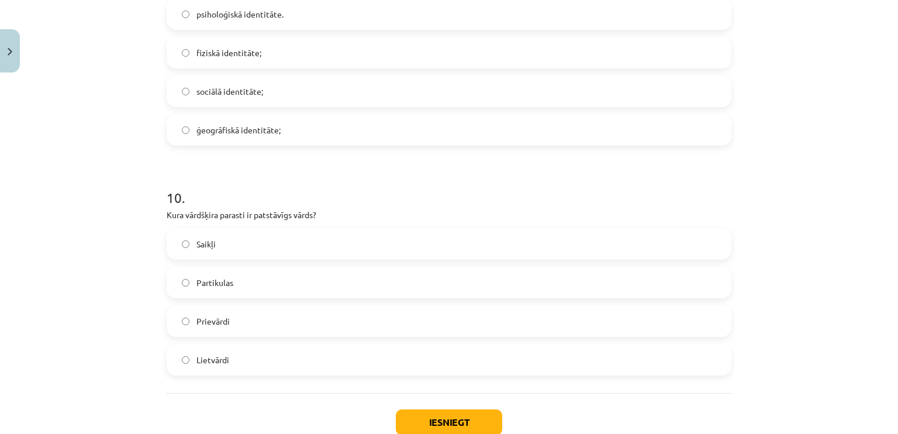
scroll to position [2025, 0]
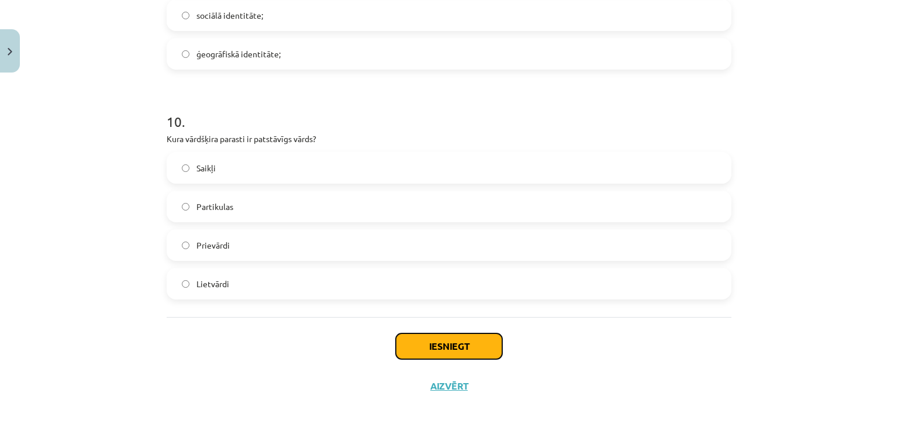
click at [409, 346] on button "Iesniegt" at bounding box center [449, 346] width 106 height 26
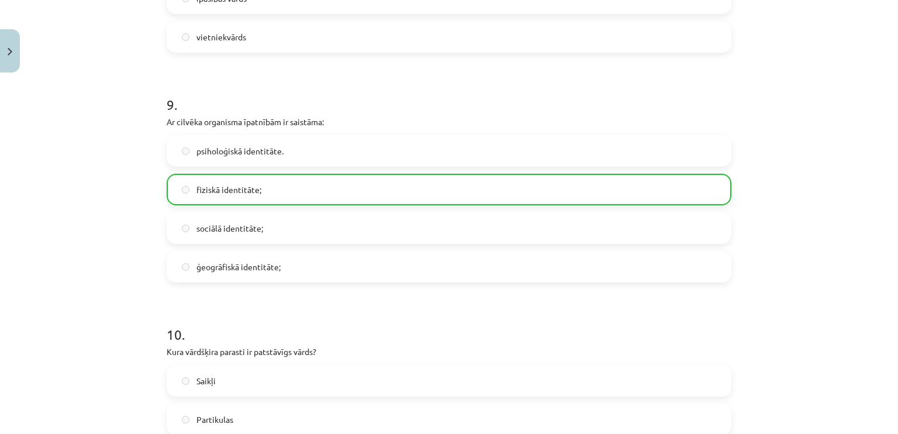
scroll to position [2062, 0]
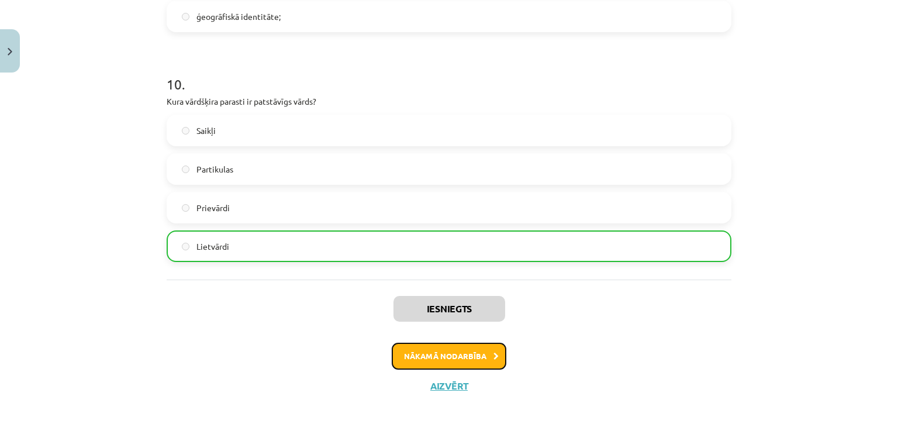
click at [450, 358] on button "Nākamā nodarbība" at bounding box center [449, 355] width 115 height 27
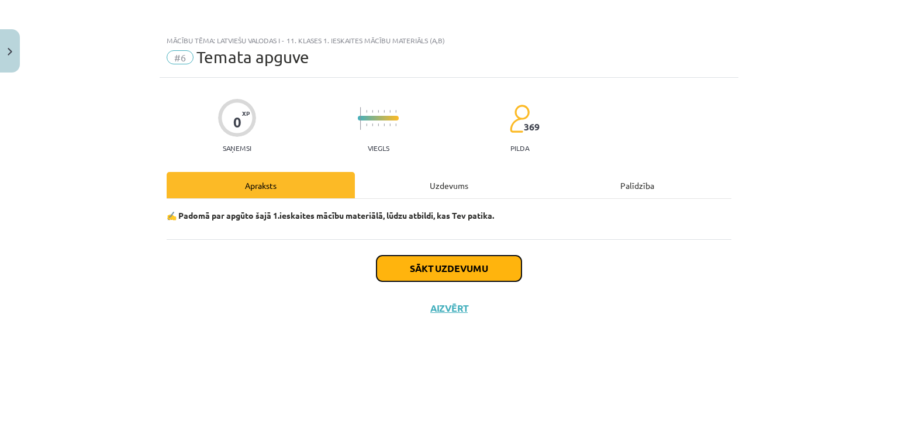
click at [454, 276] on button "Sākt uzdevumu" at bounding box center [448, 268] width 145 height 26
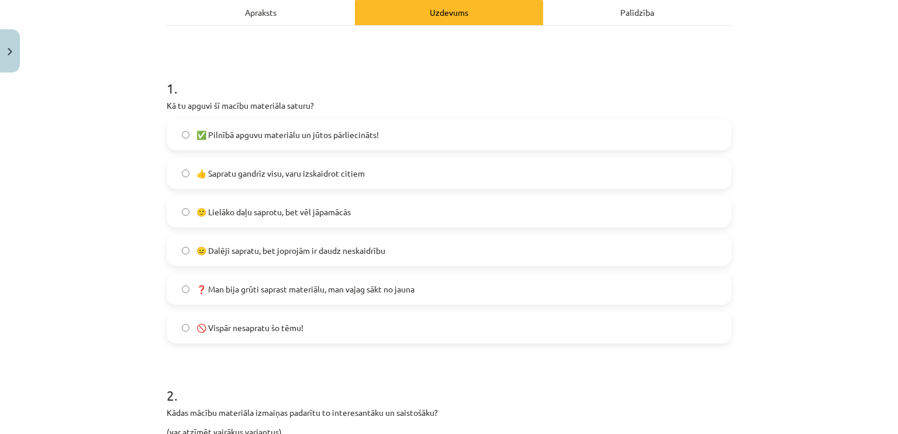
scroll to position [175, 0]
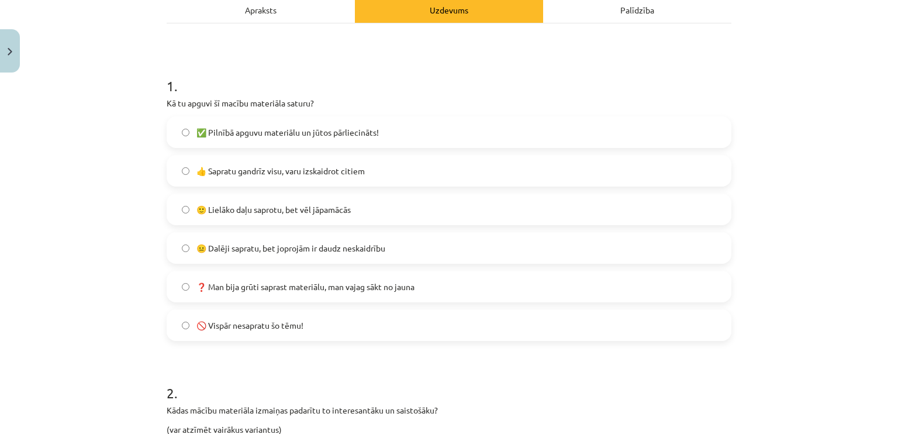
click at [268, 216] on label "🙂 Lielāko daļu saprotu, bet vēl jāpamācās" at bounding box center [449, 209] width 562 height 29
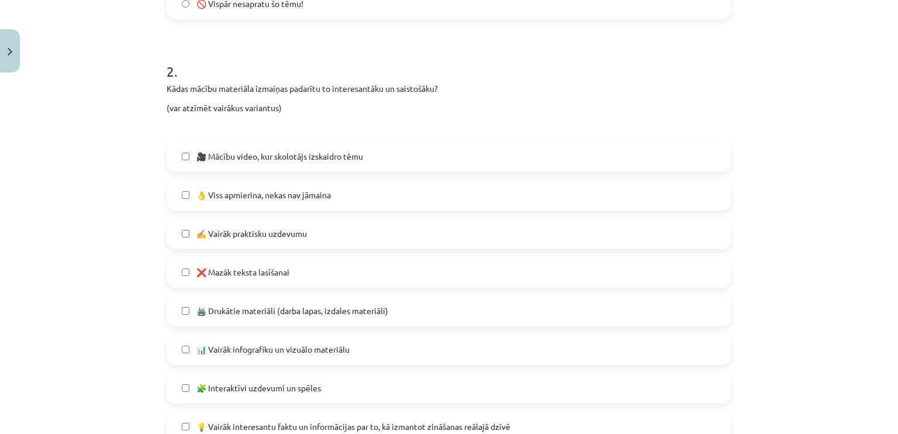
scroll to position [584, 0]
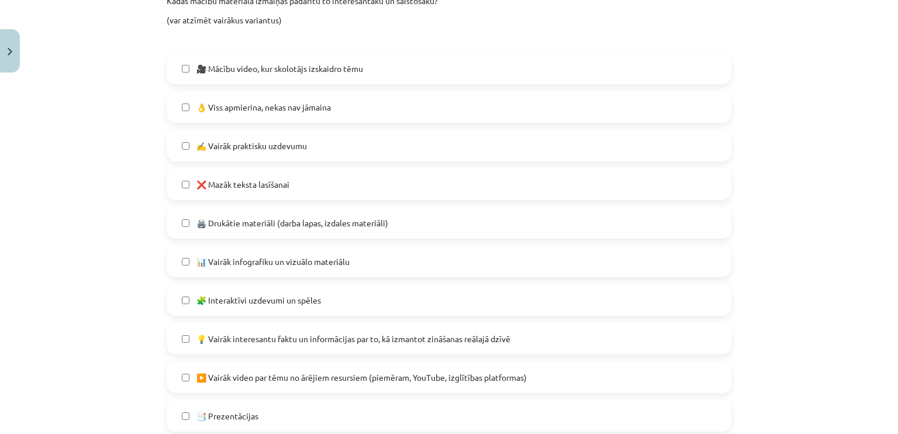
click at [276, 190] on label "❌ Mazāk teksta lasīšanai" at bounding box center [449, 183] width 562 height 29
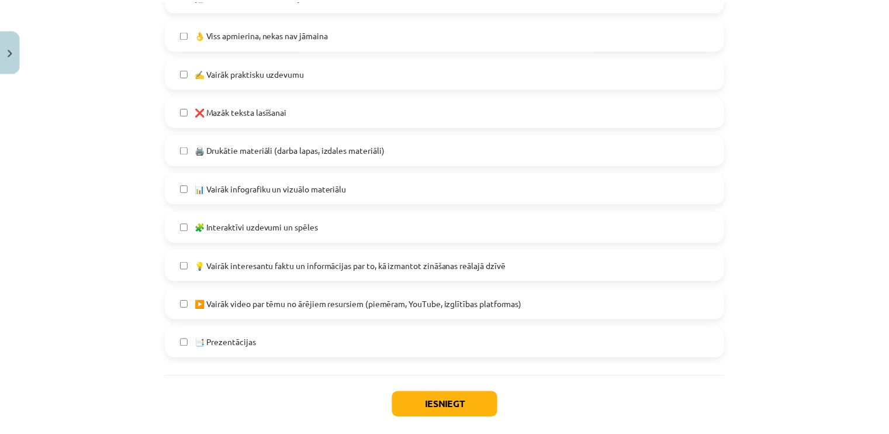
scroll to position [659, 0]
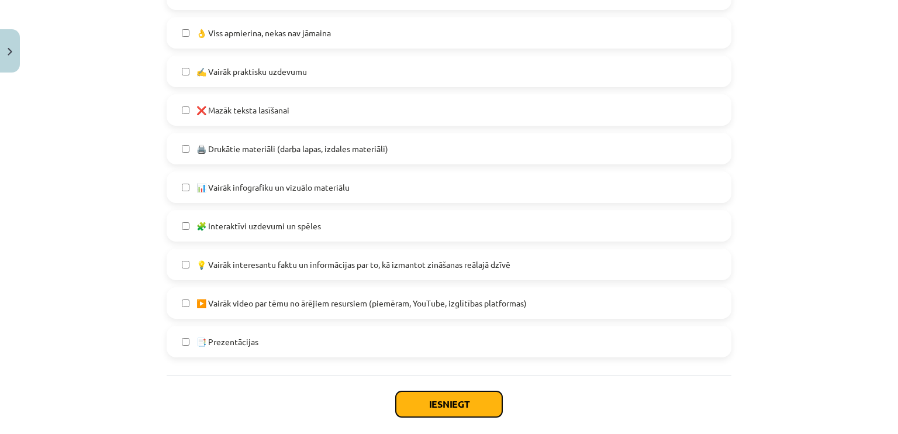
click at [422, 399] on button "Iesniegt" at bounding box center [449, 404] width 106 height 26
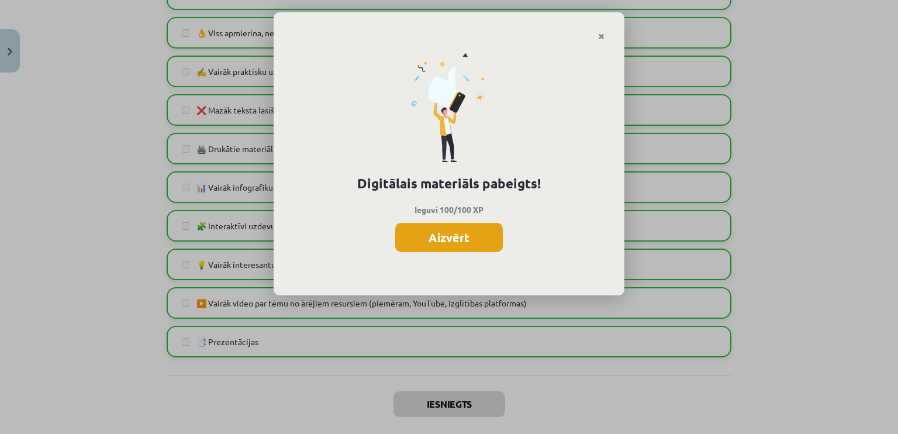
click at [449, 237] on button "Aizvērt" at bounding box center [449, 237] width 108 height 29
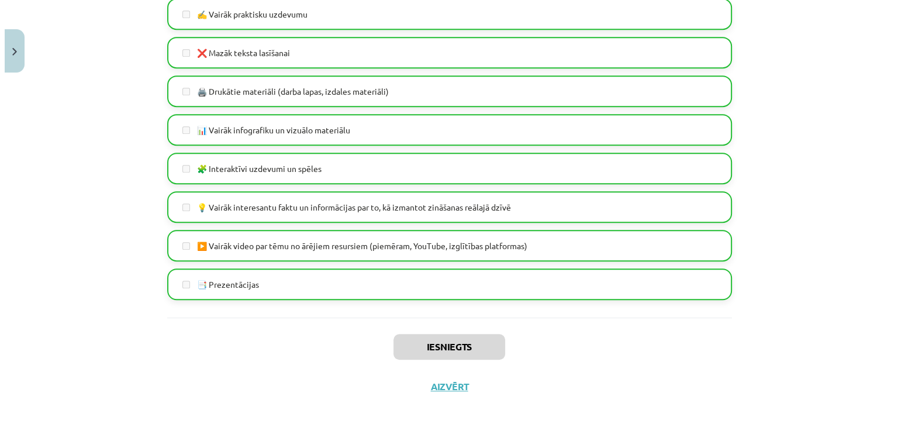
scroll to position [717, 0]
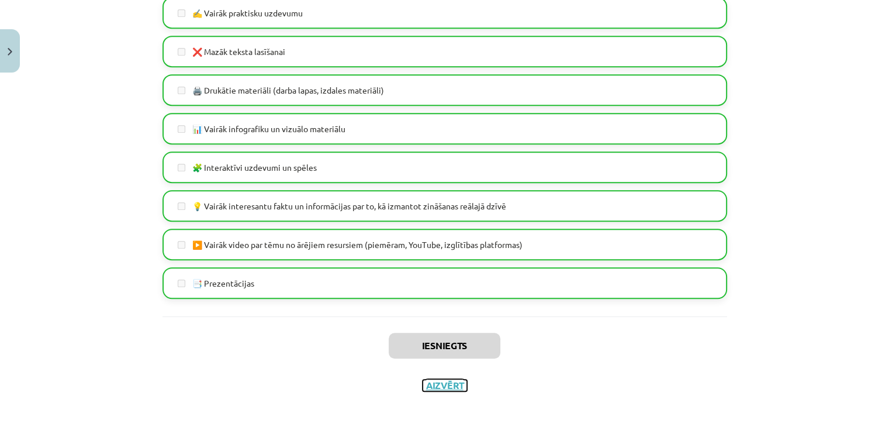
click at [432, 383] on button "Aizvērt" at bounding box center [445, 385] width 44 height 12
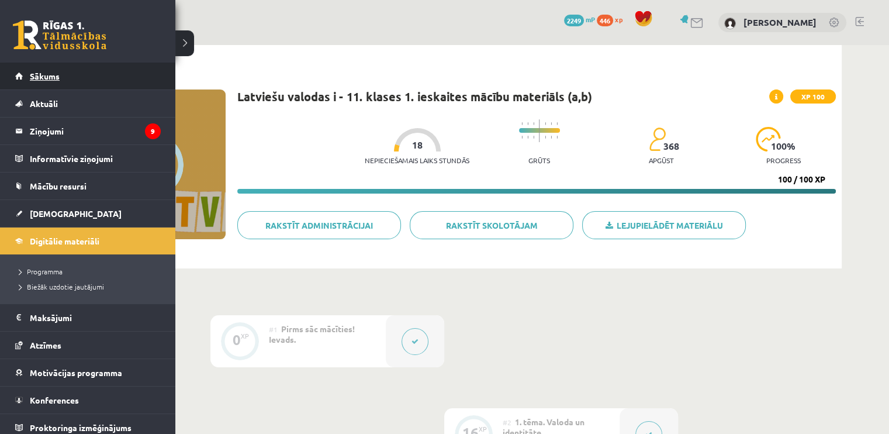
click at [47, 79] on span "Sākums" at bounding box center [45, 76] width 30 height 11
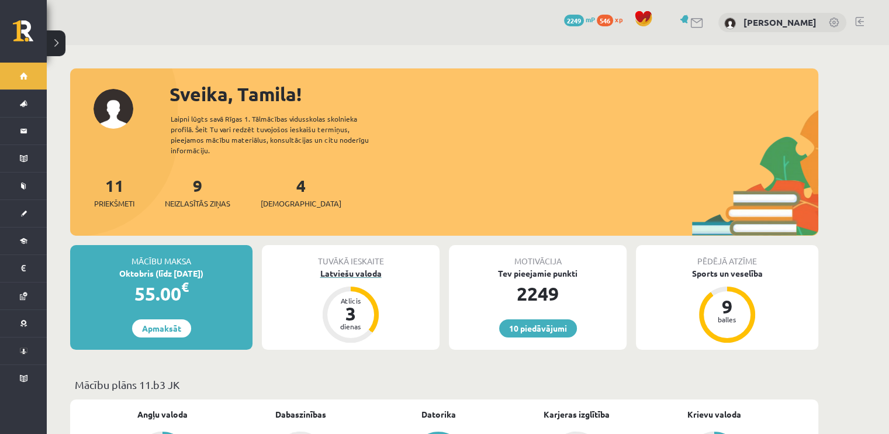
click at [335, 267] on div "Latviešu valoda" at bounding box center [351, 273] width 178 height 12
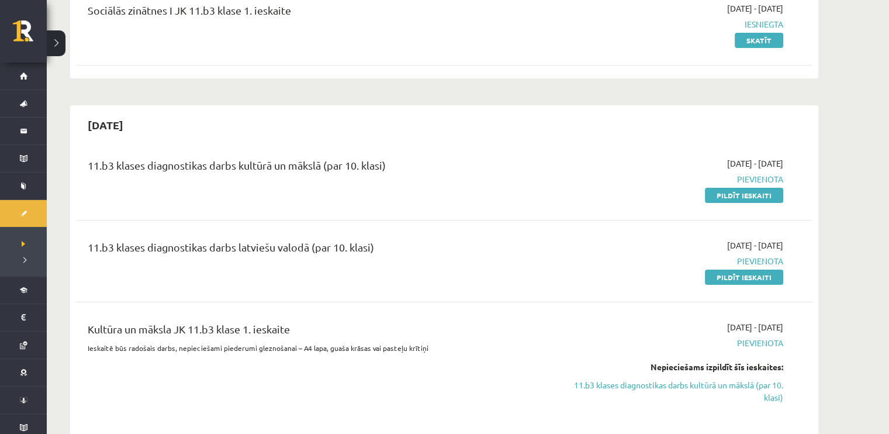
scroll to position [175, 0]
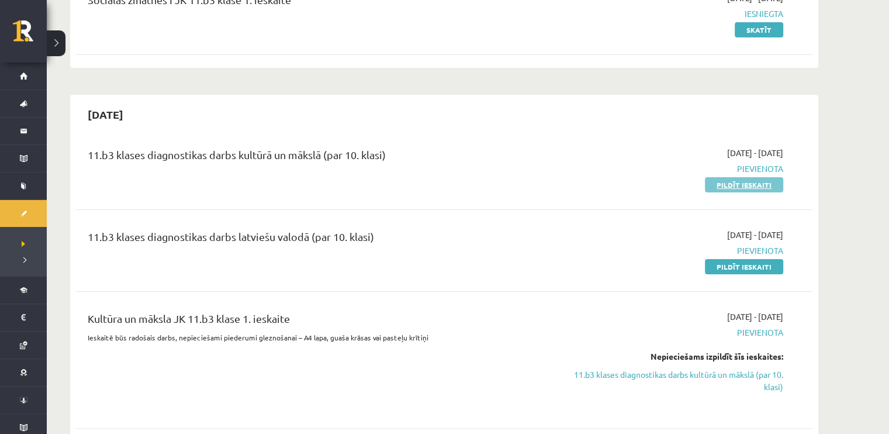
click at [722, 182] on link "Pildīt ieskaiti" at bounding box center [744, 184] width 78 height 15
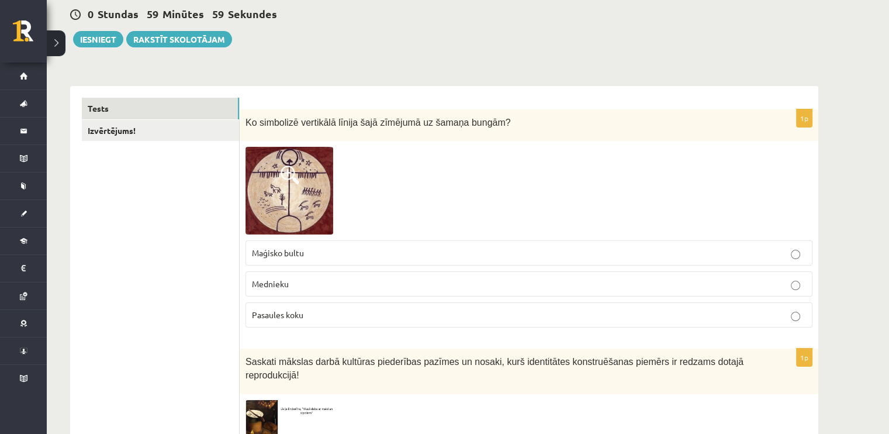
scroll to position [58, 0]
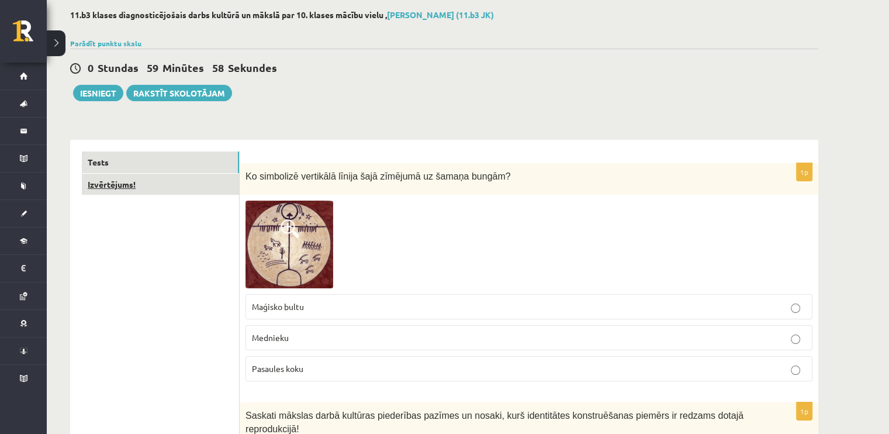
click at [126, 188] on link "Izvērtējums!" at bounding box center [160, 185] width 157 height 22
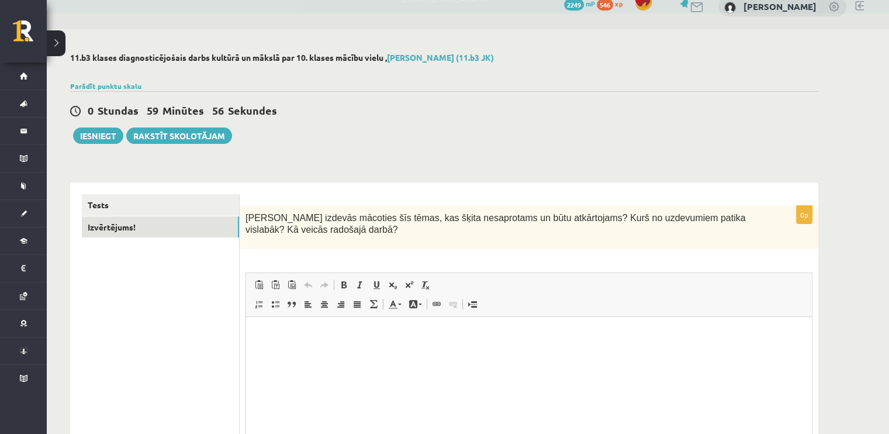
scroll to position [0, 0]
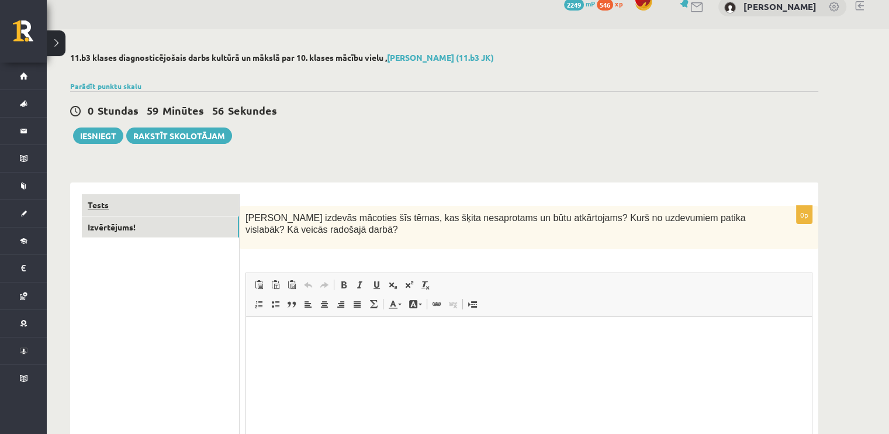
click at [161, 202] on link "Tests" at bounding box center [160, 205] width 157 height 22
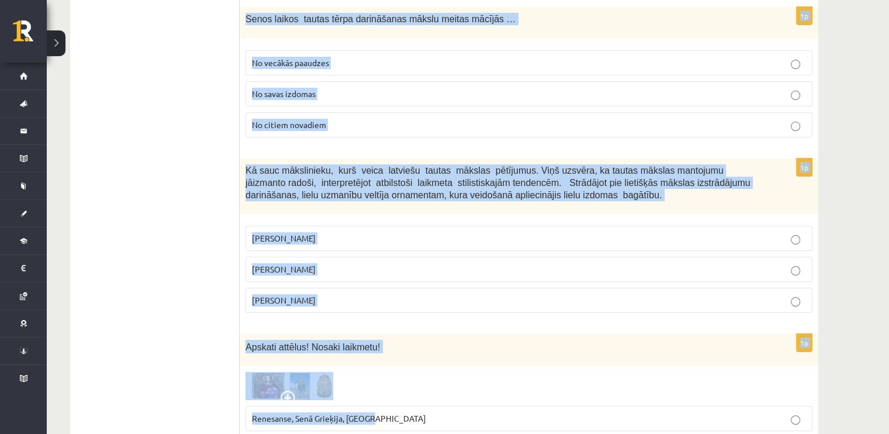
scroll to position [4669, 0]
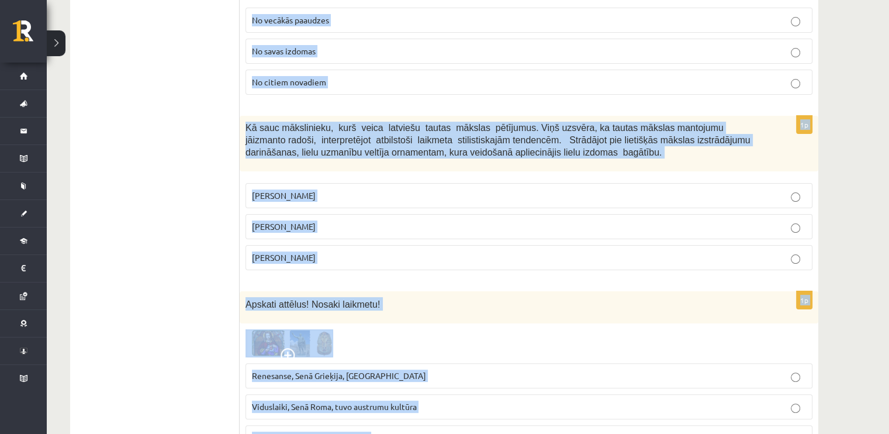
drag, startPoint x: 245, startPoint y: 175, endPoint x: 558, endPoint y: 369, distance: 368.2
copy form "Ko simbolizē vertikālā līnija šajā zīmējumā uz šamaņa bungām? Maģisko bultu Med…"
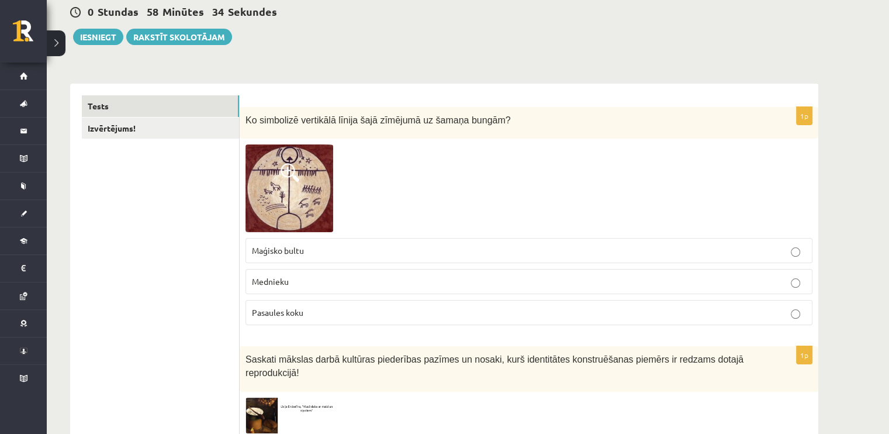
scroll to position [117, 0]
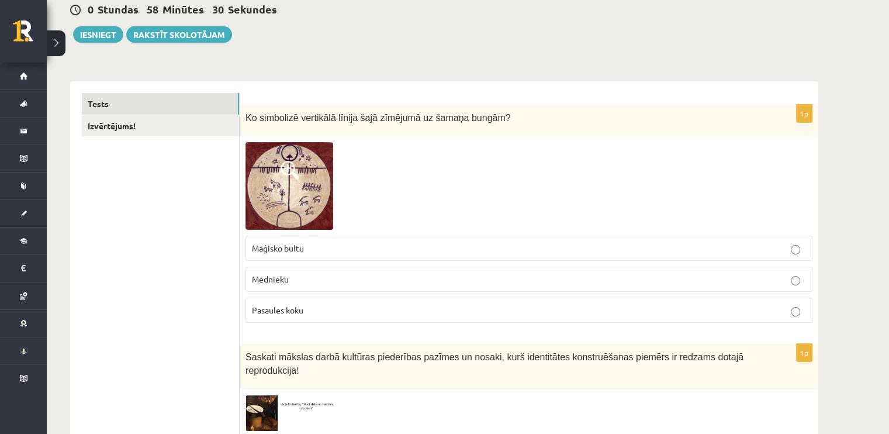
click at [341, 310] on p "Pasaules koku" at bounding box center [529, 310] width 554 height 12
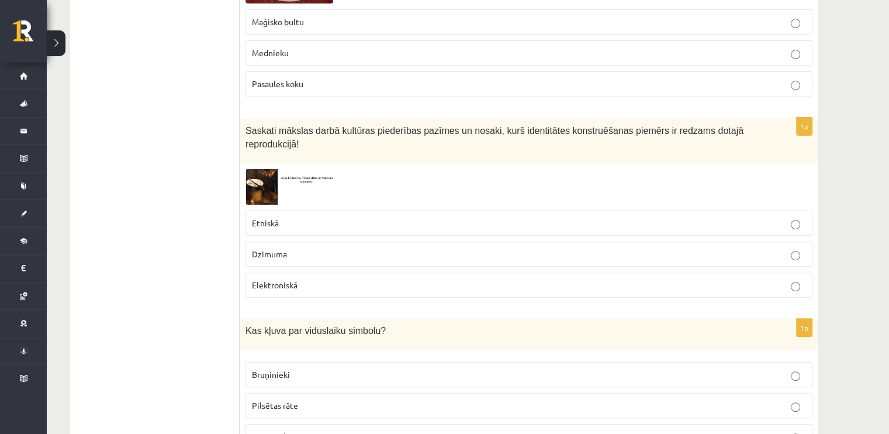
scroll to position [351, 0]
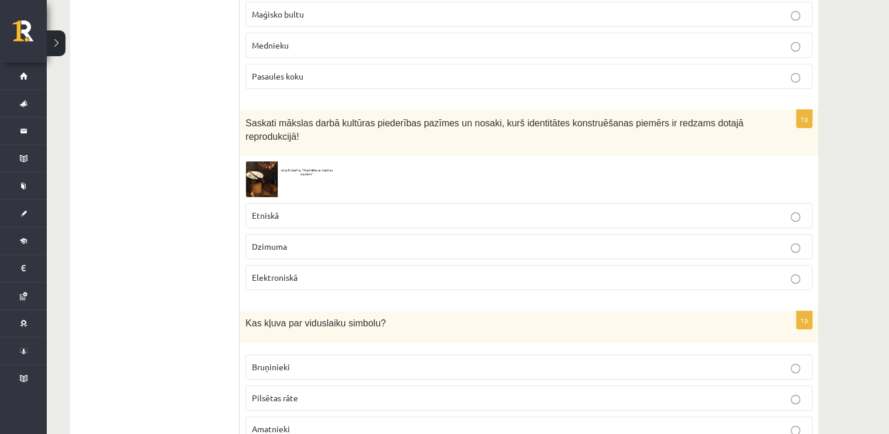
click at [359, 209] on p "Etniskā" at bounding box center [529, 215] width 554 height 12
click at [265, 162] on img at bounding box center [289, 179] width 88 height 36
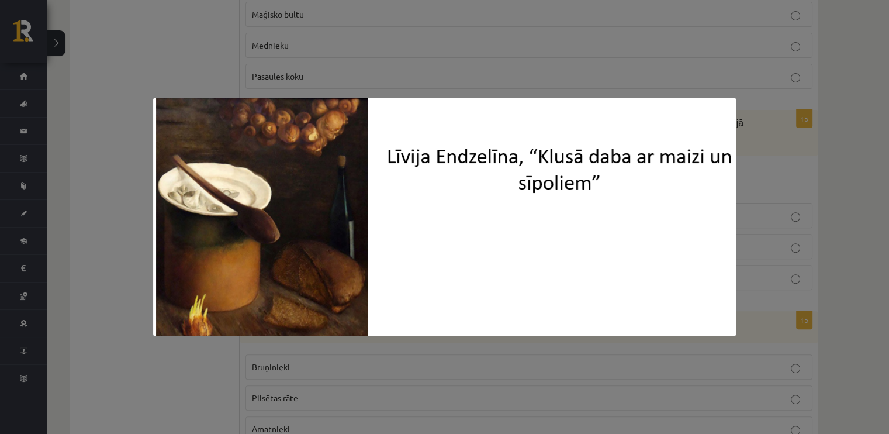
click at [175, 359] on div at bounding box center [444, 217] width 889 height 434
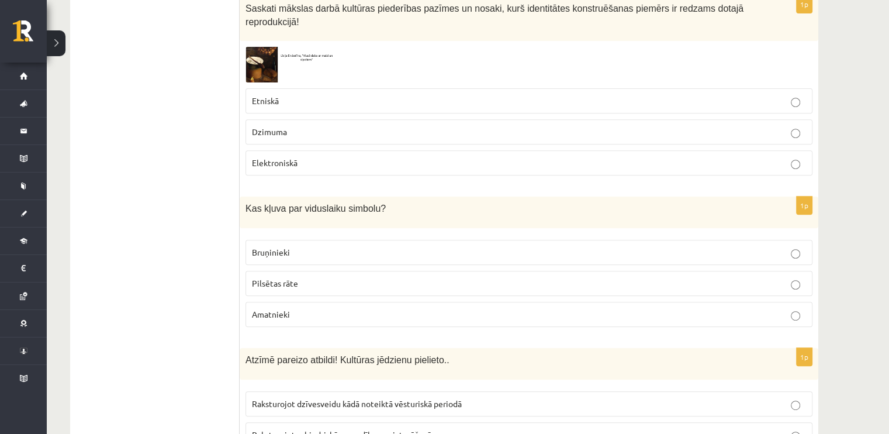
scroll to position [468, 0]
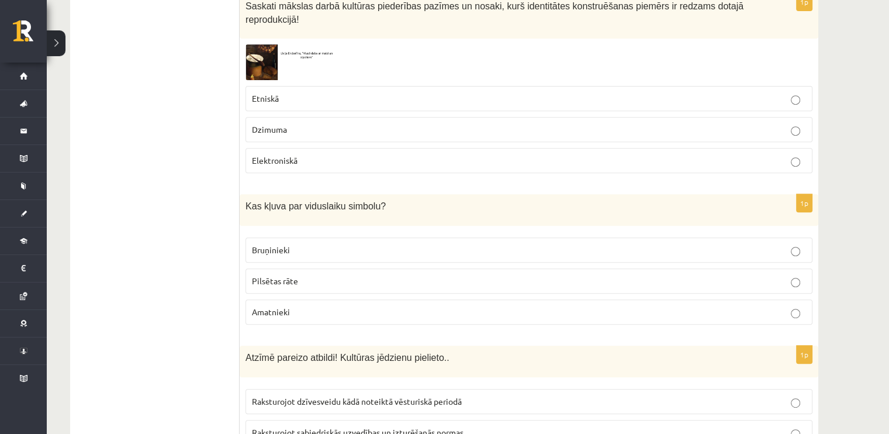
click at [347, 237] on label "Bruņinieki" at bounding box center [528, 249] width 567 height 25
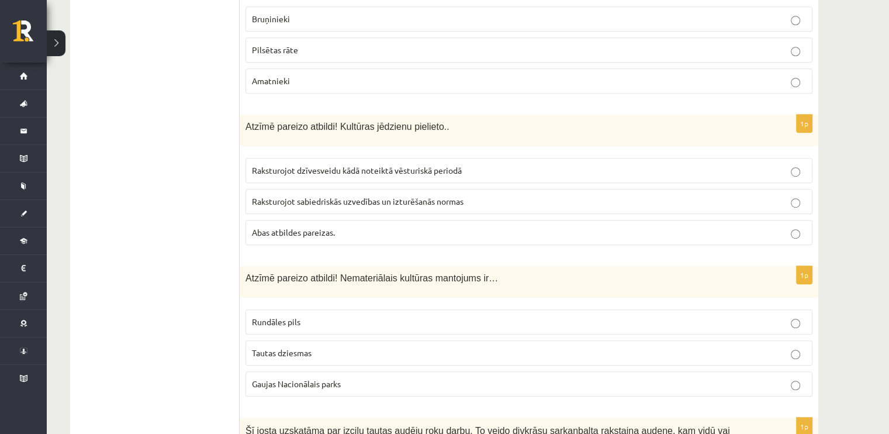
scroll to position [701, 0]
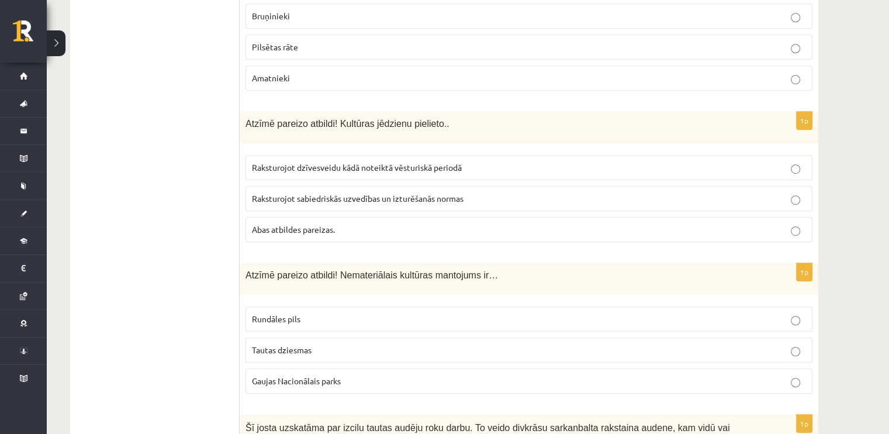
click at [342, 223] on p "Abas atbildes pareizas." at bounding box center [529, 229] width 554 height 12
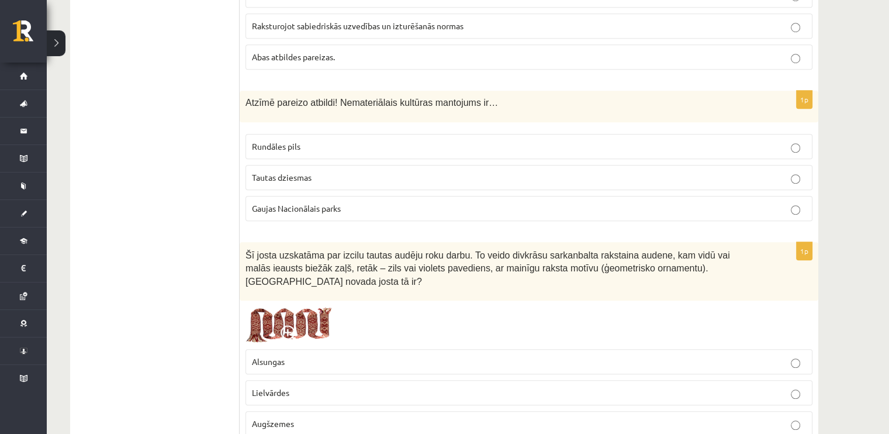
scroll to position [877, 0]
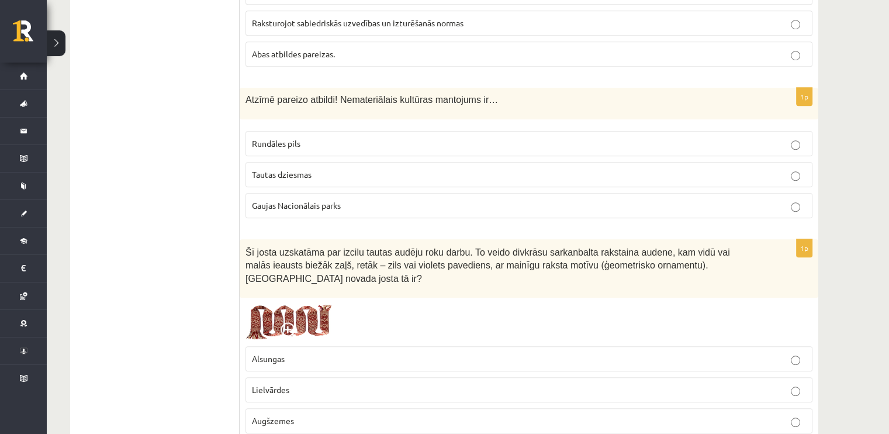
click at [284, 169] on span "Tautas dziesmas" at bounding box center [282, 174] width 60 height 11
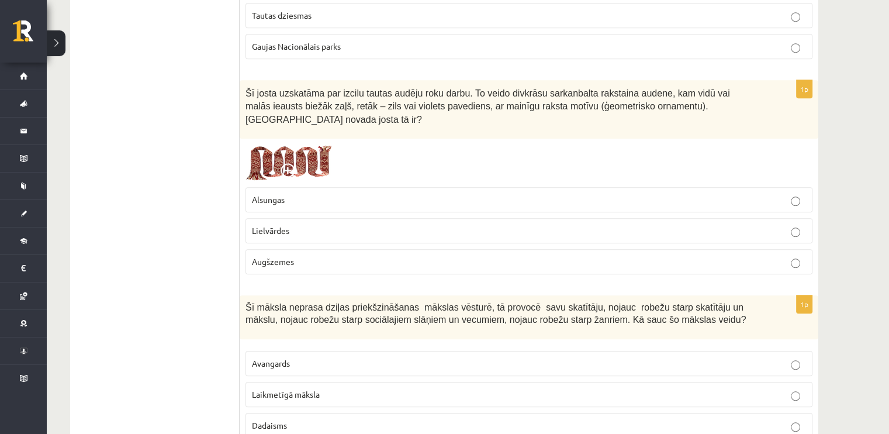
scroll to position [1052, 0]
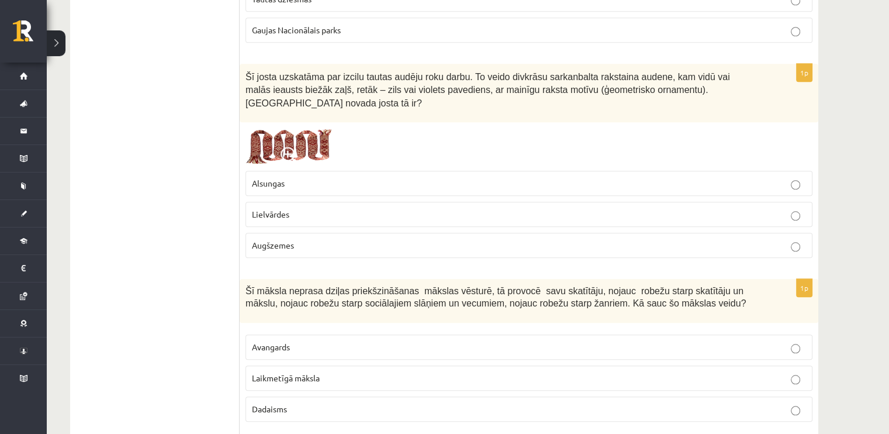
click at [300, 202] on label "Lielvārdes" at bounding box center [528, 214] width 567 height 25
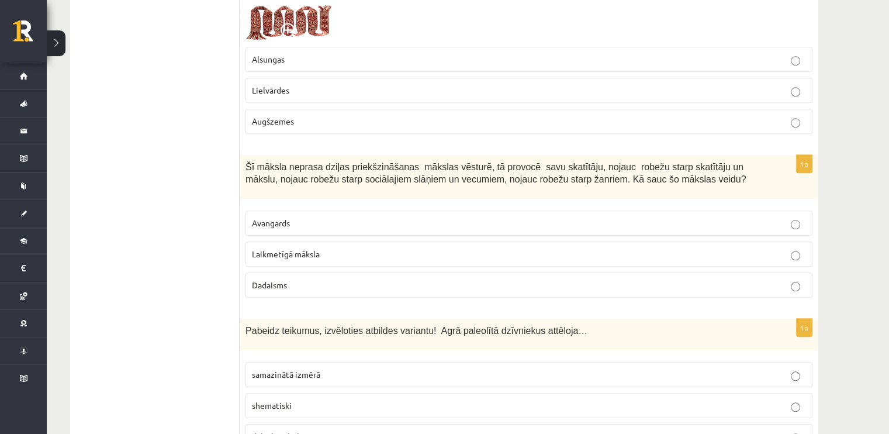
scroll to position [1227, 0]
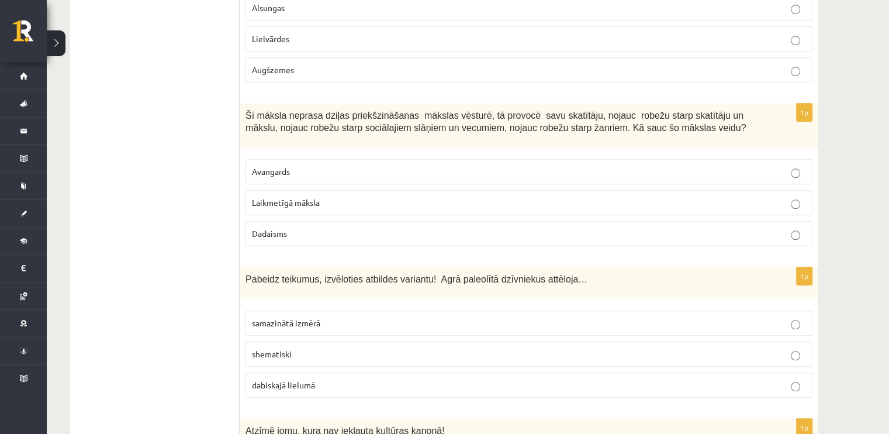
click at [405, 196] on p "Laikmetīgā māksla" at bounding box center [529, 202] width 554 height 12
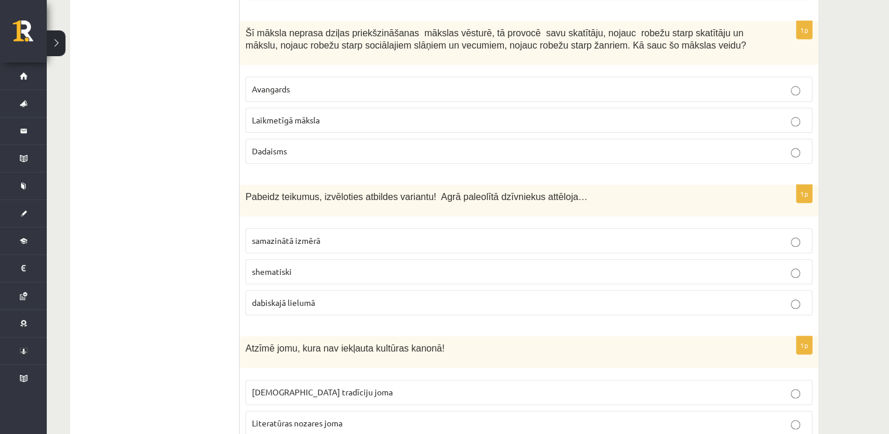
scroll to position [1344, 0]
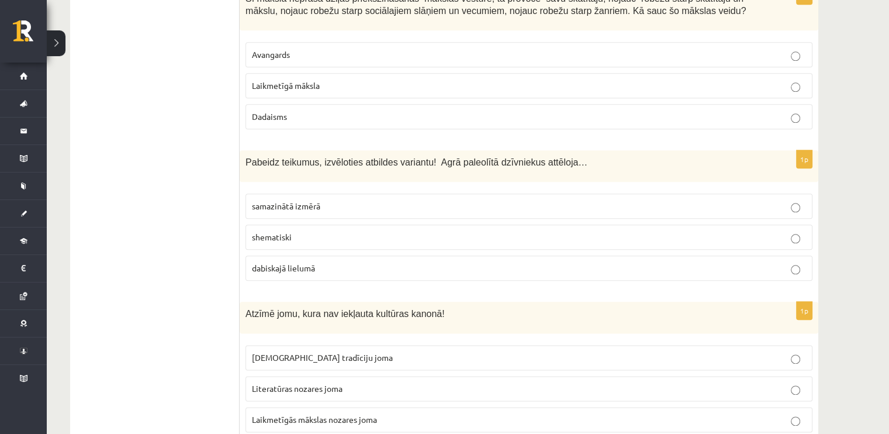
click at [371, 231] on p "shematiski" at bounding box center [529, 237] width 554 height 12
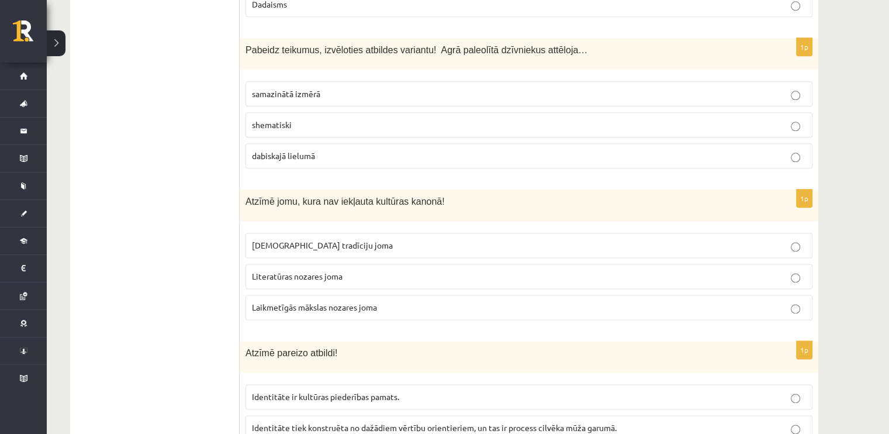
scroll to position [1461, 0]
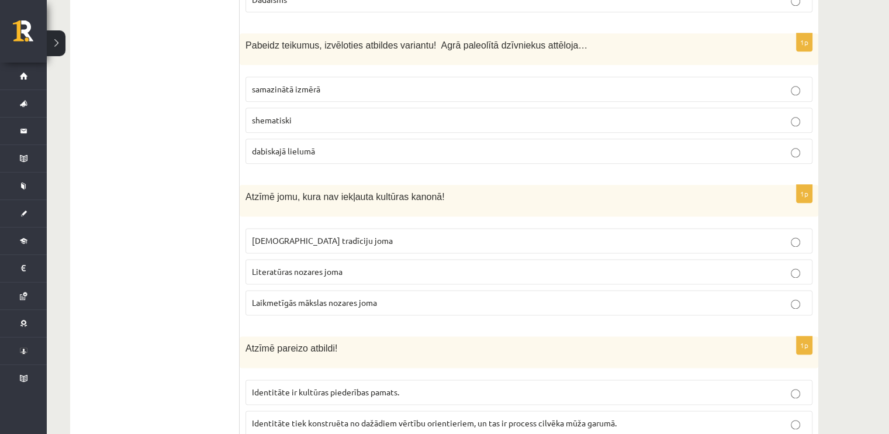
click at [325, 297] on span "Laikmetīgās mākslas nozares joma" at bounding box center [314, 302] width 125 height 11
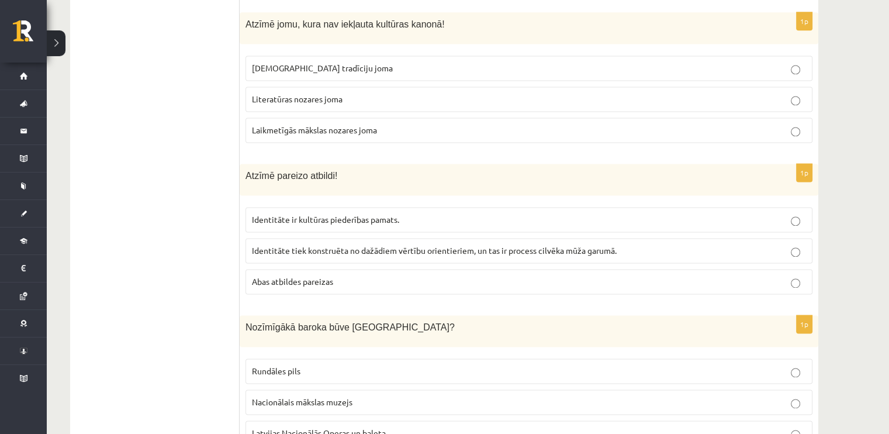
scroll to position [1636, 0]
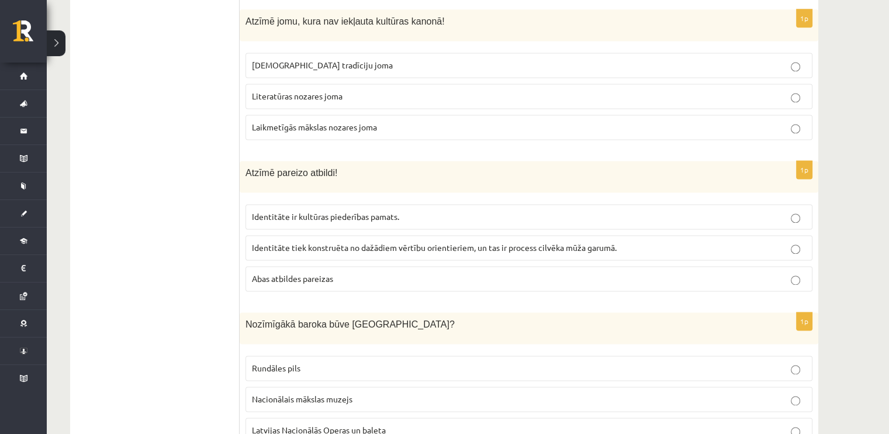
click at [318, 273] on span "Abas atbildes pareizas" at bounding box center [292, 278] width 81 height 11
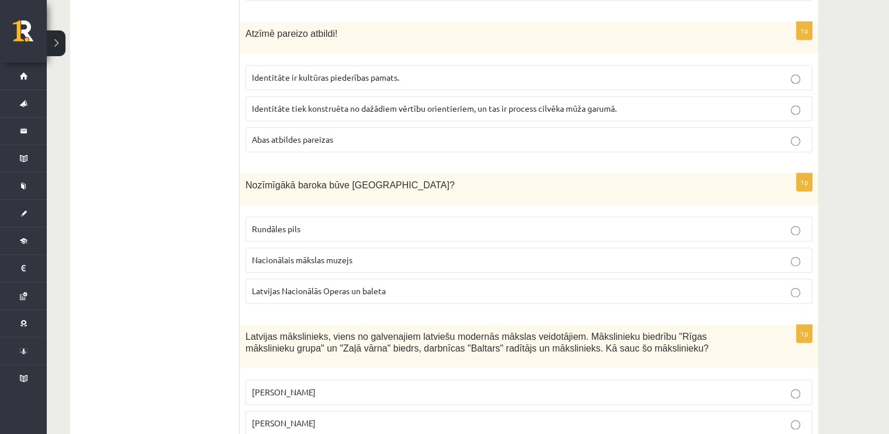
scroll to position [1812, 0]
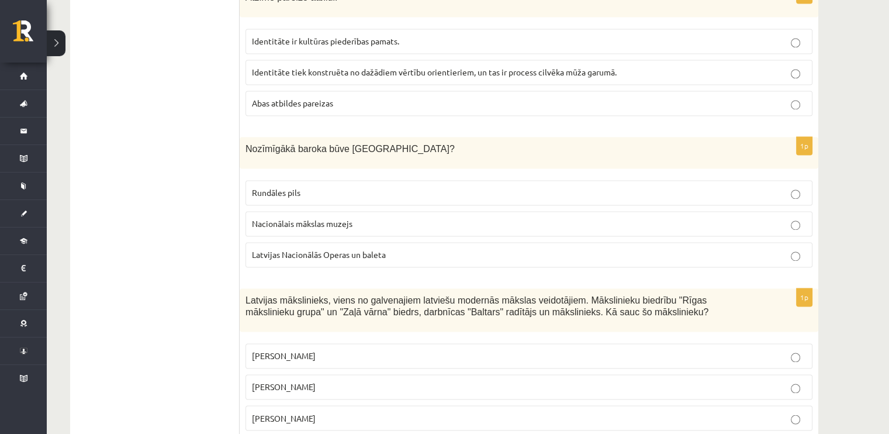
click at [307, 186] on p "Rundāles pils" at bounding box center [529, 192] width 554 height 12
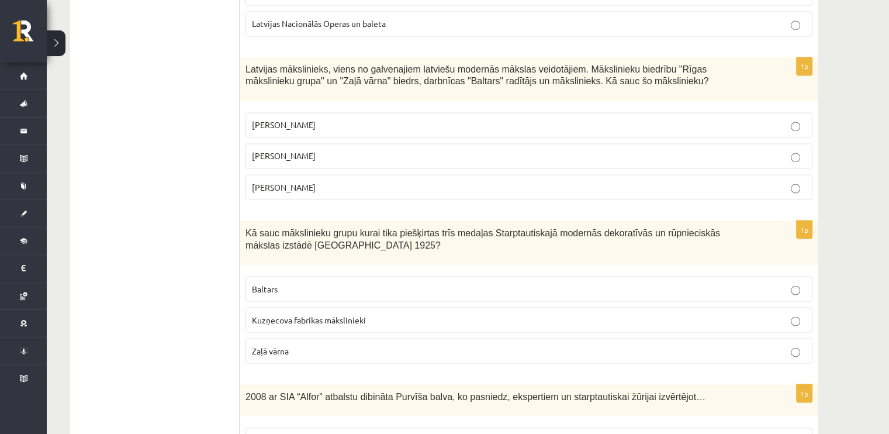
scroll to position [2046, 0]
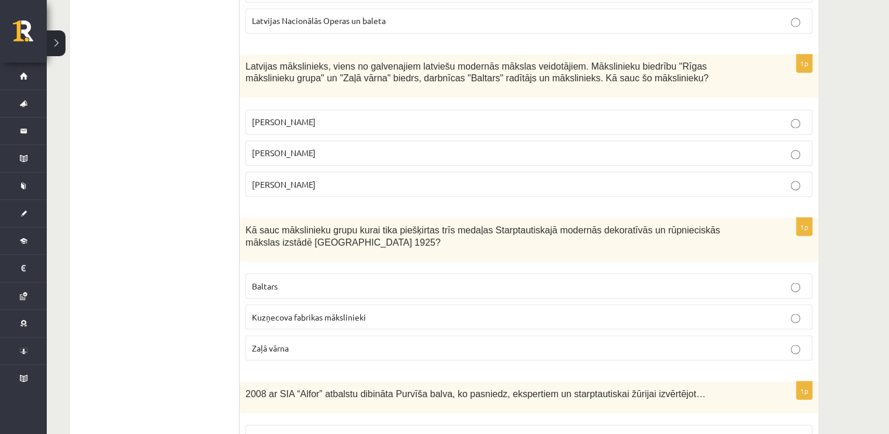
click at [306, 147] on p "Romāns Suta" at bounding box center [529, 153] width 554 height 12
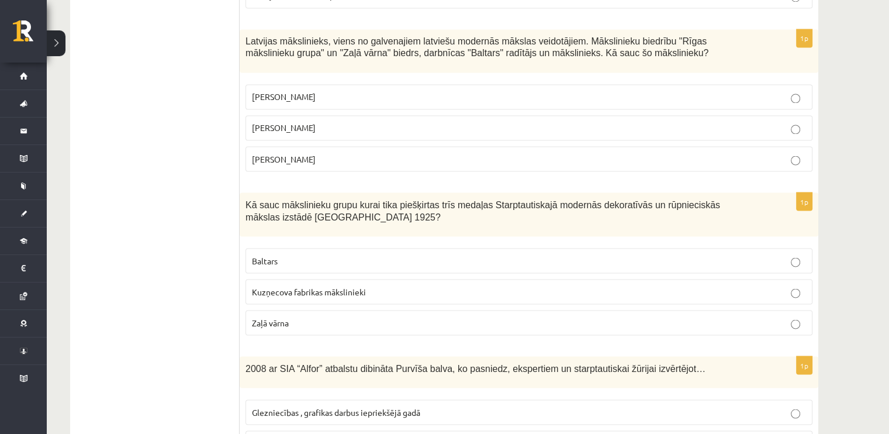
scroll to position [2162, 0]
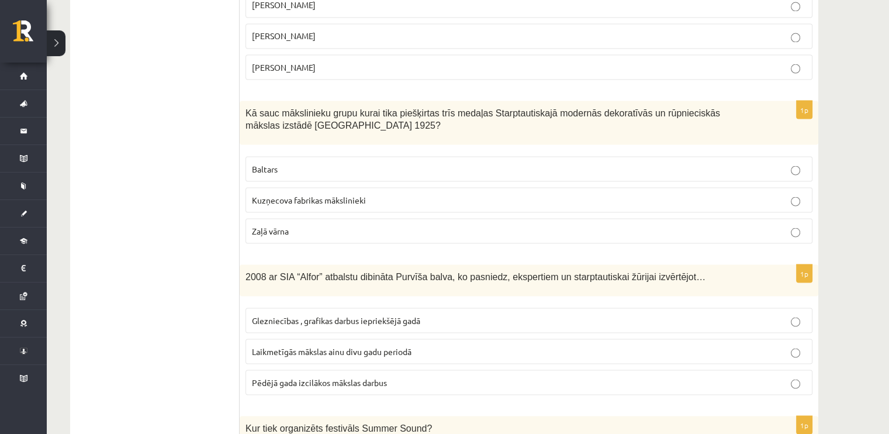
click at [312, 162] on p "Baltars" at bounding box center [529, 168] width 554 height 12
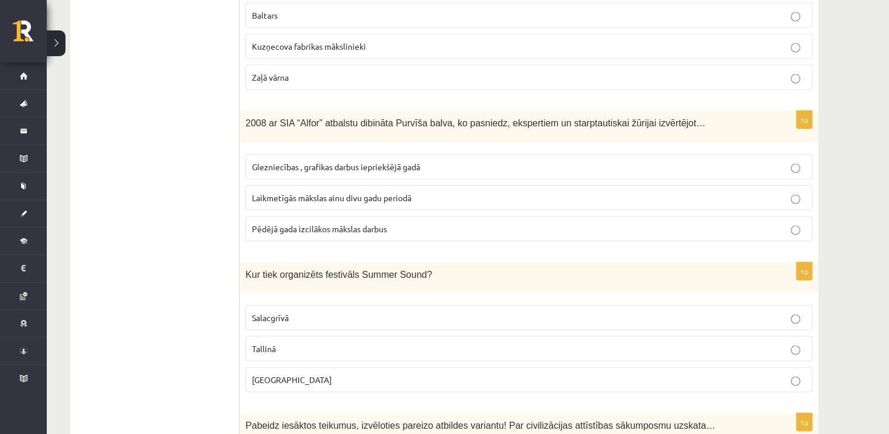
scroll to position [2338, 0]
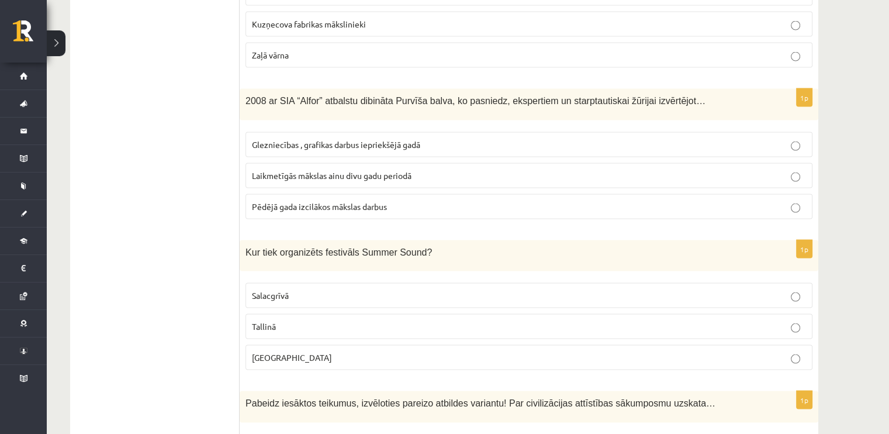
click at [407, 200] on p "Pēdējā gada izcilākos mākslas darbus" at bounding box center [529, 206] width 554 height 12
click at [420, 289] on p "Salacgrīvā" at bounding box center [529, 295] width 554 height 12
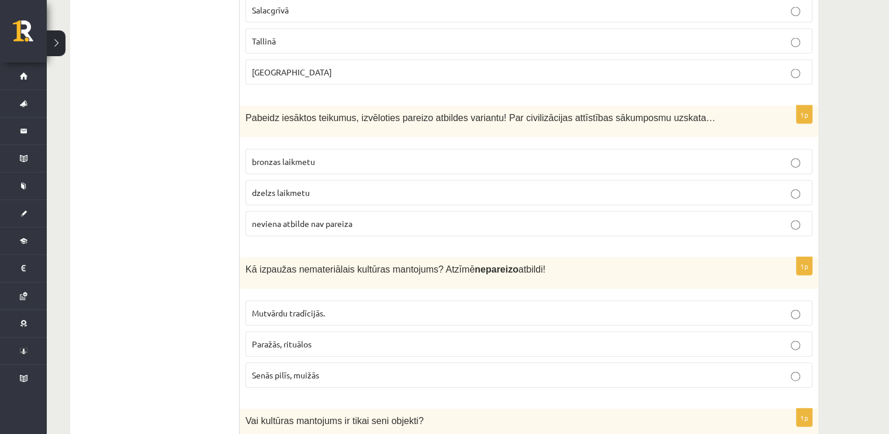
scroll to position [2630, 0]
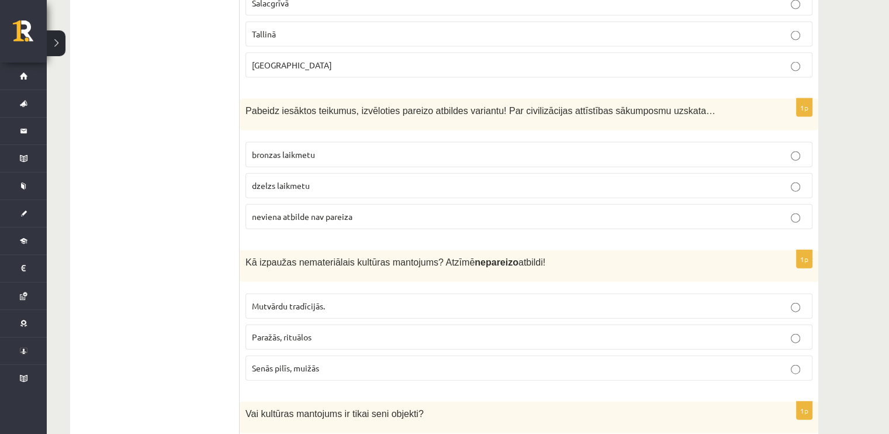
click at [363, 148] on p "bronzas laikmetu" at bounding box center [529, 154] width 554 height 12
click at [306, 362] on span "Senās pilīs, muižās" at bounding box center [285, 367] width 67 height 11
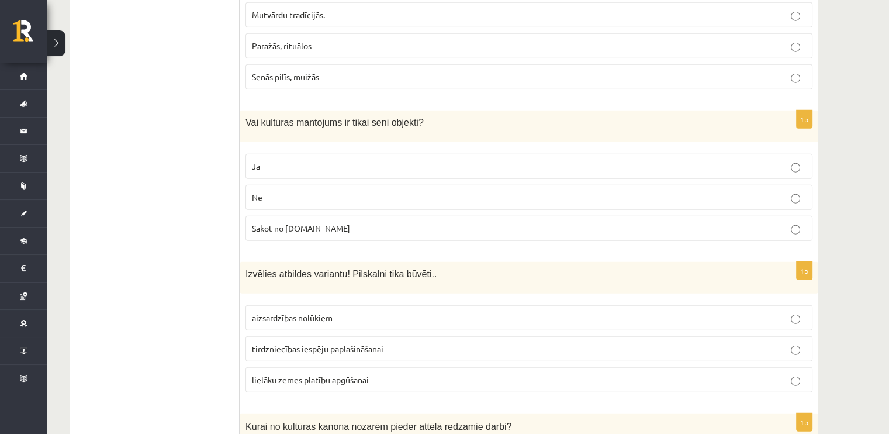
scroll to position [2922, 0]
click at [297, 159] on p "Jā" at bounding box center [529, 165] width 554 height 12
click at [398, 190] on p "Nē" at bounding box center [529, 196] width 554 height 12
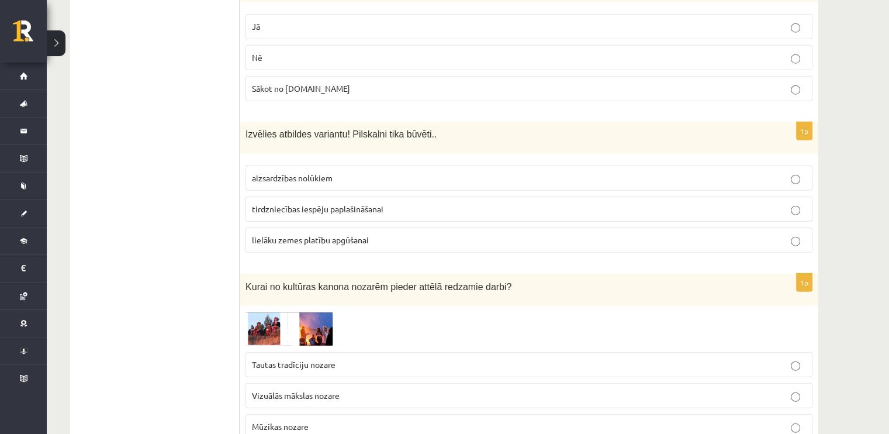
scroll to position [3098, 0]
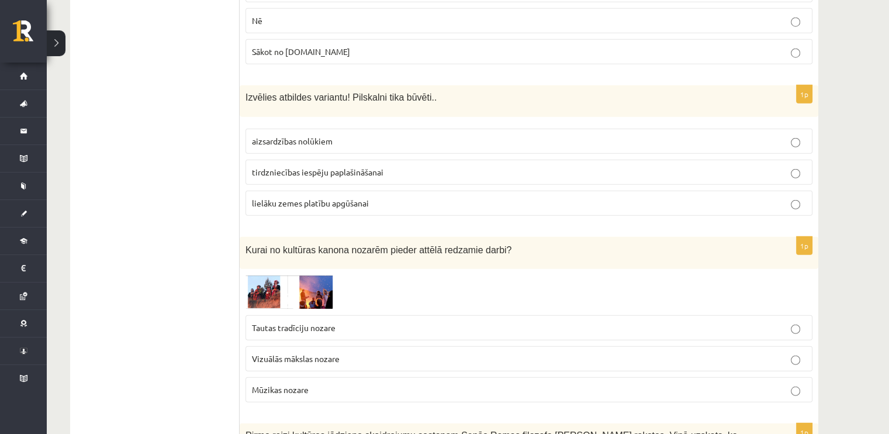
click at [312, 135] on p "aizsardzības nolūkiem" at bounding box center [529, 141] width 554 height 12
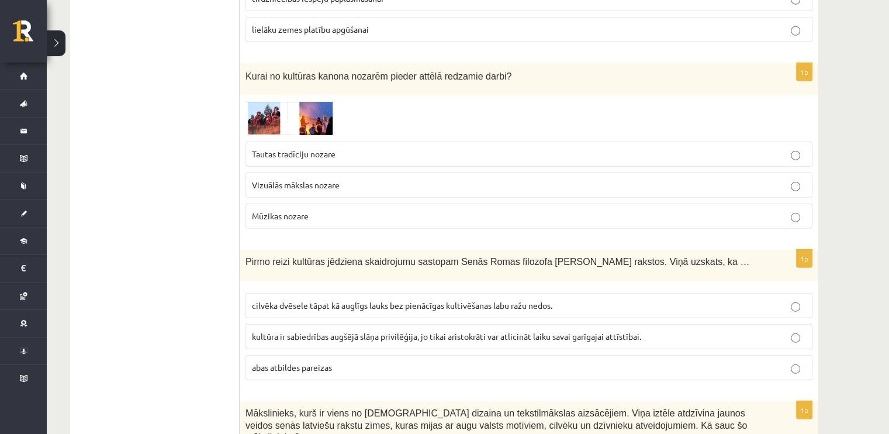
scroll to position [3273, 0]
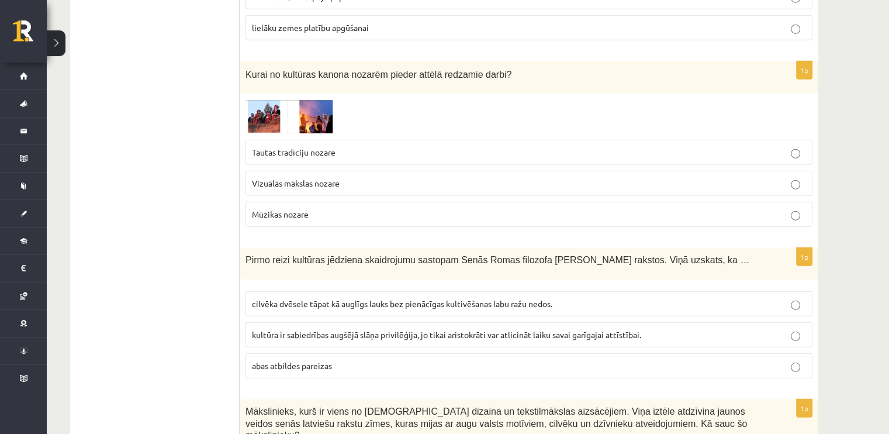
click at [258, 99] on img at bounding box center [289, 116] width 88 height 34
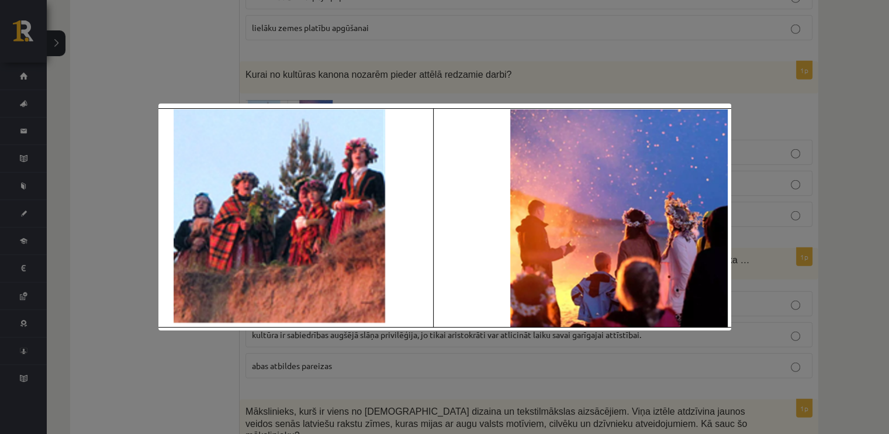
click at [187, 95] on div at bounding box center [444, 217] width 889 height 434
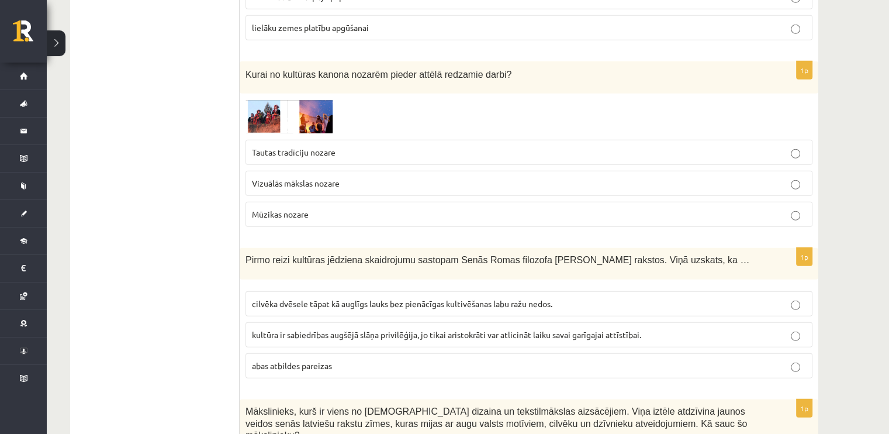
click at [274, 99] on img at bounding box center [289, 116] width 88 height 34
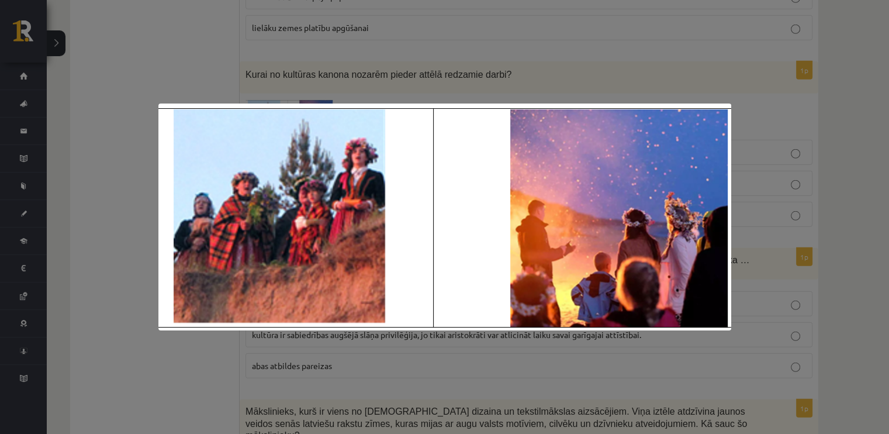
click at [202, 70] on div at bounding box center [444, 217] width 889 height 434
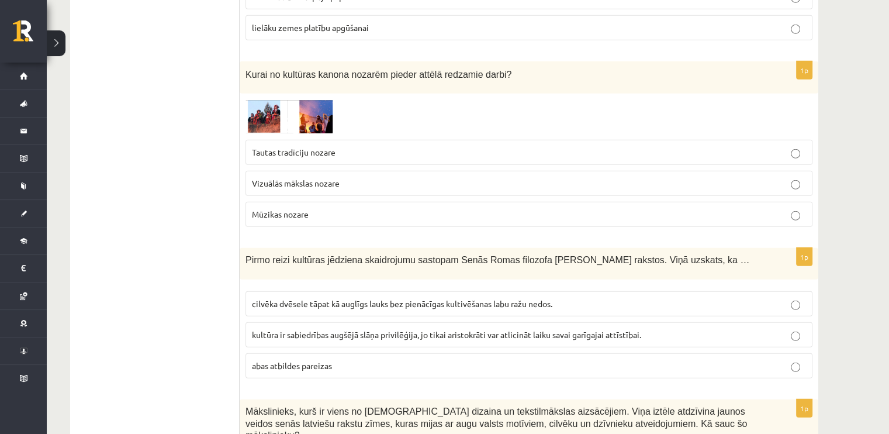
click at [309, 140] on label "Tautas tradīciju nozare" at bounding box center [528, 152] width 567 height 25
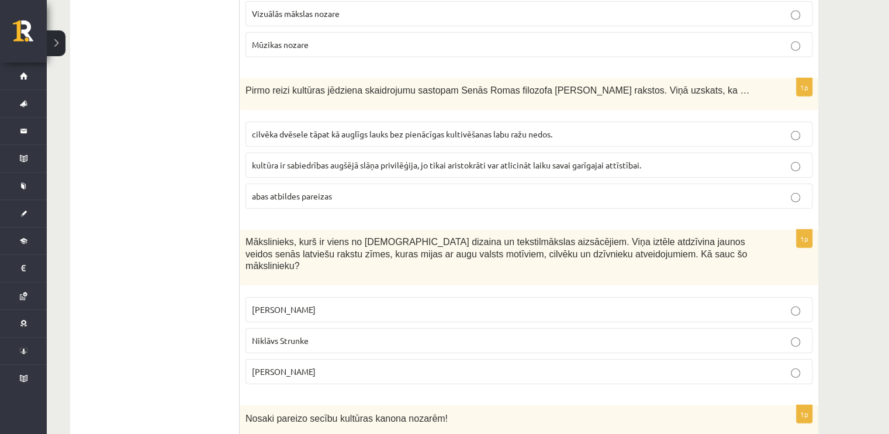
scroll to position [3448, 0]
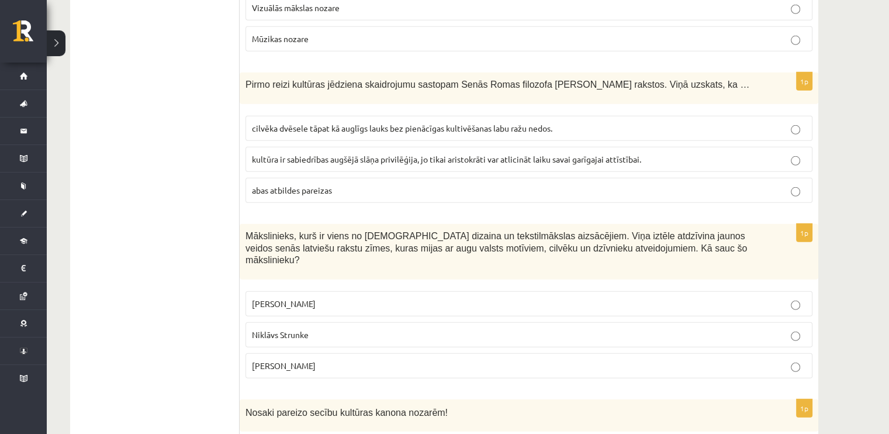
click at [295, 123] on span "cilvēka dvēsele tāpat kā auglīgs lauks bez pienācīgas kultivēšanas labu ražu ne…" at bounding box center [402, 128] width 300 height 11
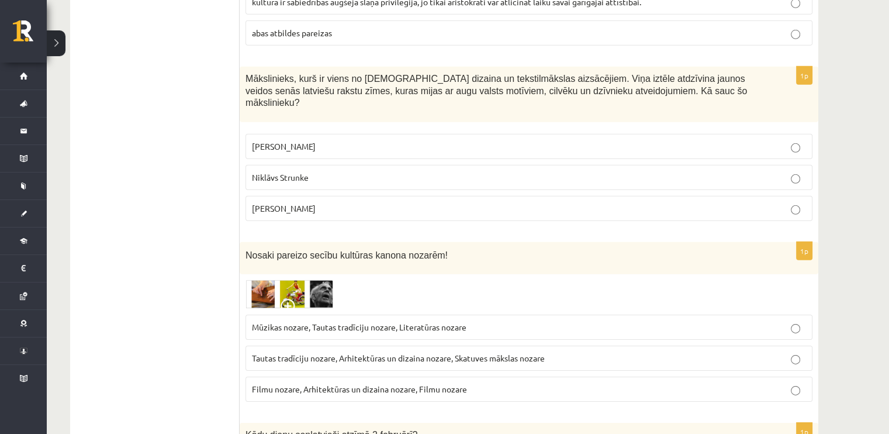
scroll to position [3624, 0]
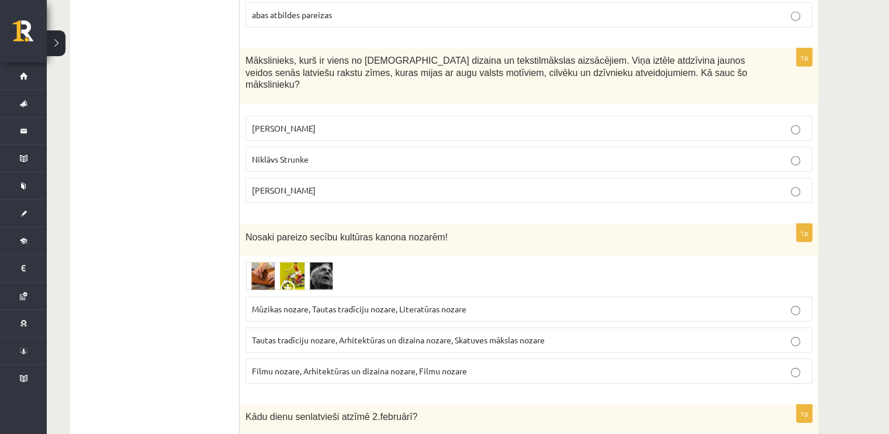
click at [288, 123] on span "Ansis Cīrulis" at bounding box center [284, 128] width 64 height 11
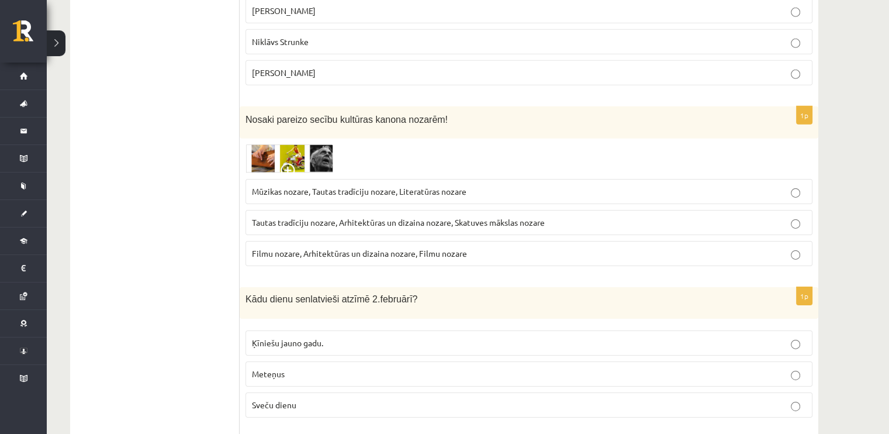
scroll to position [3741, 0]
click at [293, 145] on img at bounding box center [289, 159] width 88 height 29
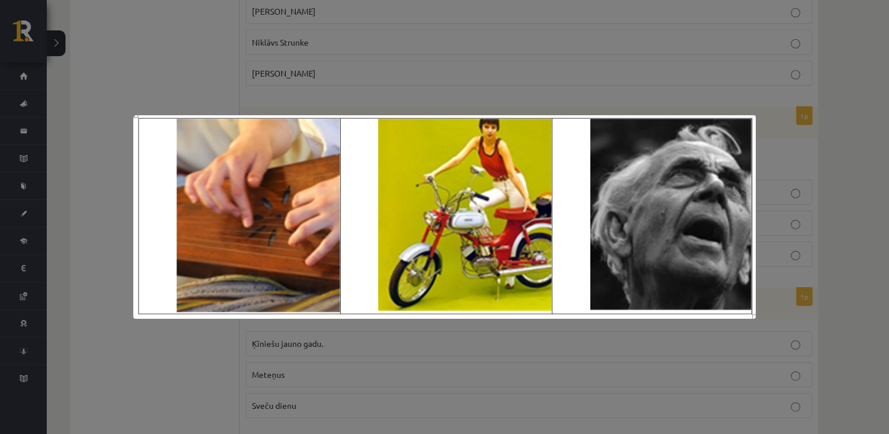
click at [202, 316] on img at bounding box center [444, 216] width 622 height 203
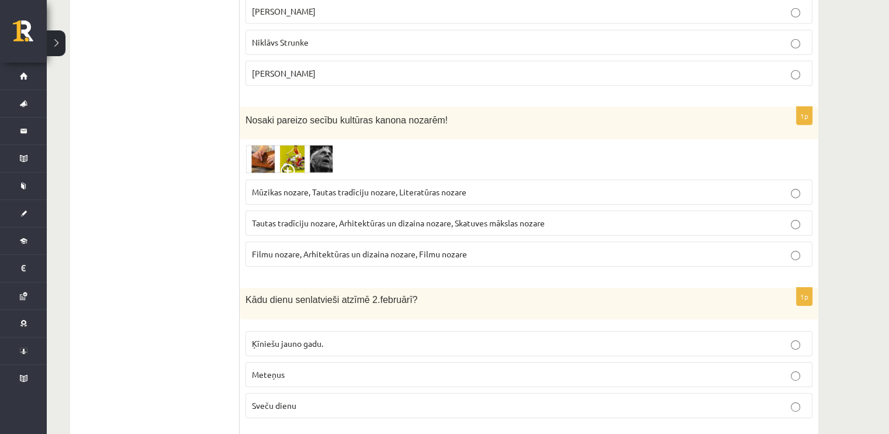
click at [437, 186] on span "Mūzikas nozare, Tautas tradīciju nozare, Literatūras nozare" at bounding box center [359, 191] width 214 height 11
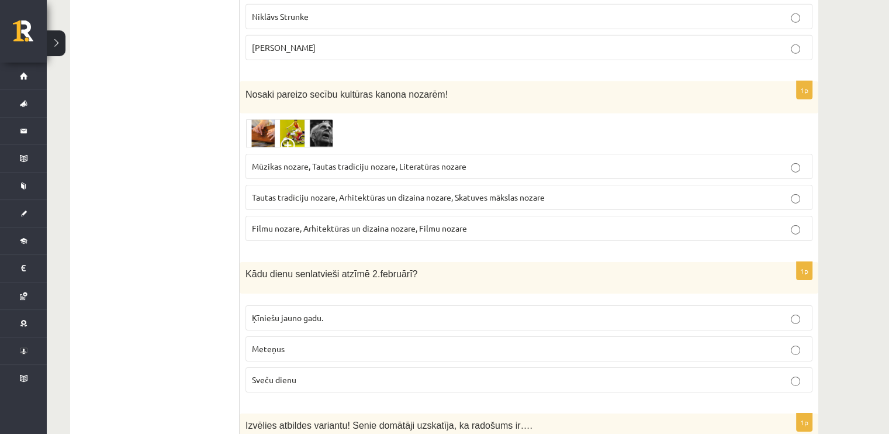
scroll to position [3799, 0]
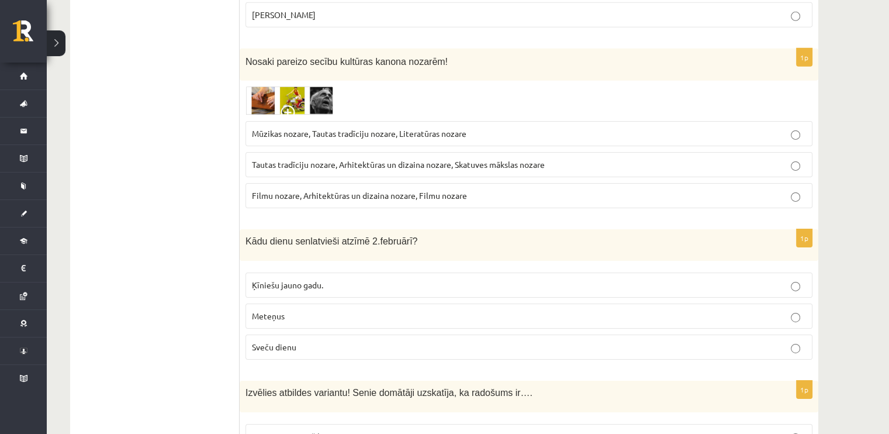
click at [338, 341] on p "Sveču dienu" at bounding box center [529, 347] width 554 height 12
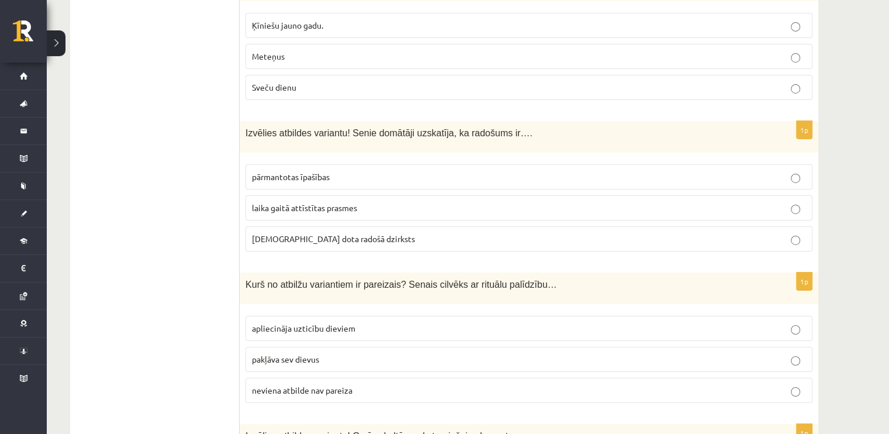
scroll to position [4091, 0]
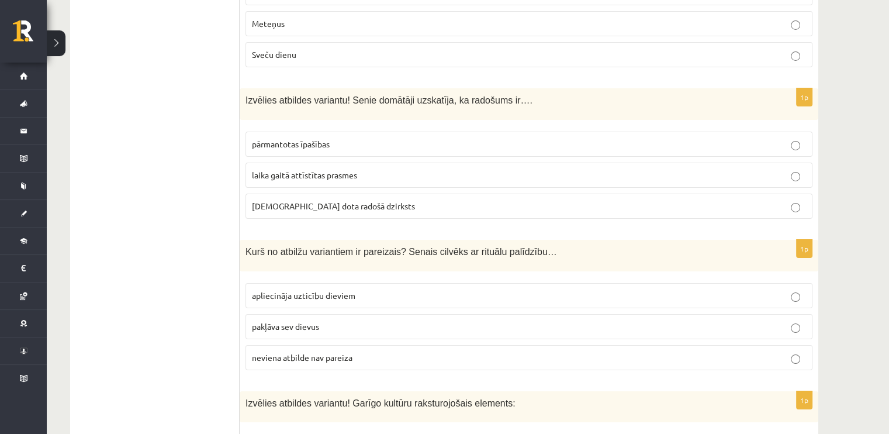
click at [299, 200] on span "dieva dota radošā dzirksts" at bounding box center [333, 205] width 163 height 11
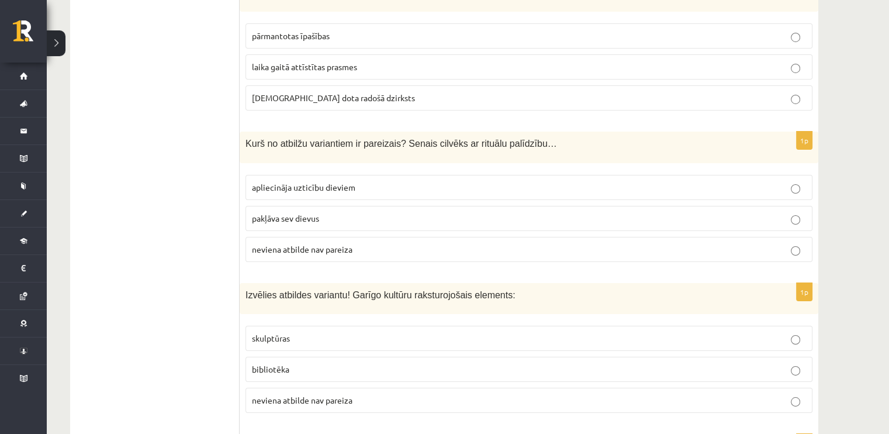
scroll to position [4201, 0]
click at [335, 173] on label "apliecināja uzticību dieviem" at bounding box center [528, 185] width 567 height 25
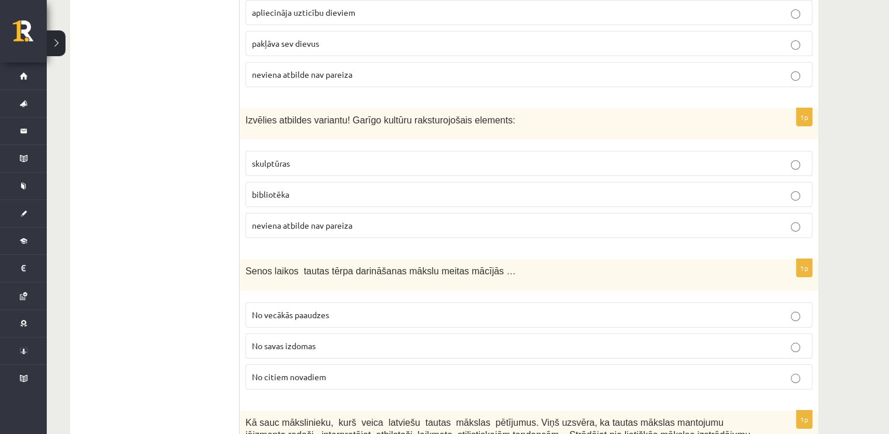
scroll to position [4376, 0]
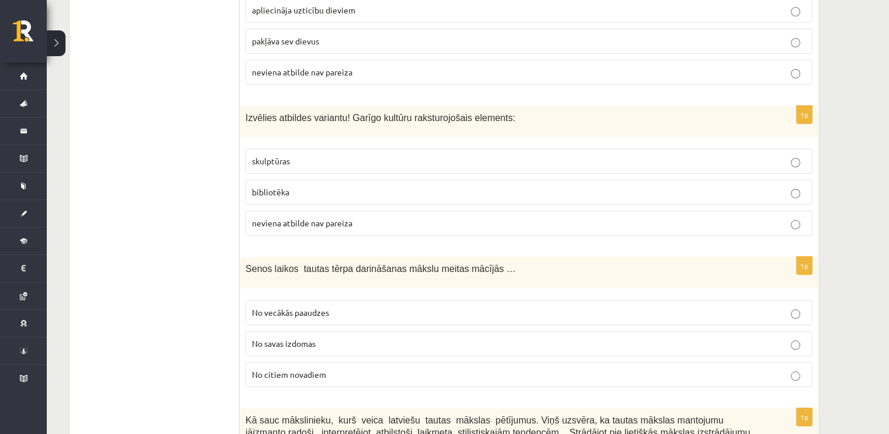
click at [334, 217] on span "neviena atbilde nav pareiza" at bounding box center [302, 222] width 101 height 11
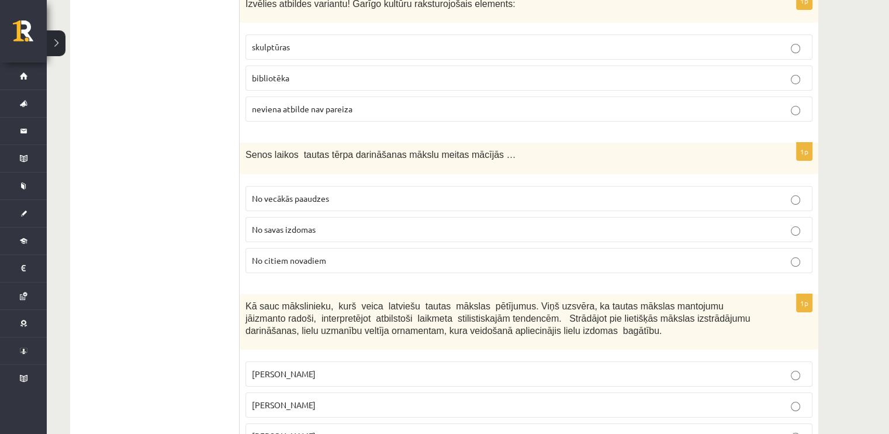
scroll to position [4493, 0]
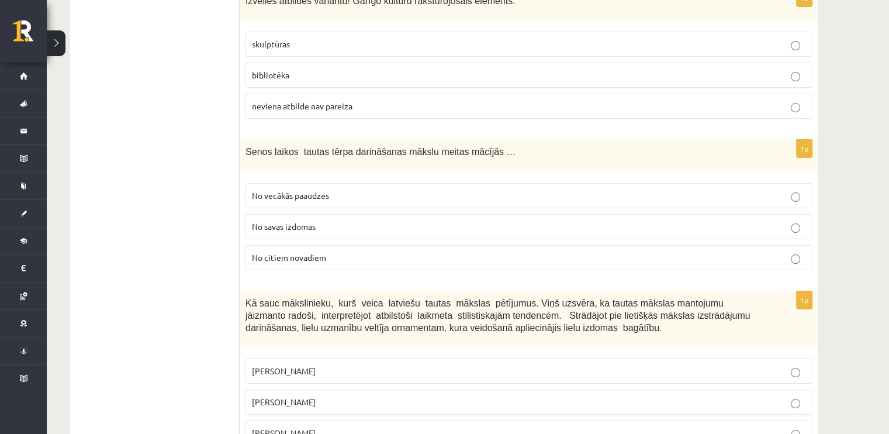
click at [332, 189] on p "No vecākās paaudzes" at bounding box center [529, 195] width 554 height 12
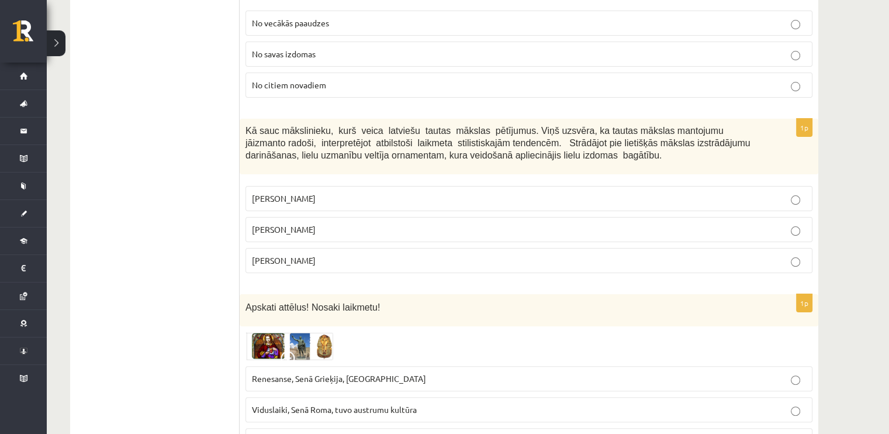
scroll to position [4669, 0]
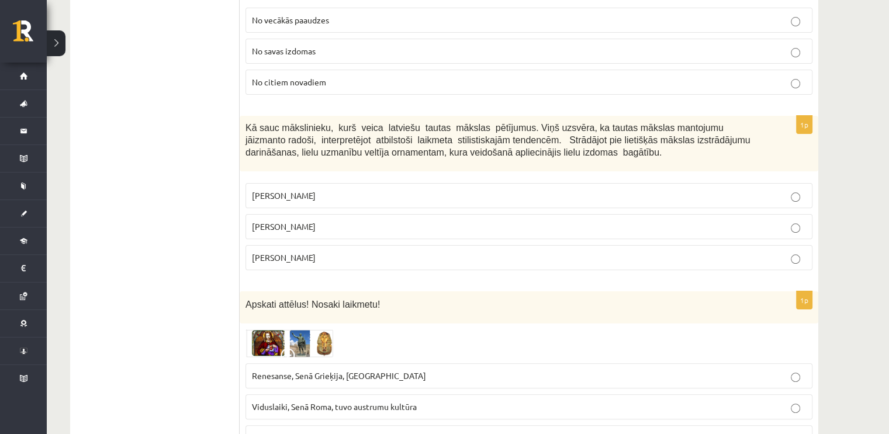
click at [295, 251] on p "Rihards Zariņš" at bounding box center [529, 257] width 554 height 12
click at [299, 329] on img at bounding box center [289, 343] width 88 height 28
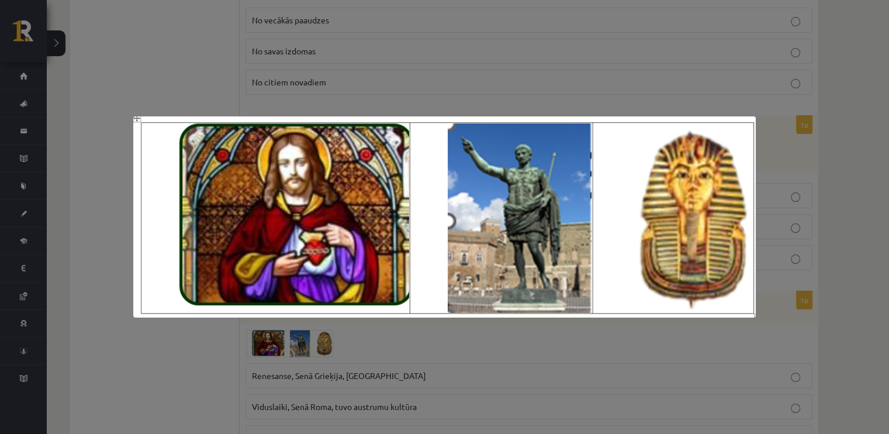
click at [205, 326] on div at bounding box center [444, 217] width 889 height 434
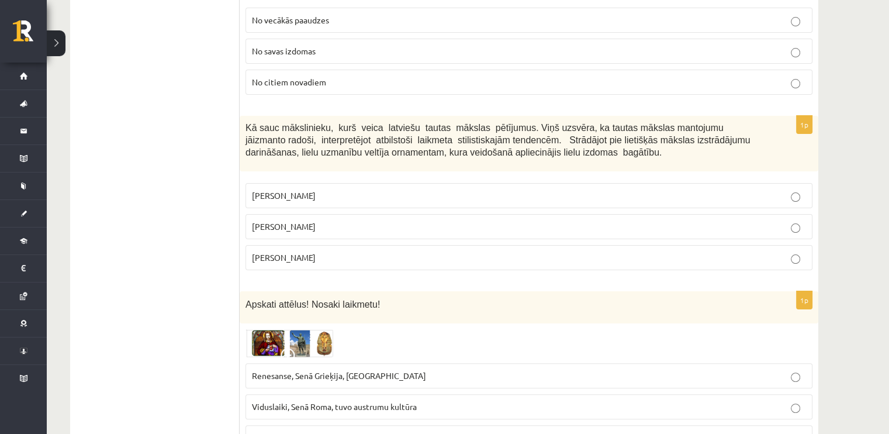
click at [286, 370] on span "Renesanse, Senā Grieķija, Ēģipte" at bounding box center [339, 375] width 174 height 11
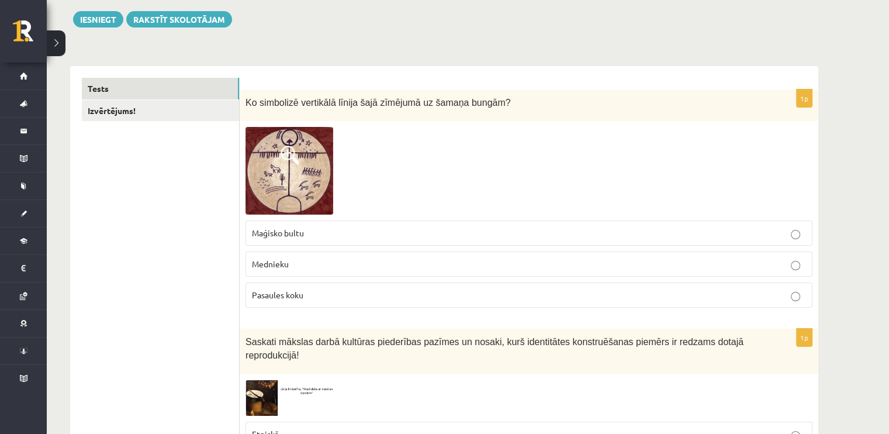
scroll to position [0, 0]
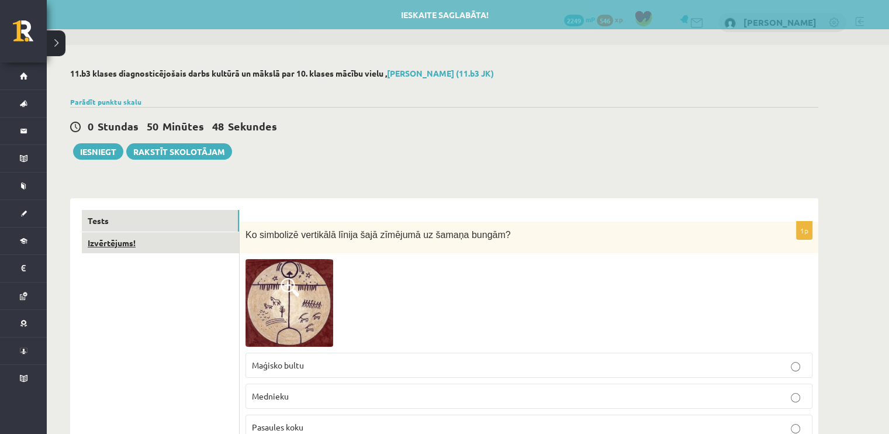
click at [144, 244] on link "Izvērtējums!" at bounding box center [160, 243] width 157 height 22
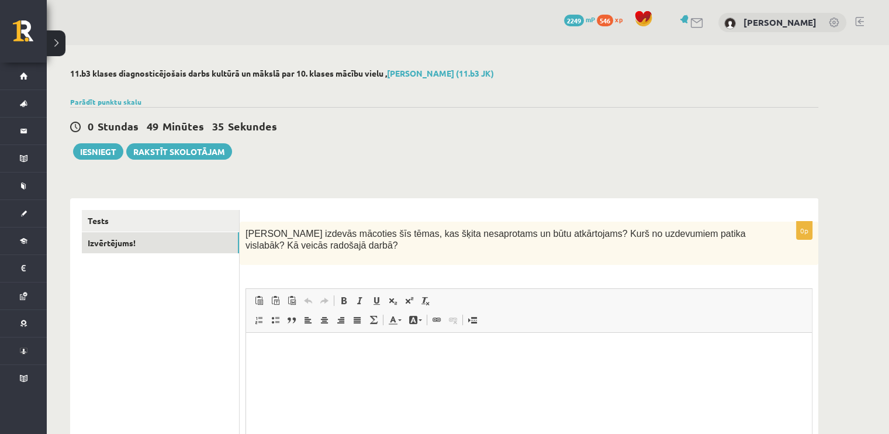
click at [98, 348] on ul "Tests Izvērtējums!" at bounding box center [161, 371] width 158 height 322
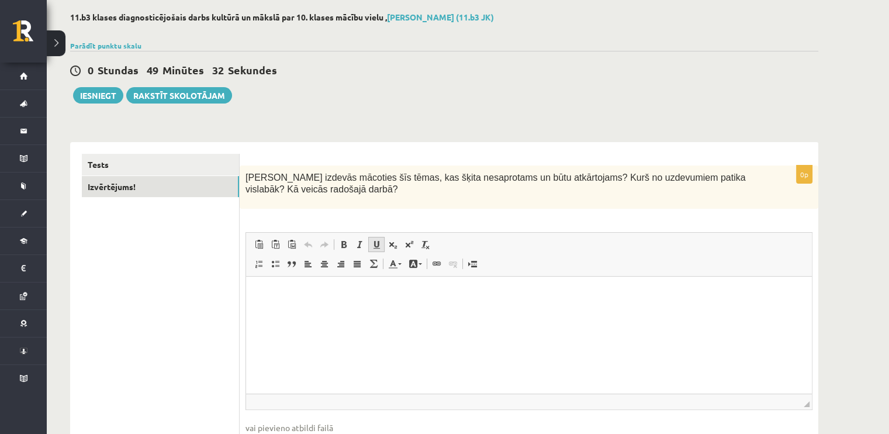
scroll to position [58, 0]
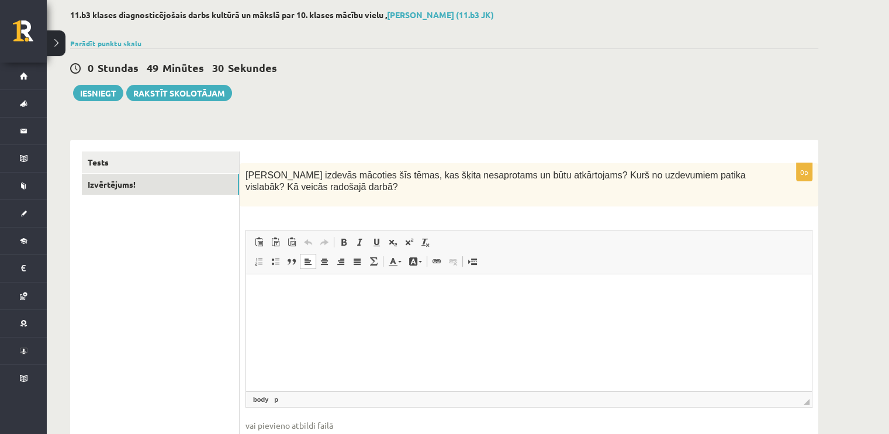
click at [357, 309] on html at bounding box center [529, 292] width 566 height 36
drag, startPoint x: 386, startPoint y: 99, endPoint x: 550, endPoint y: 72, distance: 165.8
click at [550, 72] on div "0 Stundas 37 Minūtes 24 Sekundes" at bounding box center [444, 68] width 748 height 15
click at [105, 90] on button "Iesniegt" at bounding box center [98, 93] width 50 height 16
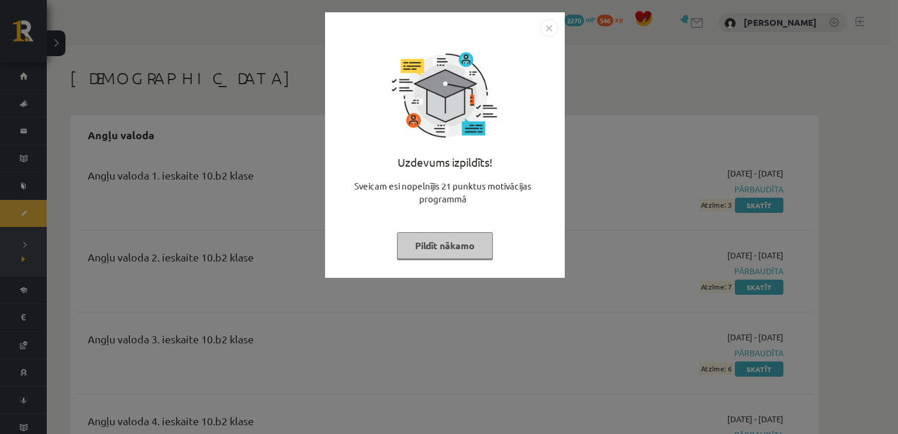
click at [447, 238] on button "Pildīt nākamo" at bounding box center [445, 245] width 96 height 27
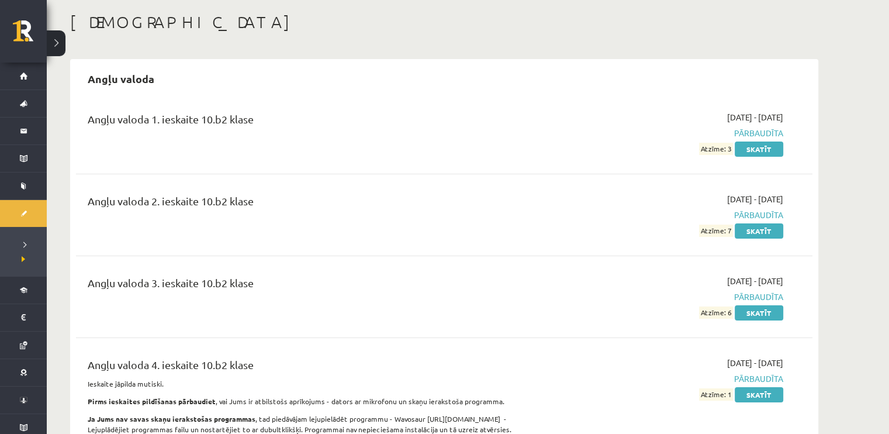
scroll to position [58, 0]
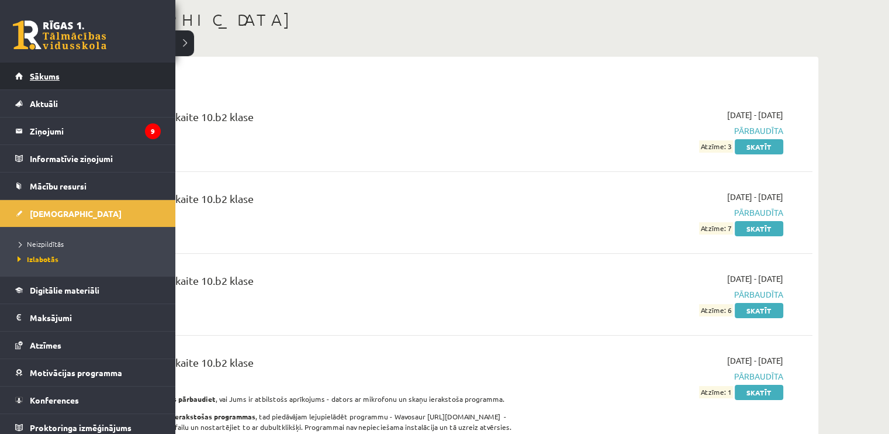
click at [54, 73] on span "Sākums" at bounding box center [45, 76] width 30 height 11
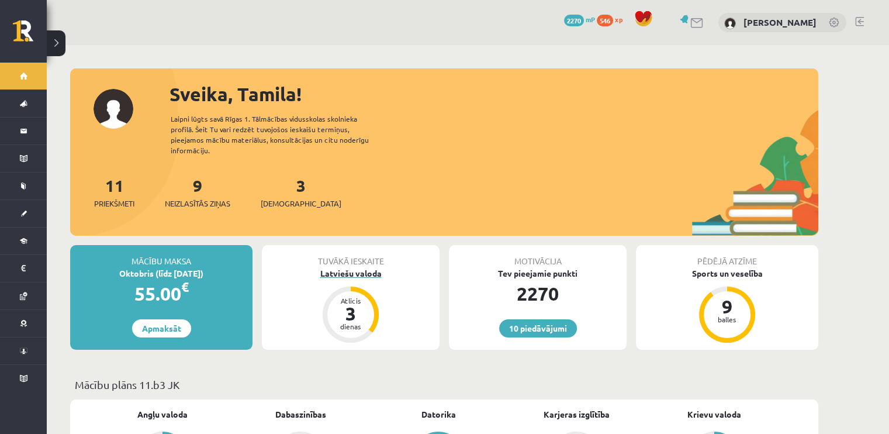
click at [335, 267] on div "Latviešu valoda" at bounding box center [351, 273] width 178 height 12
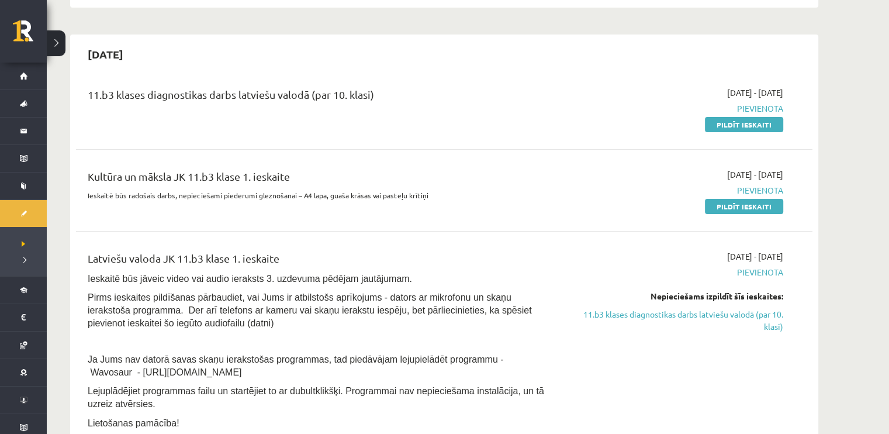
scroll to position [234, 0]
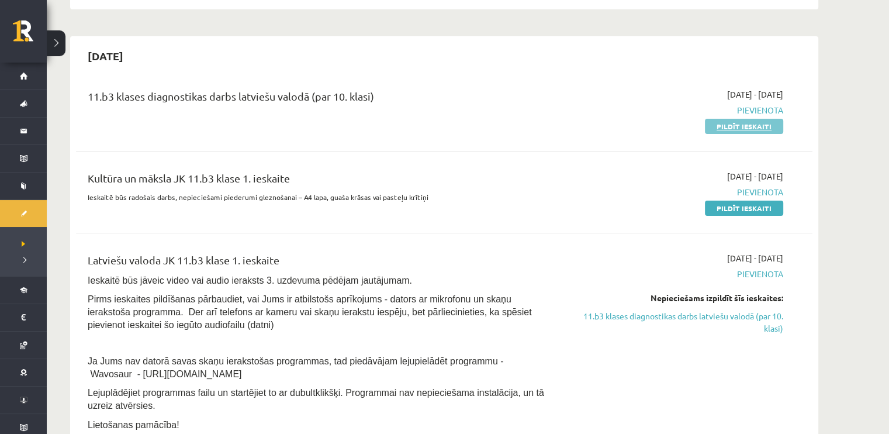
click at [732, 127] on link "Pildīt ieskaiti" at bounding box center [744, 126] width 78 height 15
click at [760, 124] on link "Pildīt ieskaiti" at bounding box center [744, 126] width 78 height 15
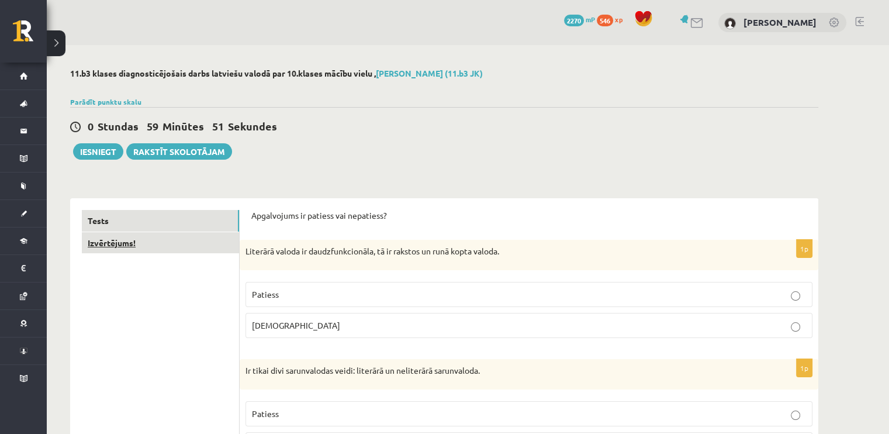
click at [207, 244] on link "Izvērtējums!" at bounding box center [160, 243] width 157 height 22
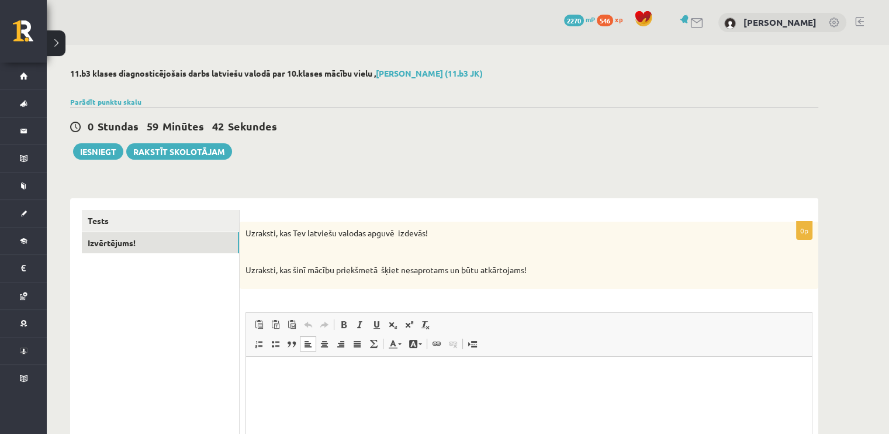
drag, startPoint x: 411, startPoint y: 383, endPoint x: 324, endPoint y: 368, distance: 88.9
click at [324, 368] on p "Editor, wiswyg-editor-user-answer-47433803666080" at bounding box center [529, 374] width 542 height 12
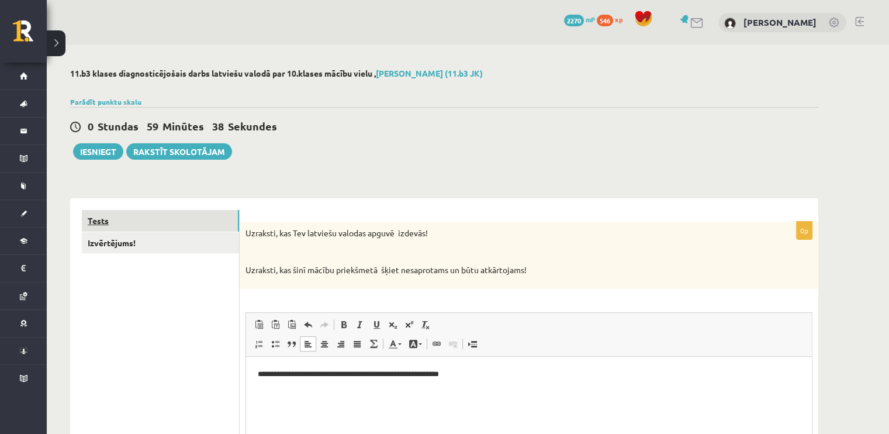
click at [139, 219] on link "Tests" at bounding box center [160, 221] width 157 height 22
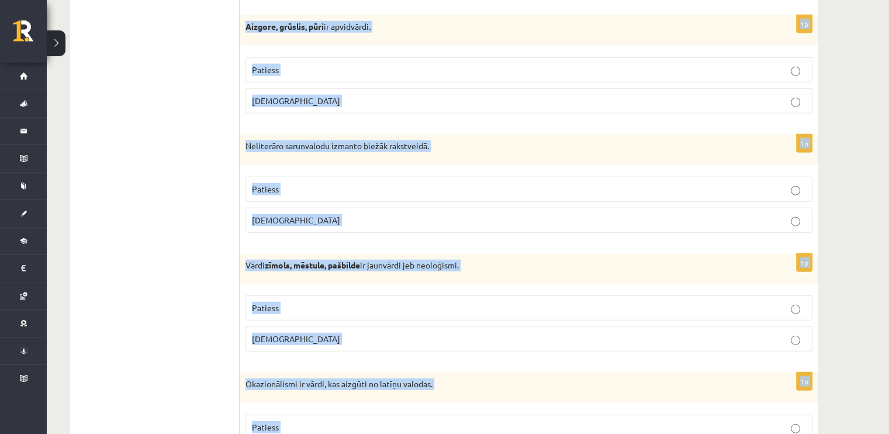
scroll to position [3423, 0]
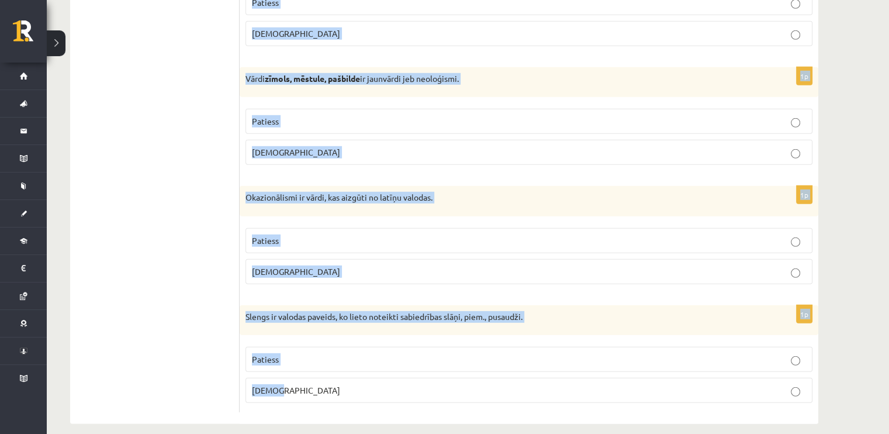
drag, startPoint x: 251, startPoint y: 155, endPoint x: 558, endPoint y: 367, distance: 372.7
drag, startPoint x: 558, startPoint y: 367, endPoint x: 489, endPoint y: 301, distance: 95.5
copy form "Loremipsumd si ametcon adi elitseddo? 9e Temporin utlabo et doloremagnaaliqu, e…"
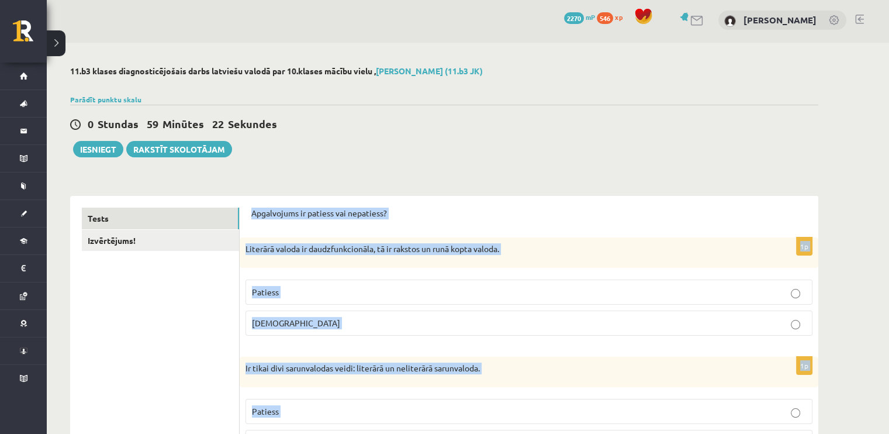
scroll to position [0, 0]
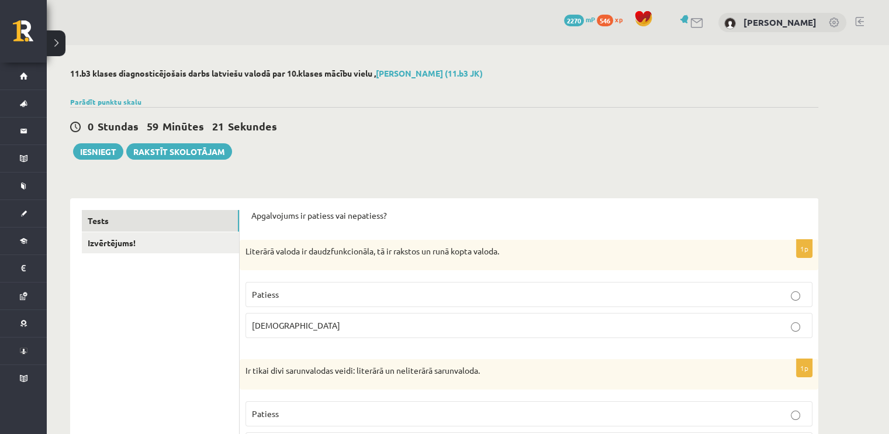
click at [395, 301] on label "Patiess" at bounding box center [528, 294] width 567 height 25
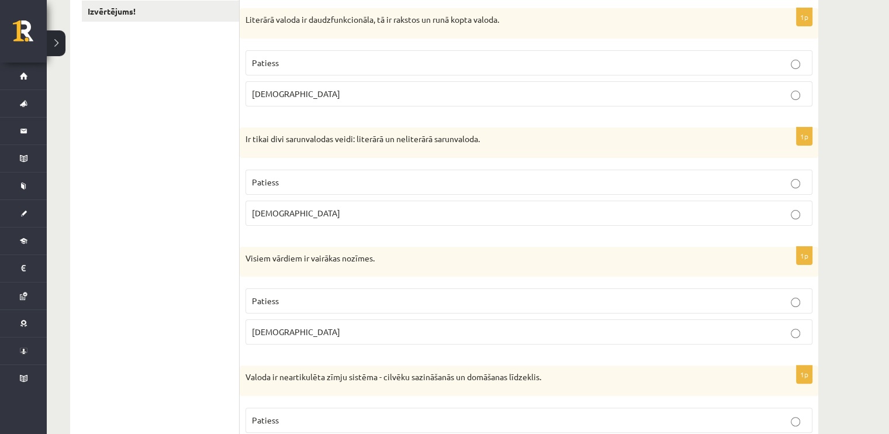
scroll to position [234, 0]
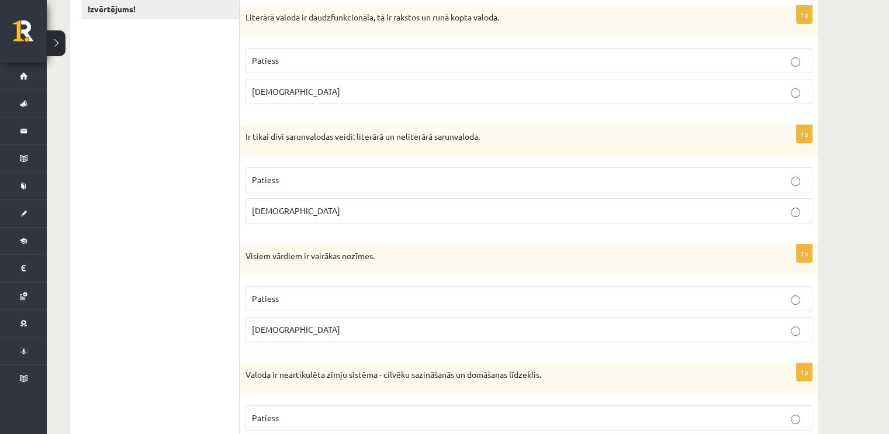
click at [540, 212] on p "[DEMOGRAPHIC_DATA]" at bounding box center [529, 211] width 554 height 12
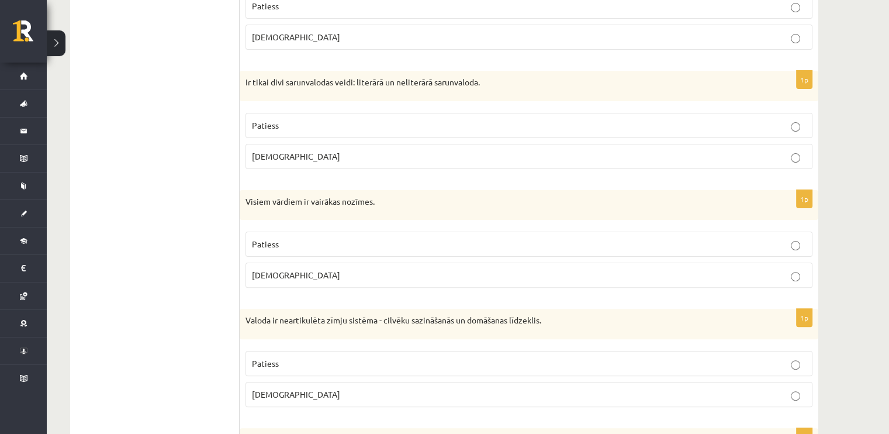
scroll to position [292, 0]
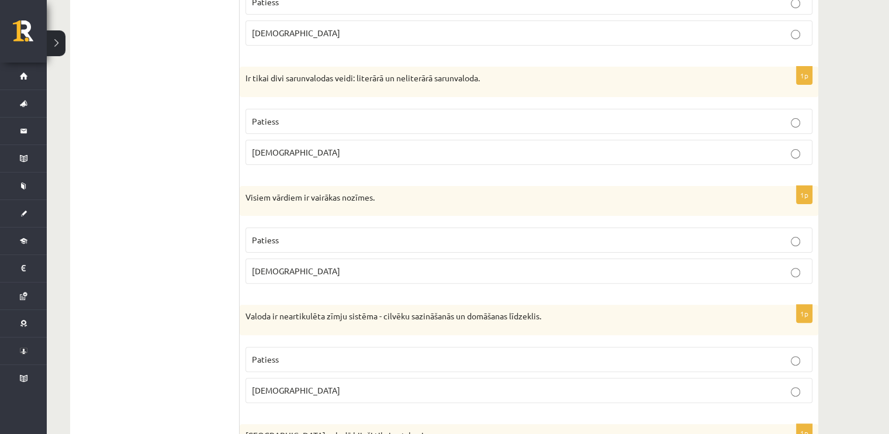
click at [465, 274] on p "[DEMOGRAPHIC_DATA]" at bounding box center [529, 271] width 554 height 12
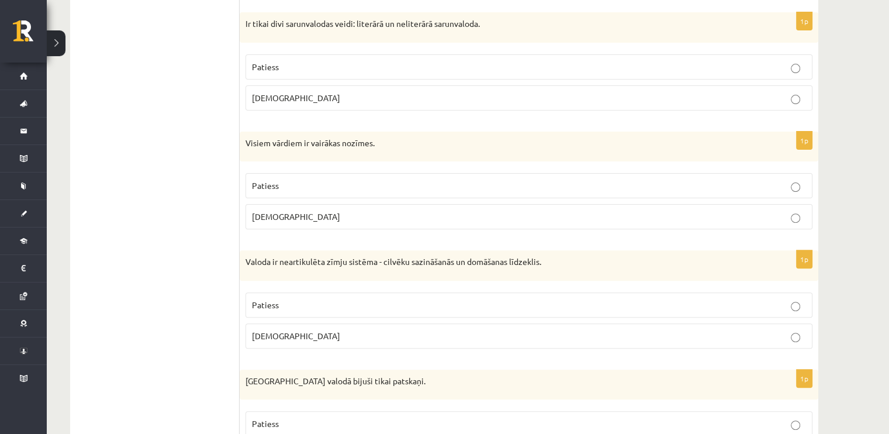
scroll to position [351, 0]
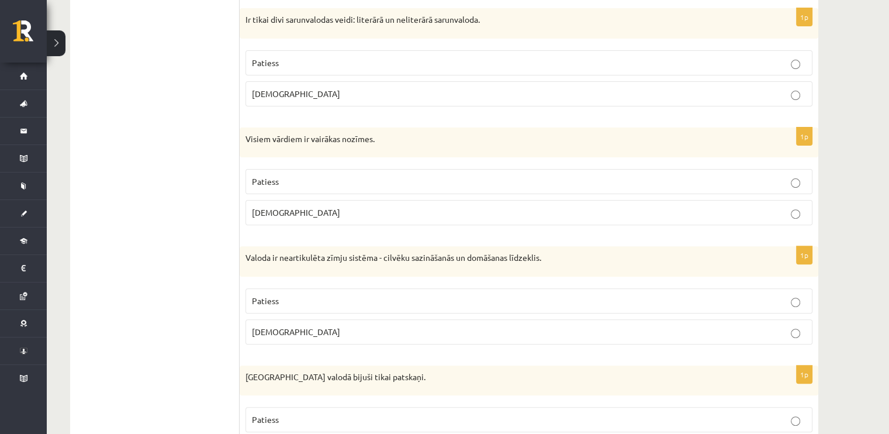
click at [402, 328] on p "[DEMOGRAPHIC_DATA]" at bounding box center [529, 332] width 554 height 12
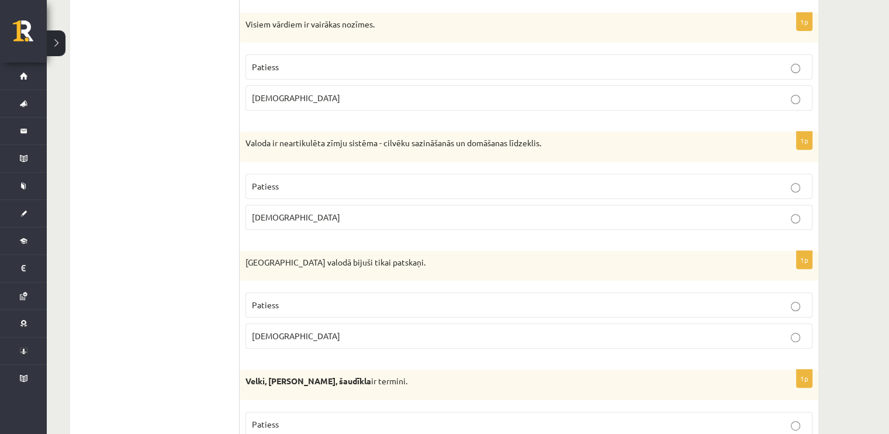
scroll to position [468, 0]
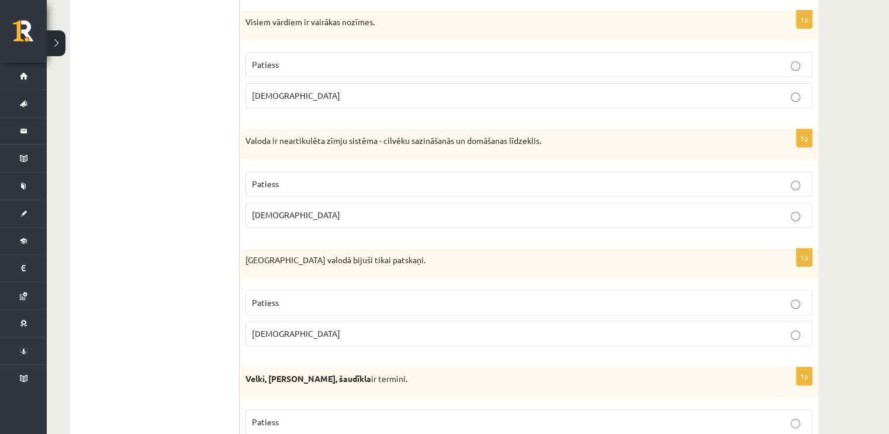
click at [366, 338] on label "[DEMOGRAPHIC_DATA]" at bounding box center [528, 333] width 567 height 25
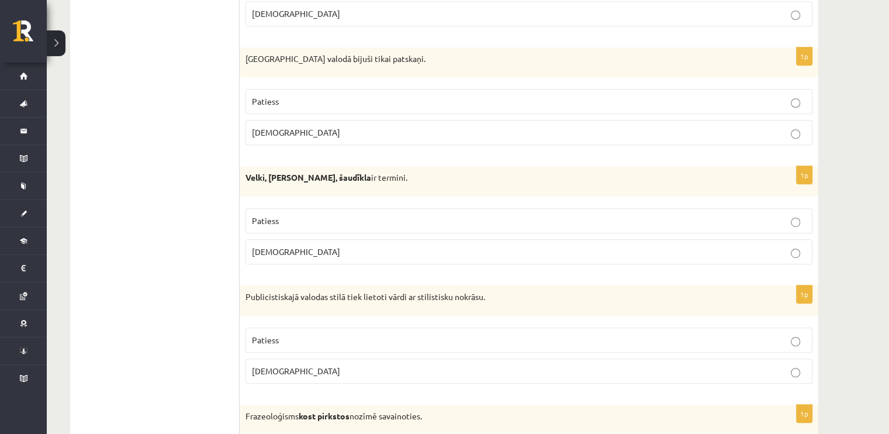
scroll to position [701, 0]
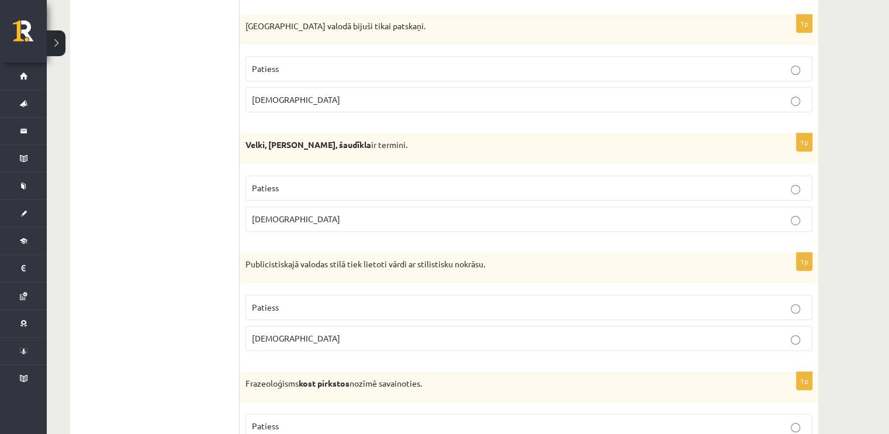
click at [345, 192] on label "Patiess" at bounding box center [528, 187] width 567 height 25
click at [405, 301] on p "Patiess" at bounding box center [529, 307] width 554 height 12
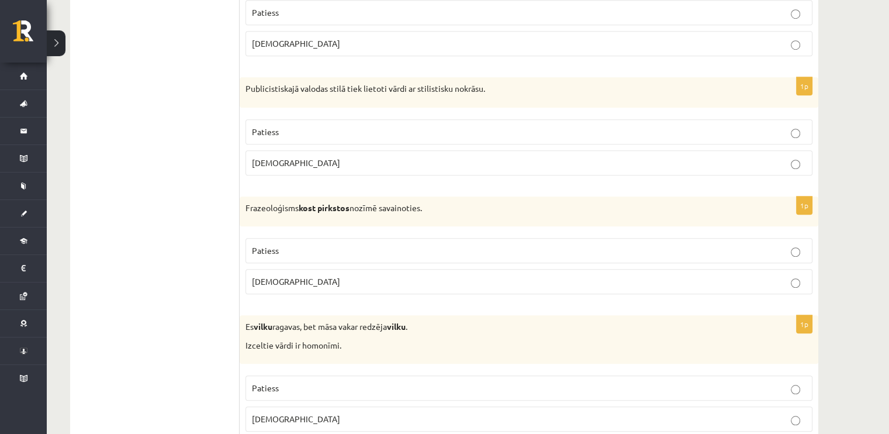
click at [389, 281] on p "[DEMOGRAPHIC_DATA]" at bounding box center [529, 281] width 554 height 12
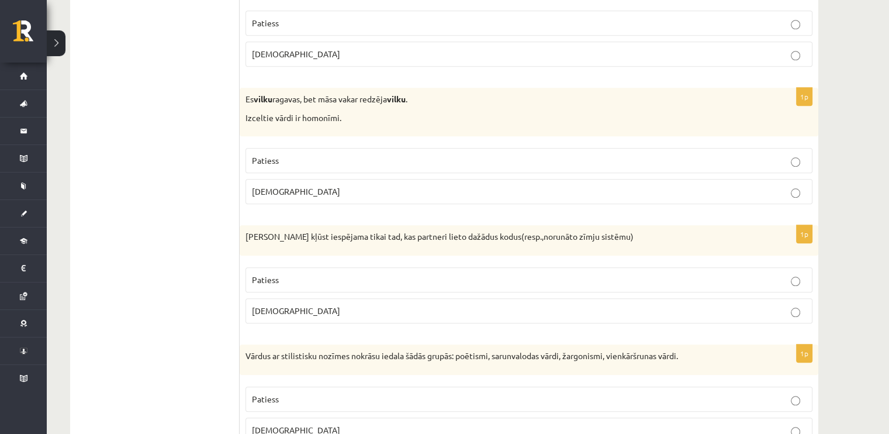
scroll to position [1110, 0]
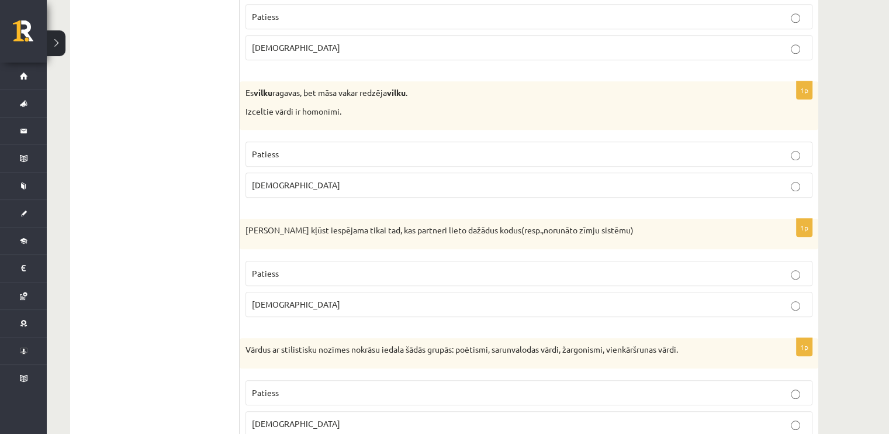
click at [435, 163] on fieldset "Patiess [DEMOGRAPHIC_DATA]" at bounding box center [528, 168] width 567 height 65
click at [441, 150] on p "Patiess" at bounding box center [529, 154] width 554 height 12
click at [347, 305] on p "[DEMOGRAPHIC_DATA]" at bounding box center [529, 304] width 554 height 12
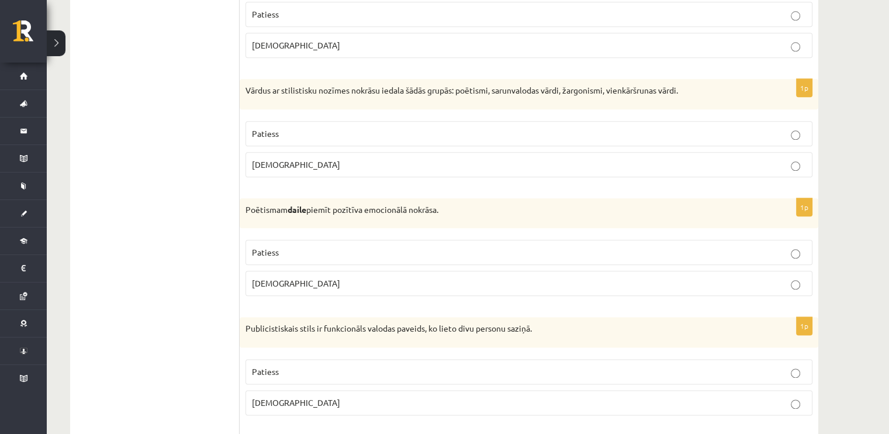
scroll to position [1403, 0]
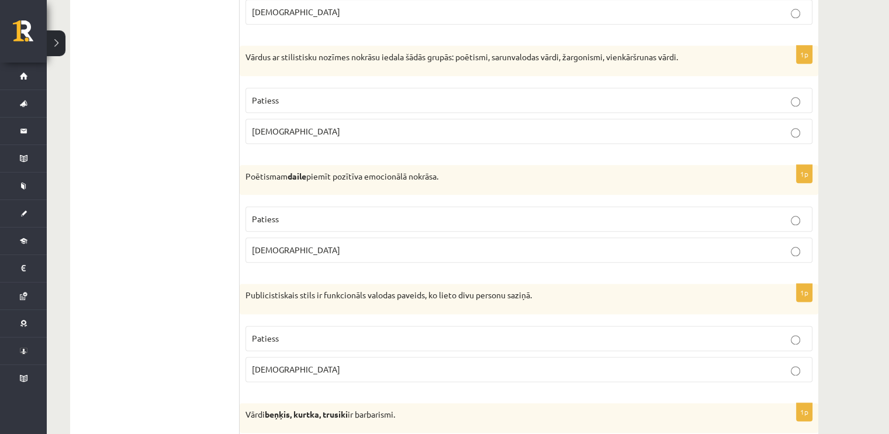
click at [350, 216] on p "Patiess" at bounding box center [529, 219] width 554 height 12
click at [597, 94] on p "Patiess" at bounding box center [529, 100] width 554 height 12
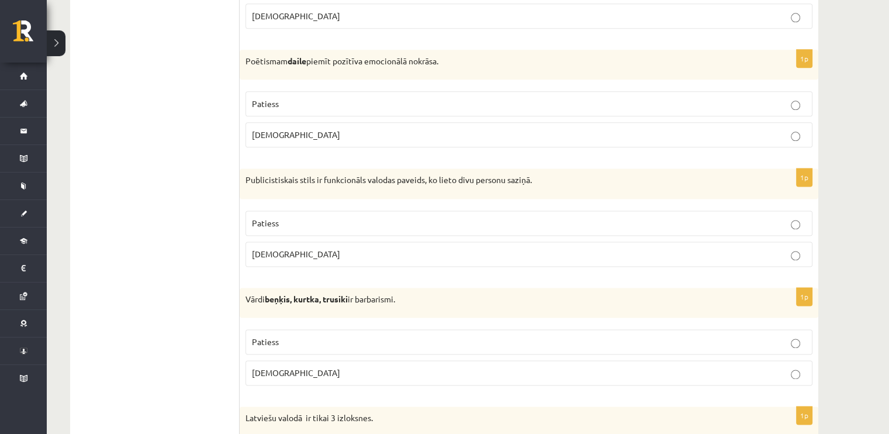
scroll to position [1520, 0]
click at [625, 247] on p "[DEMOGRAPHIC_DATA]" at bounding box center [529, 252] width 554 height 12
click at [286, 339] on p "Patiess" at bounding box center [529, 340] width 554 height 12
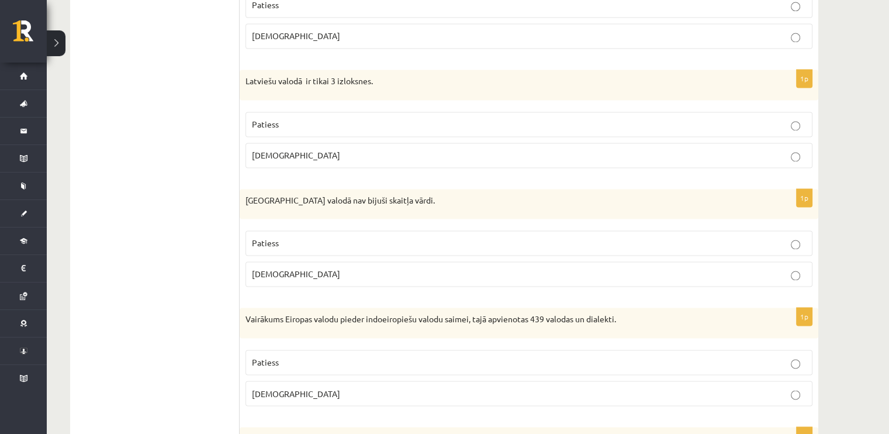
scroll to position [1870, 0]
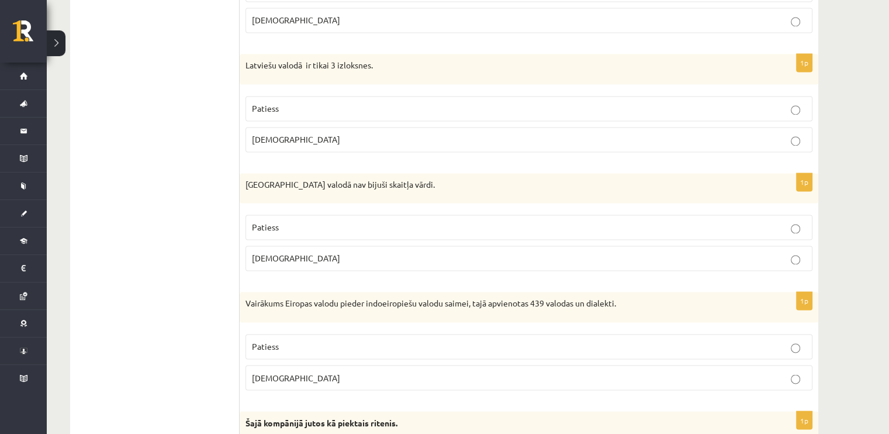
click at [470, 133] on p "[DEMOGRAPHIC_DATA]" at bounding box center [529, 139] width 554 height 12
click at [455, 228] on label "Patiess" at bounding box center [528, 226] width 567 height 25
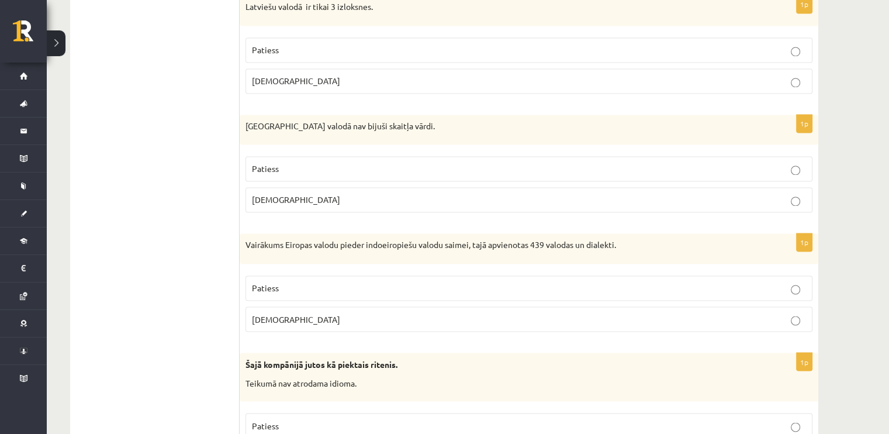
click at [407, 282] on p "Patiess" at bounding box center [529, 288] width 554 height 12
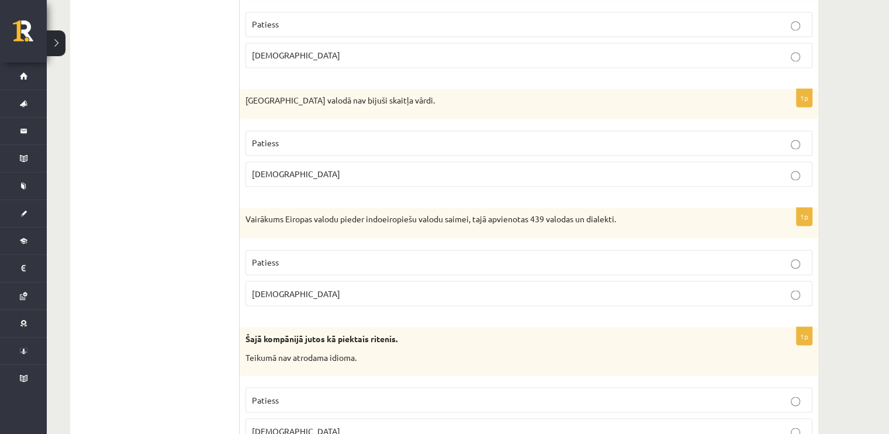
scroll to position [1987, 0]
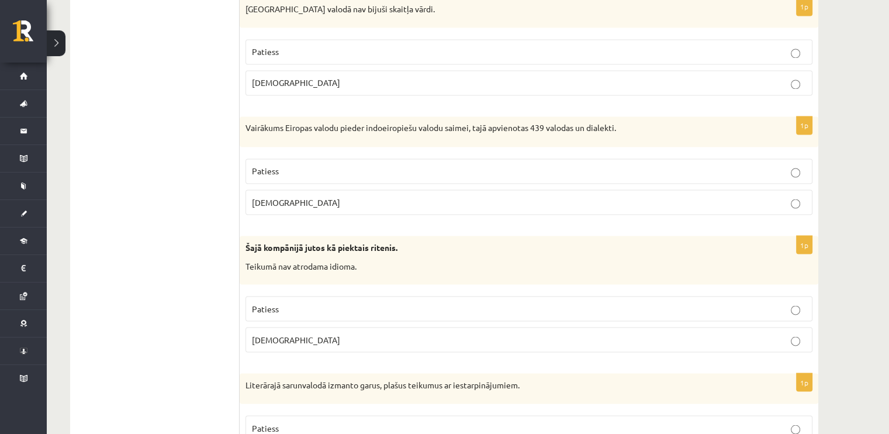
click at [392, 338] on label "[DEMOGRAPHIC_DATA]" at bounding box center [528, 339] width 567 height 25
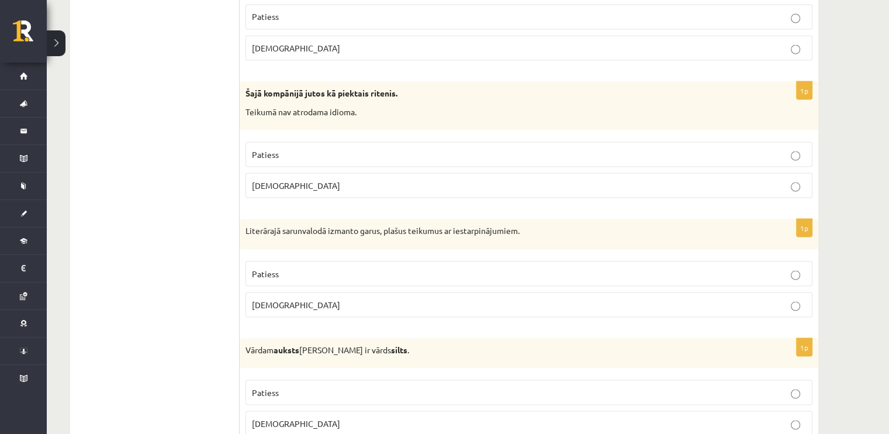
scroll to position [2221, 0]
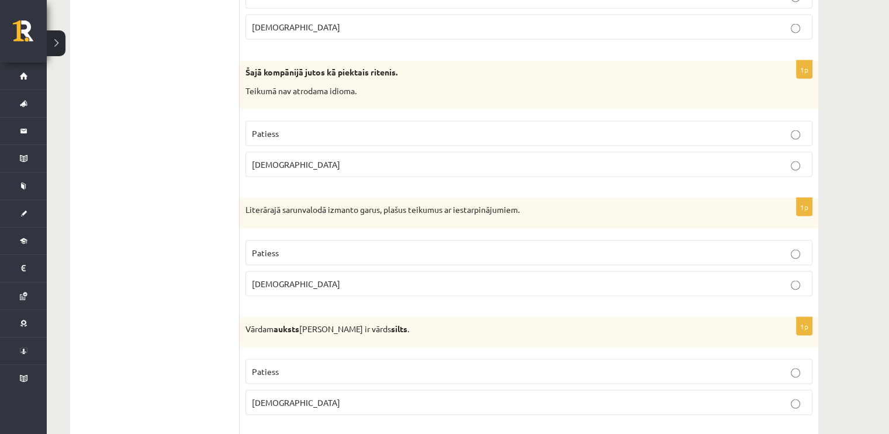
click at [380, 277] on p "[DEMOGRAPHIC_DATA]" at bounding box center [529, 283] width 554 height 12
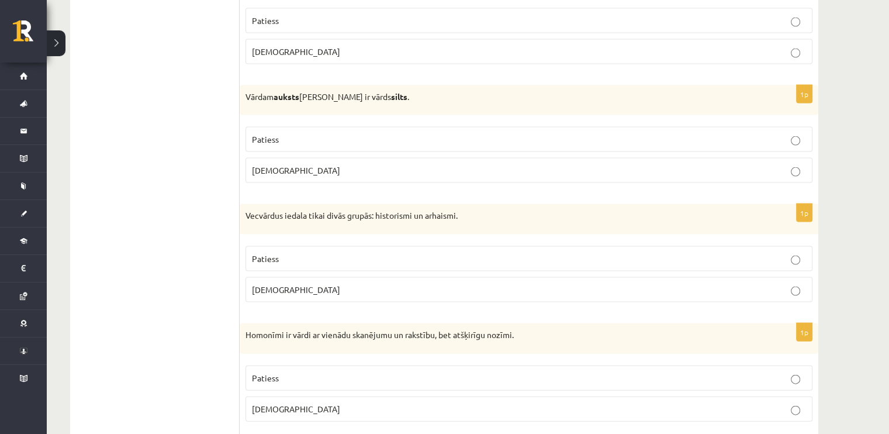
scroll to position [2455, 0]
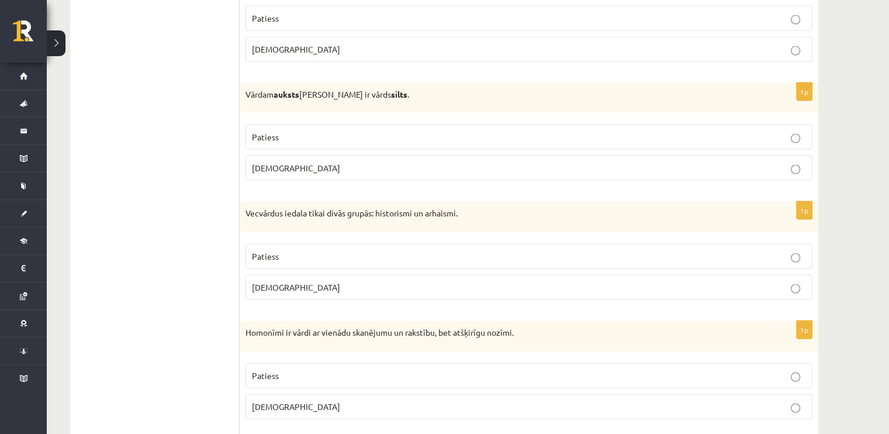
click at [385, 250] on p "Patiess" at bounding box center [529, 256] width 554 height 12
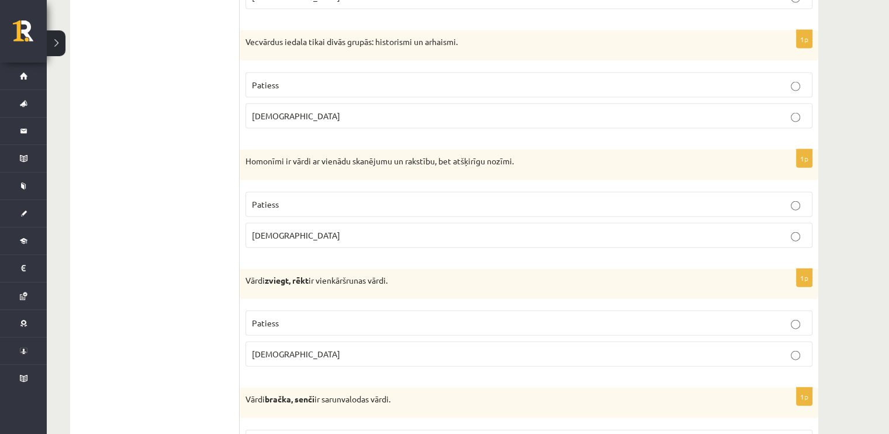
scroll to position [2630, 0]
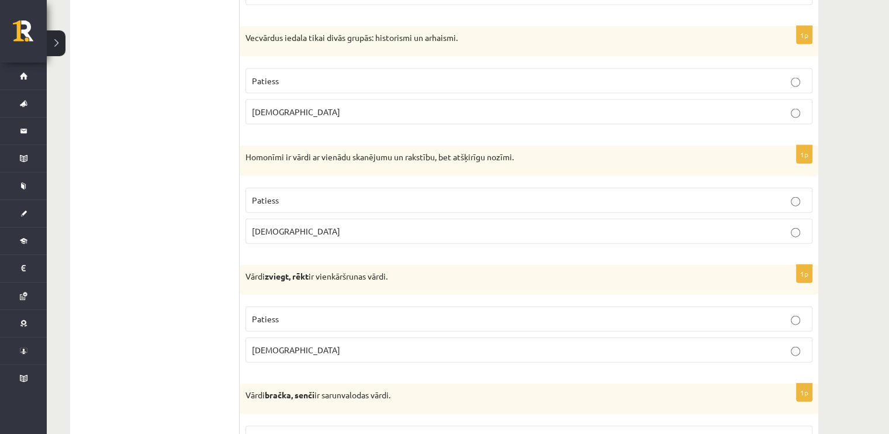
click at [381, 194] on p "Patiess" at bounding box center [529, 200] width 554 height 12
click at [372, 313] on p "Patiess" at bounding box center [529, 319] width 554 height 12
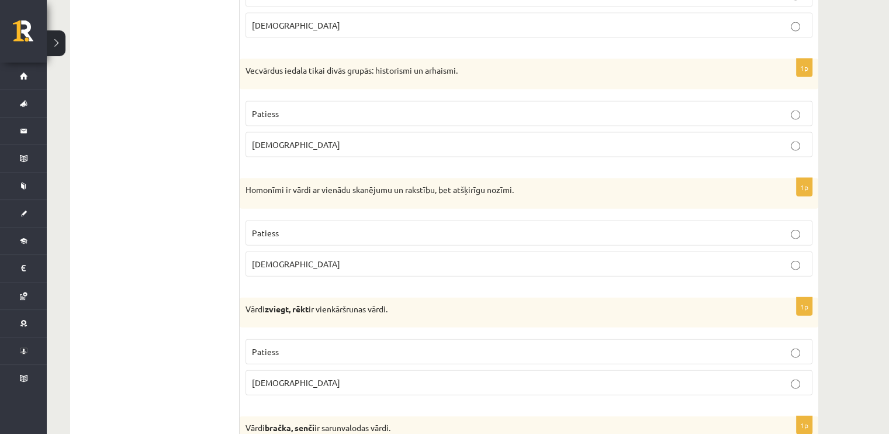
scroll to position [2572, 0]
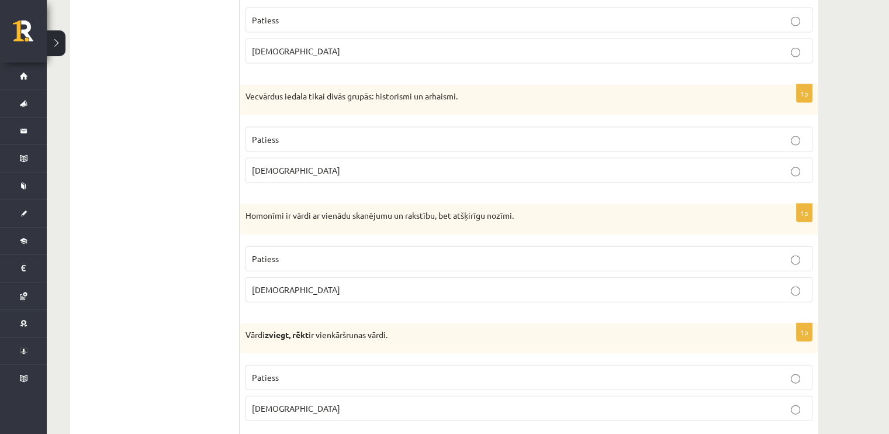
click at [448, 164] on p "Aplams" at bounding box center [529, 170] width 554 height 12
click at [690, 137] on label "Patiess" at bounding box center [528, 139] width 567 height 25
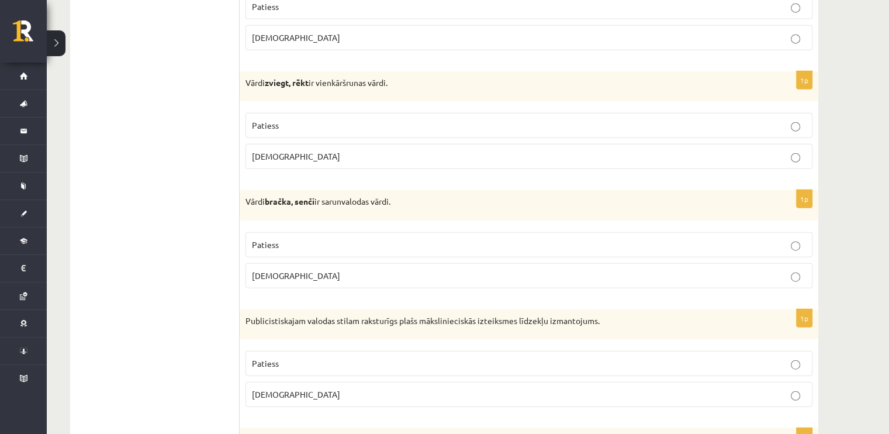
scroll to position [2864, 0]
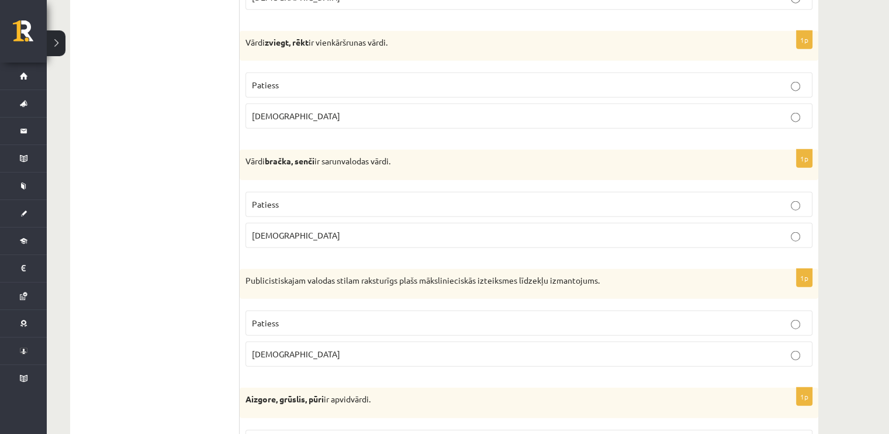
click at [360, 229] on p "Aplams" at bounding box center [529, 235] width 554 height 12
click at [414, 192] on label "Patiess" at bounding box center [528, 204] width 567 height 25
click at [454, 110] on p "Aplams" at bounding box center [529, 116] width 554 height 12
click at [482, 317] on p "Patiess" at bounding box center [529, 323] width 554 height 12
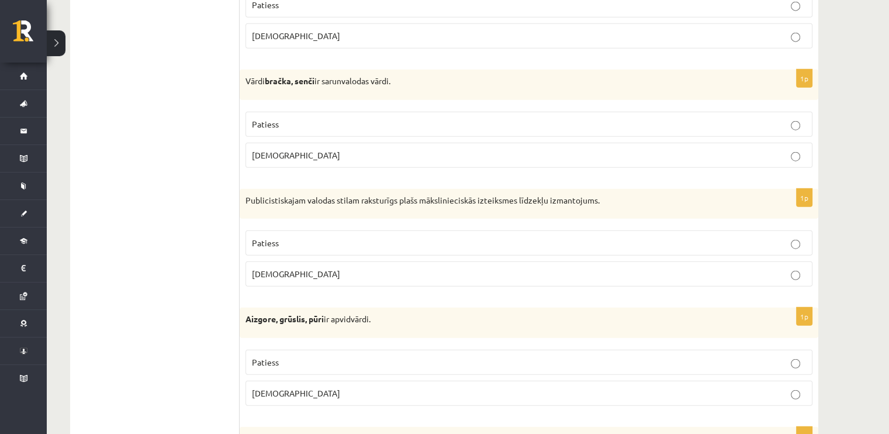
scroll to position [2981, 0]
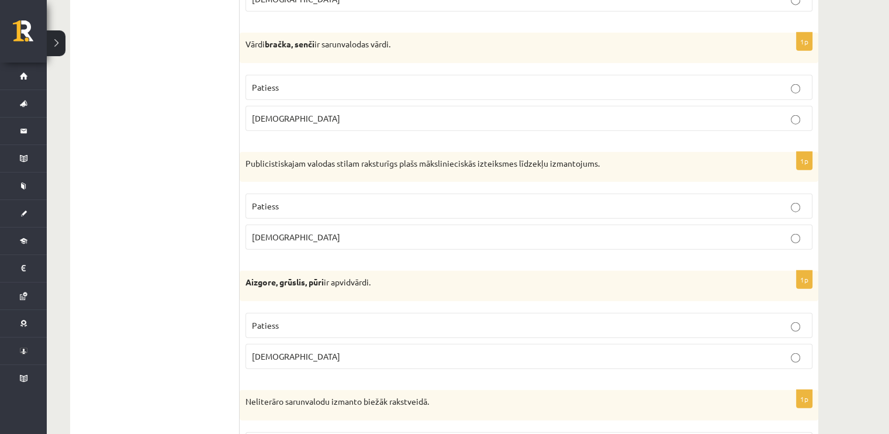
click at [459, 313] on label "Patiess" at bounding box center [528, 325] width 567 height 25
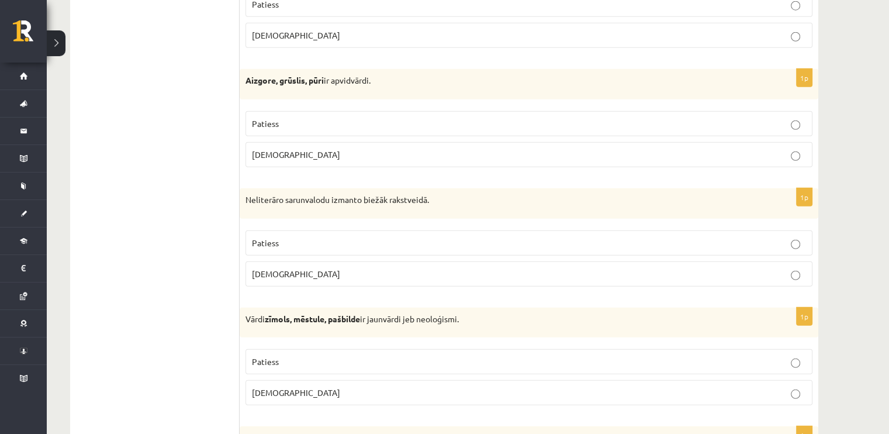
scroll to position [3214, 0]
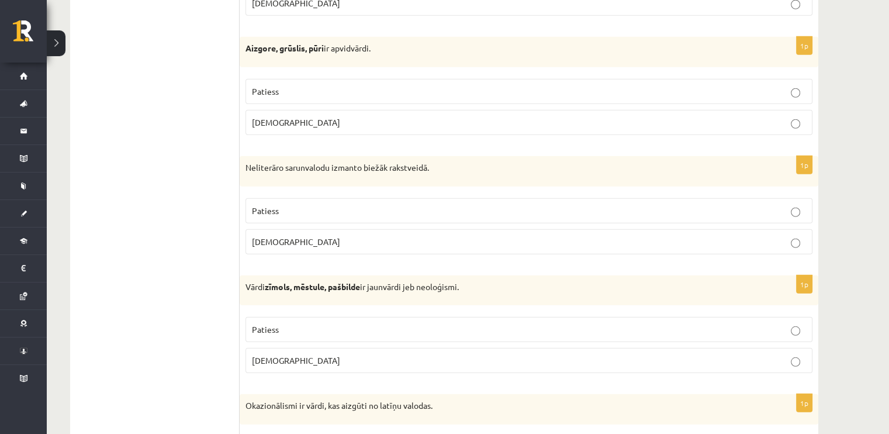
click at [386, 236] on p "Aplams" at bounding box center [529, 242] width 554 height 12
click at [381, 323] on p "Patiess" at bounding box center [529, 329] width 554 height 12
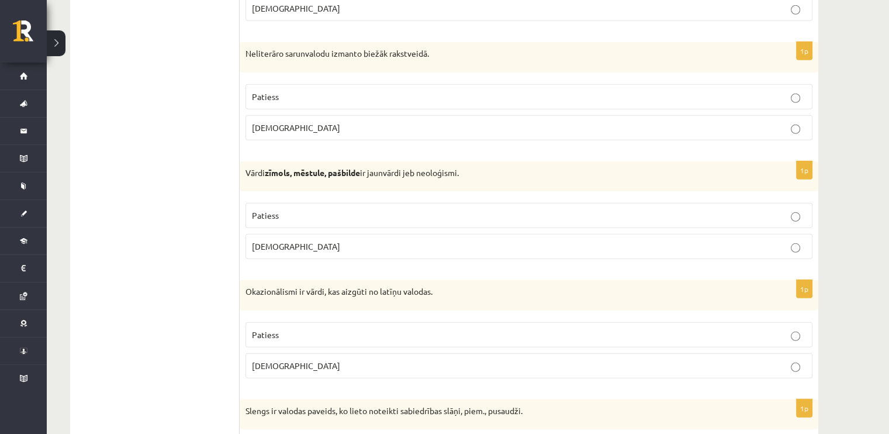
scroll to position [3331, 0]
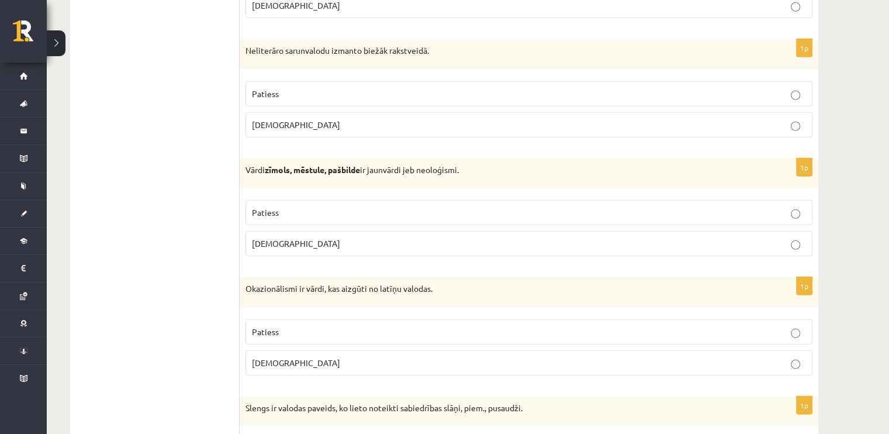
click at [374, 357] on p "Aplams" at bounding box center [529, 363] width 554 height 12
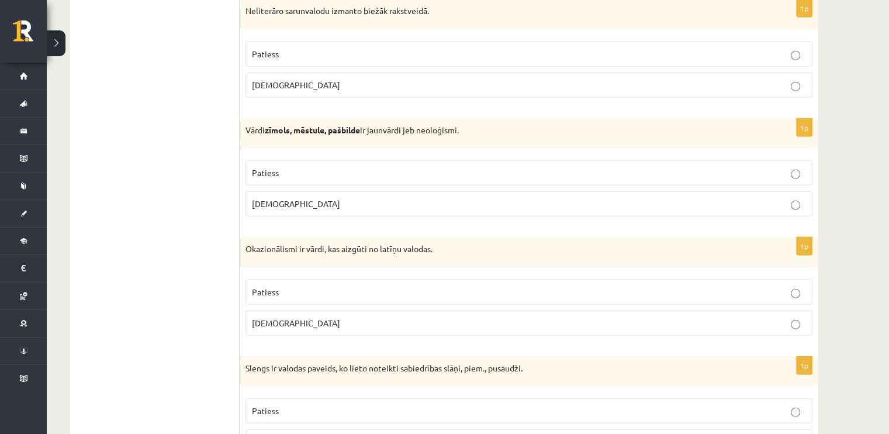
scroll to position [3423, 0]
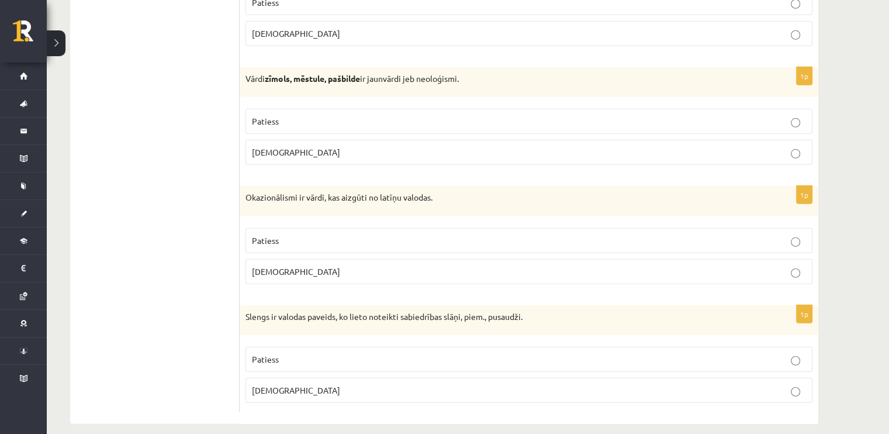
click at [368, 353] on p "Patiess" at bounding box center [529, 359] width 554 height 12
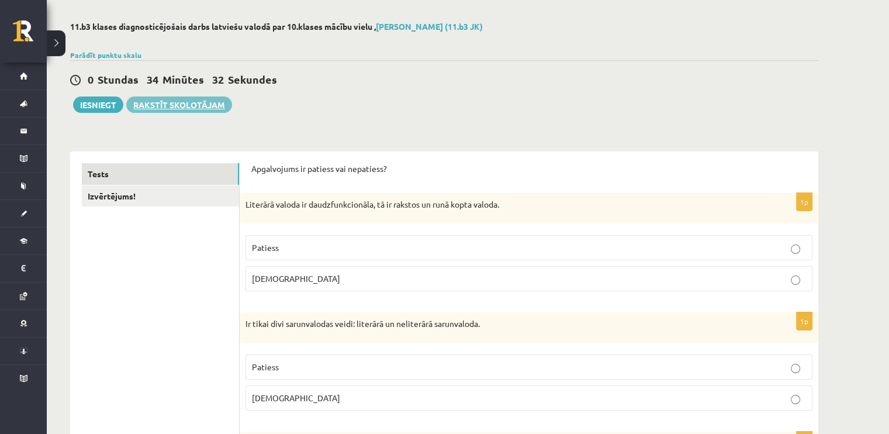
scroll to position [117, 0]
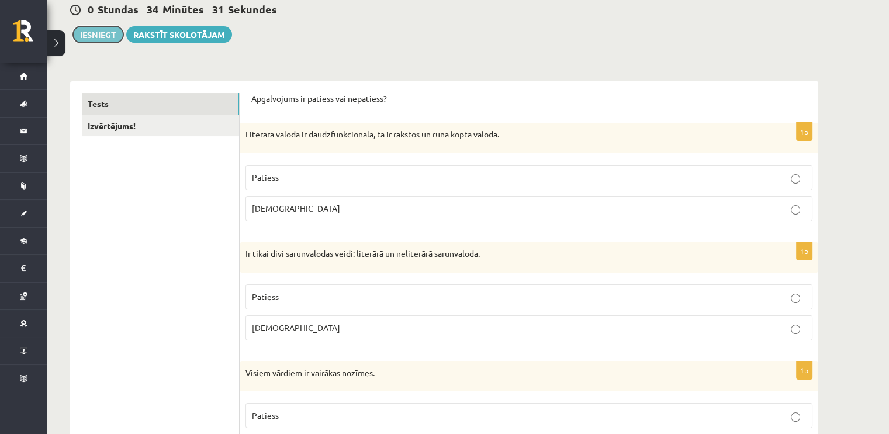
click at [105, 32] on button "Iesniegt" at bounding box center [98, 34] width 50 height 16
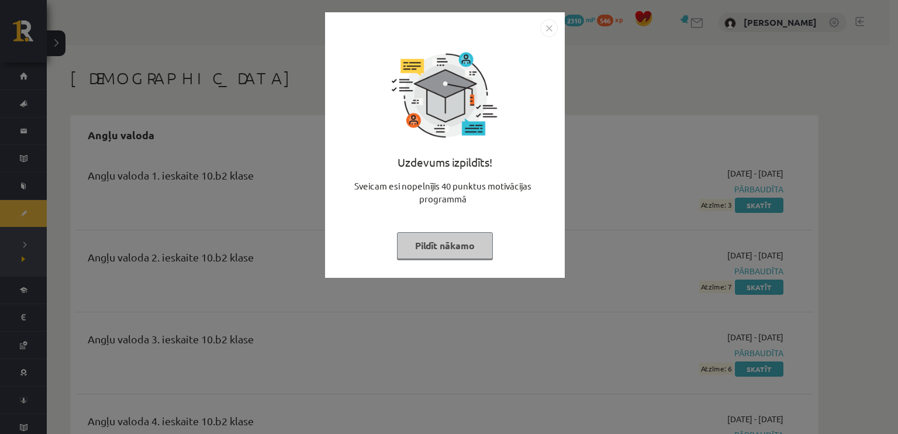
click at [464, 252] on button "Pildīt nākamo" at bounding box center [445, 245] width 96 height 27
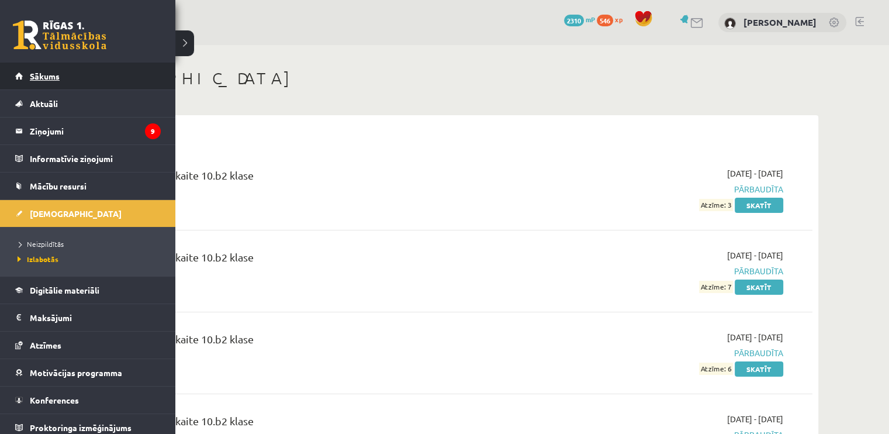
click at [39, 79] on span "Sākums" at bounding box center [45, 76] width 30 height 11
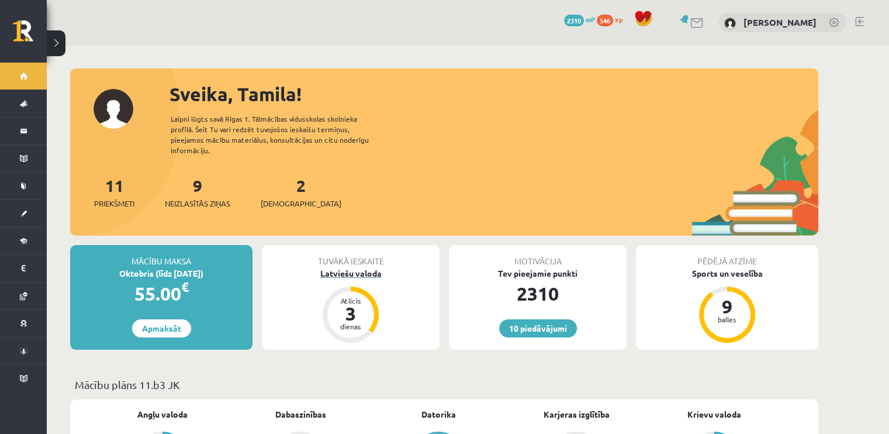
click at [369, 267] on div "Latviešu valoda" at bounding box center [351, 273] width 178 height 12
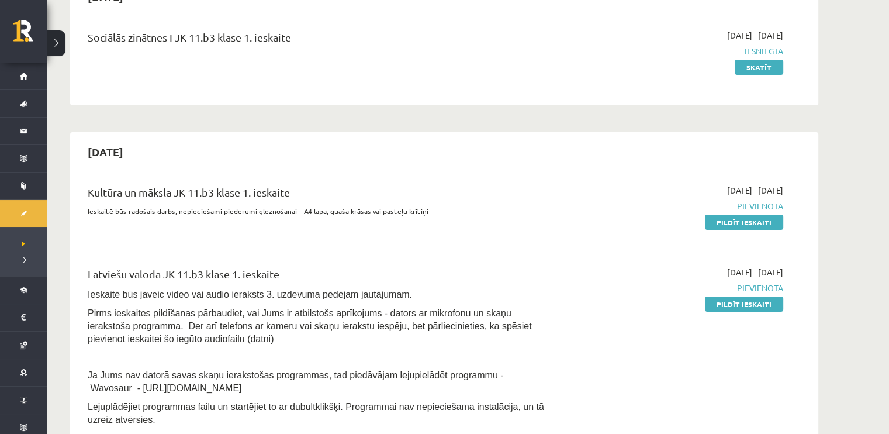
scroll to position [117, 0]
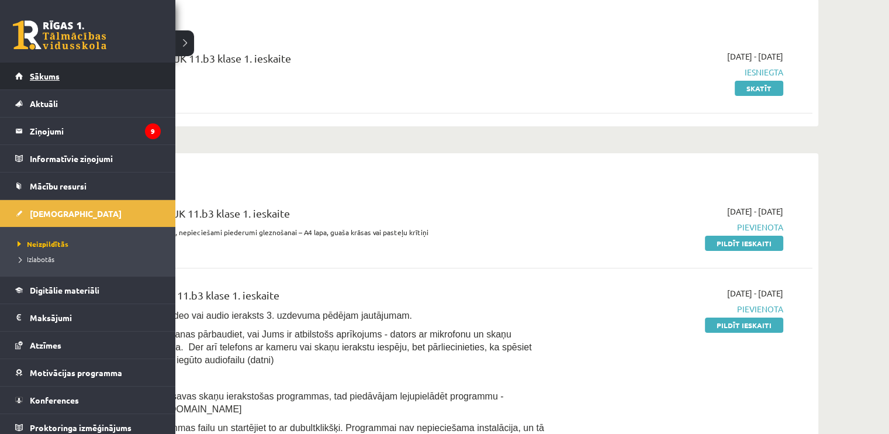
click at [30, 83] on link "Sākums" at bounding box center [88, 76] width 146 height 27
